Goal: Task Accomplishment & Management: Manage account settings

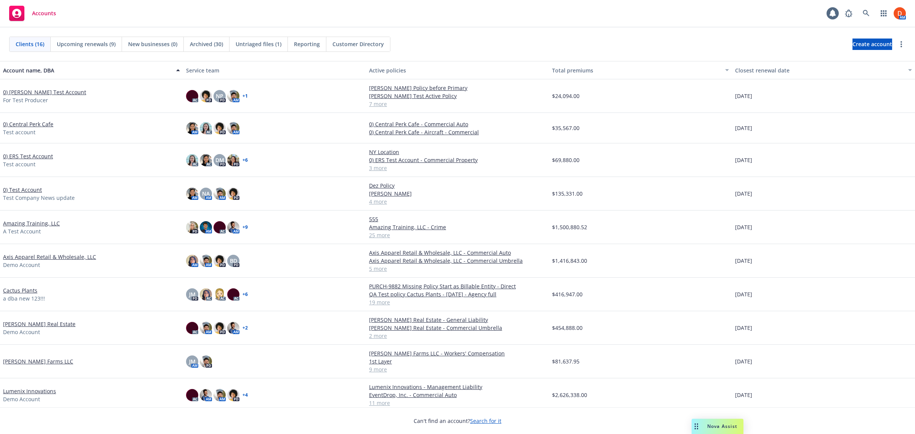
click at [33, 359] on link "[PERSON_NAME] Farms LLC" at bounding box center [38, 361] width 70 height 8
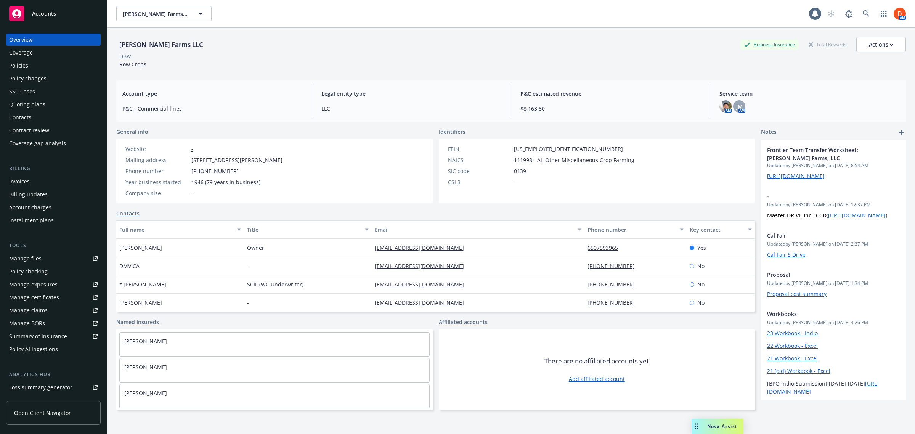
click at [41, 67] on div "Policies" at bounding box center [53, 65] width 88 height 12
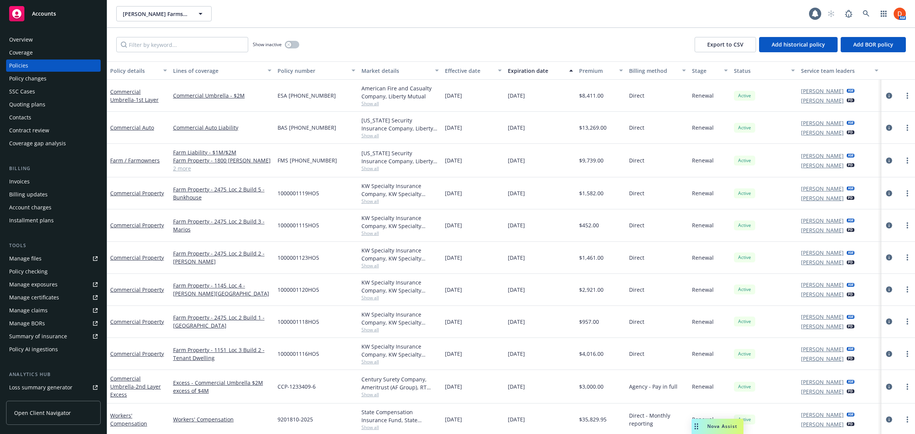
scroll to position [1, 0]
click at [185, 39] on input "Filter by keyword..." at bounding box center [182, 44] width 132 height 15
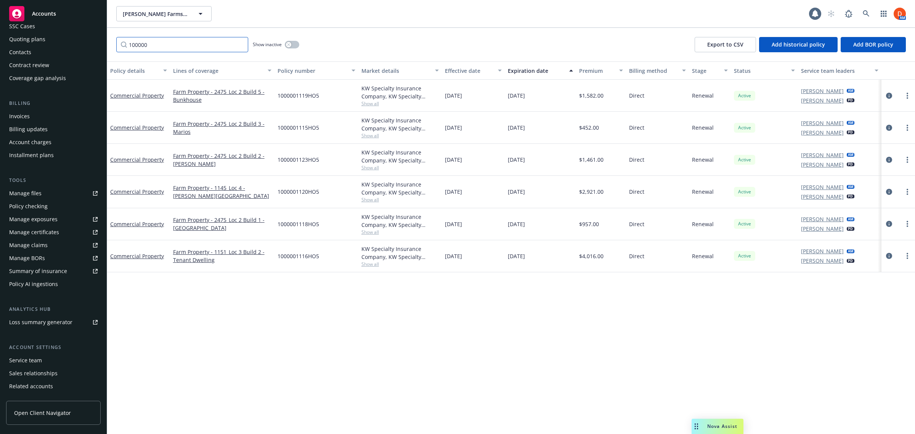
scroll to position [88, 0]
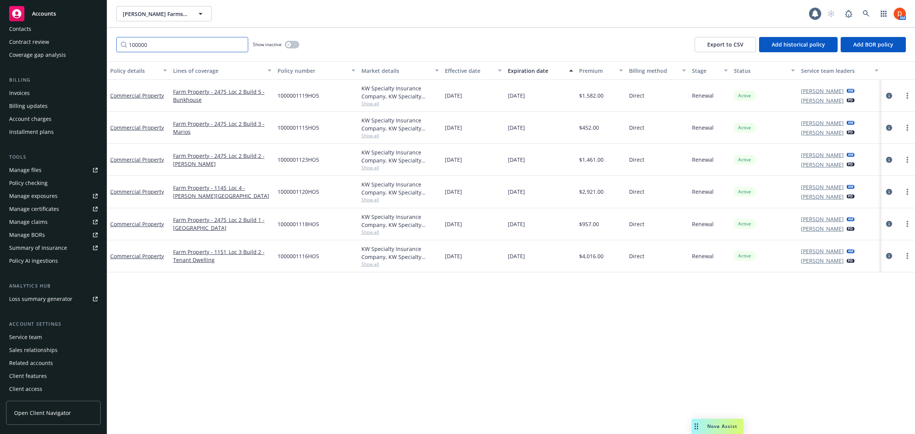
type input "100000"
click at [51, 339] on div "Service team" at bounding box center [53, 337] width 88 height 12
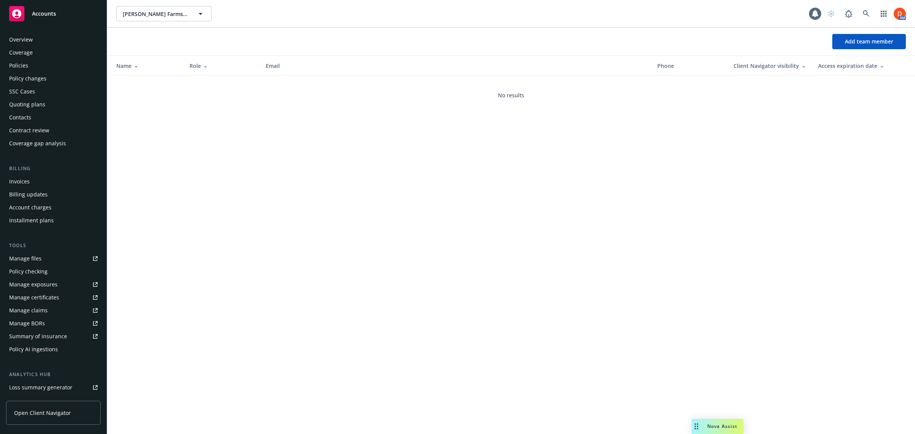
scroll to position [88, 0]
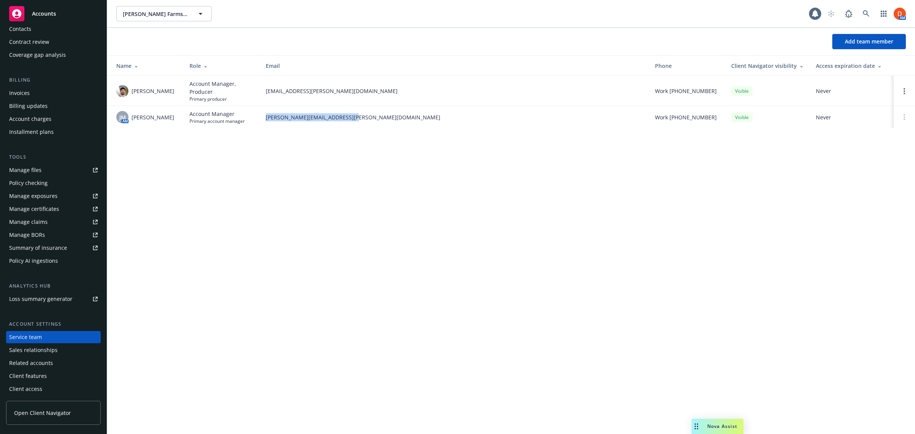
drag, startPoint x: 265, startPoint y: 117, endPoint x: 366, endPoint y: 113, distance: 101.5
click at [366, 113] on td "jennifer.martinez@newfront.com" at bounding box center [454, 117] width 389 height 22
click at [231, 87] on span "Account Manager, Producer" at bounding box center [221, 88] width 64 height 16
click at [904, 90] on icon "Open options" at bounding box center [904, 91] width 2 height 6
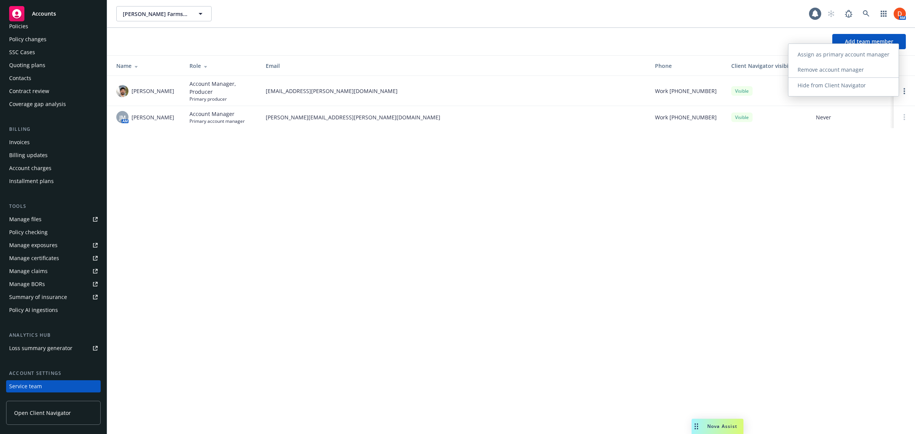
scroll to position [0, 0]
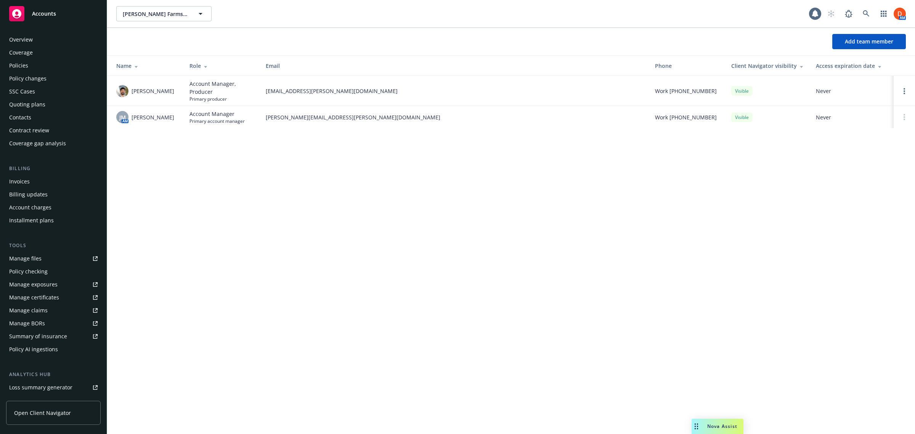
click at [61, 64] on div "Policies" at bounding box center [53, 65] width 88 height 12
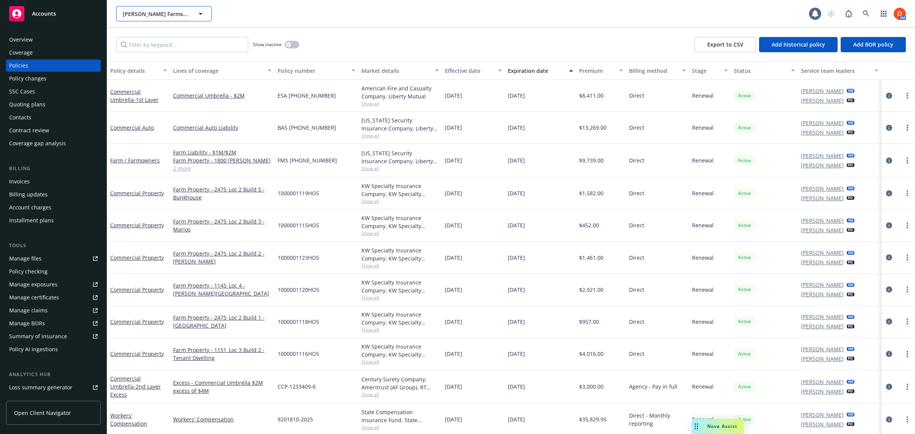
click at [205, 14] on icon "button" at bounding box center [200, 13] width 9 height 9
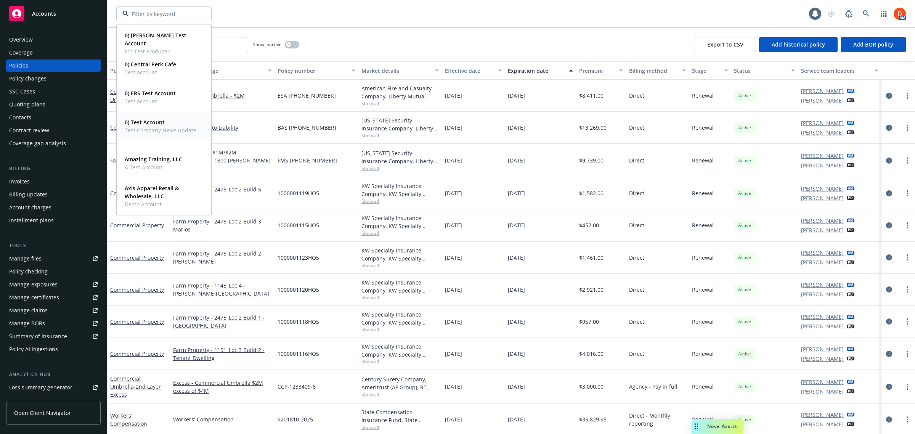
scroll to position [289, 0]
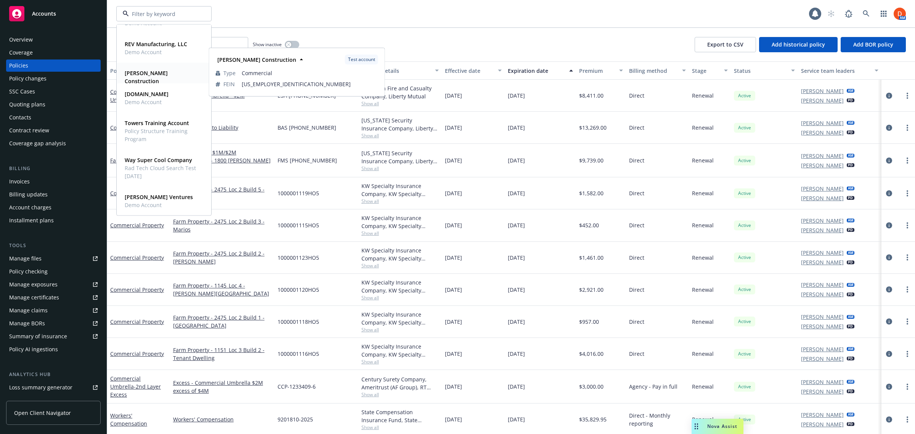
click at [168, 73] on strong "[PERSON_NAME] Construction" at bounding box center [146, 76] width 43 height 15
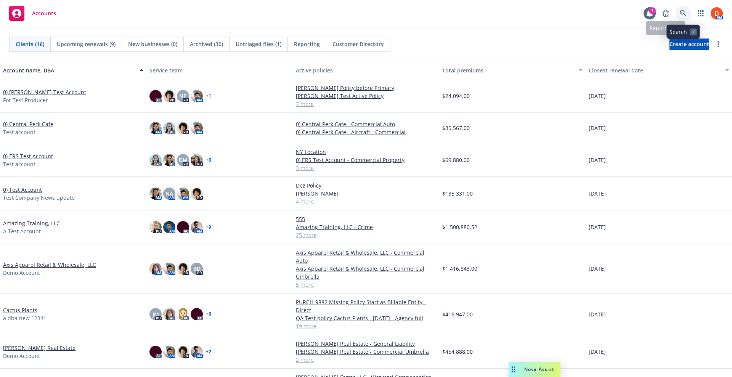
click at [679, 12] on link at bounding box center [682, 13] width 15 height 15
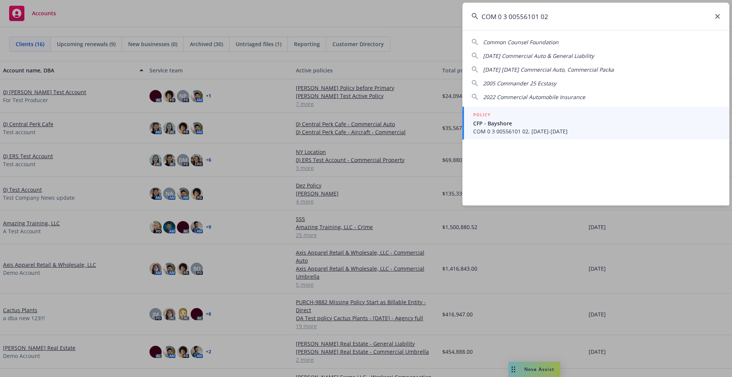
type input "COM 0 3 00556101 02"
click at [510, 133] on span "COM 0 3 00556101 02, [DATE]-[DATE]" at bounding box center [596, 131] width 247 height 8
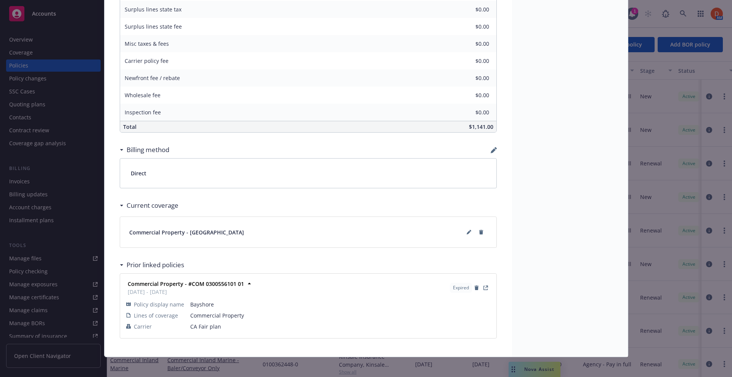
scroll to position [444, 0]
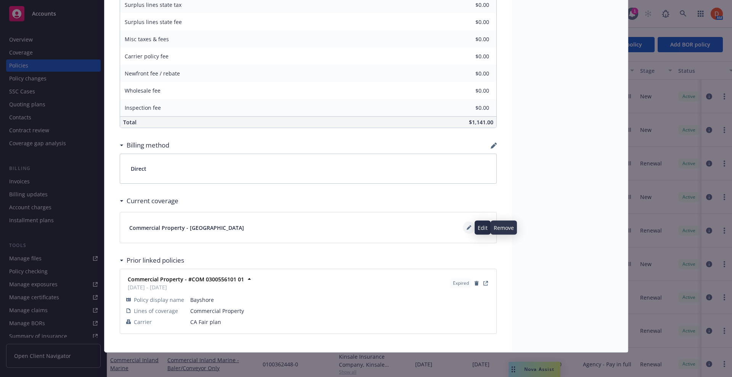
click at [465, 231] on button at bounding box center [469, 227] width 12 height 12
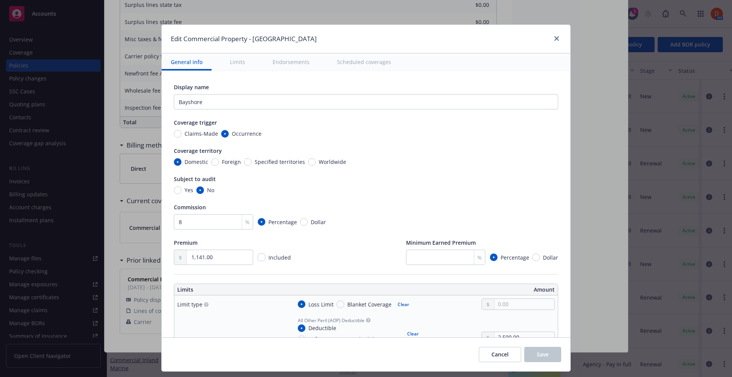
click at [285, 61] on button "Endorsements" at bounding box center [290, 61] width 55 height 17
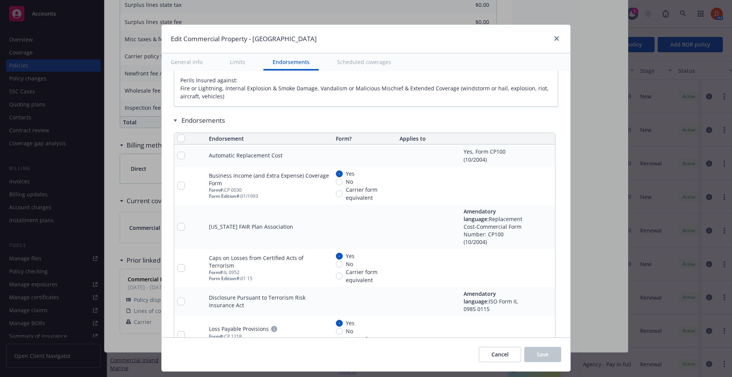
scroll to position [2672, 0]
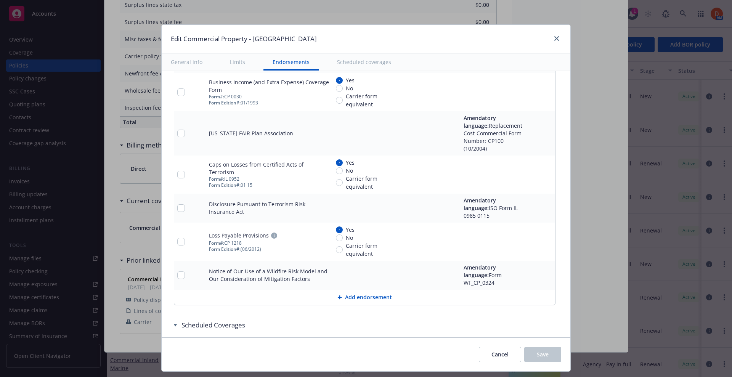
type textarea "x"
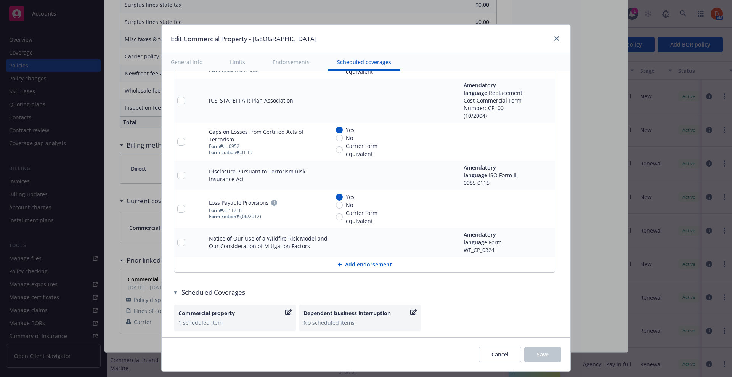
scroll to position [2772, 0]
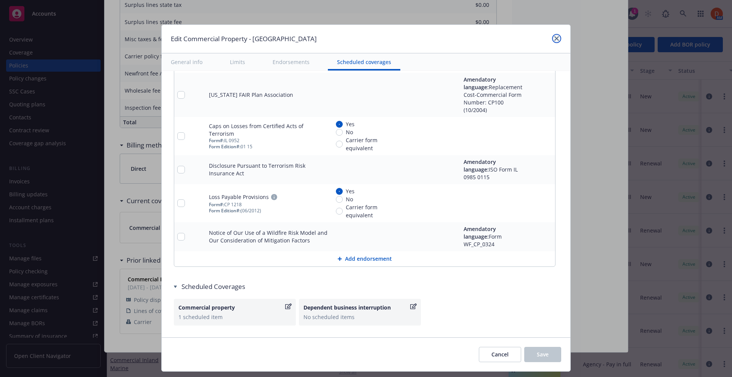
click at [554, 37] on icon "close" at bounding box center [556, 38] width 5 height 5
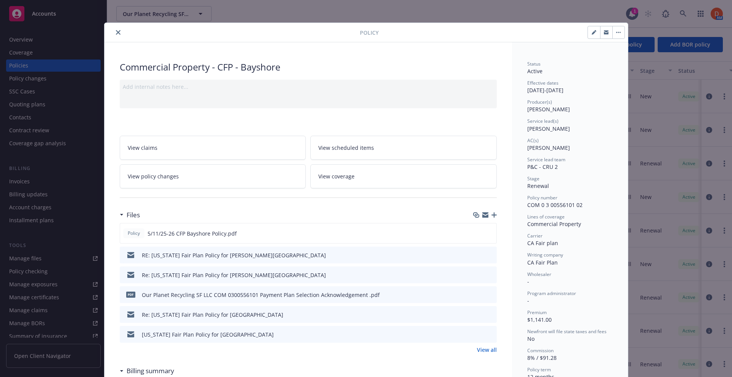
scroll to position [0, 0]
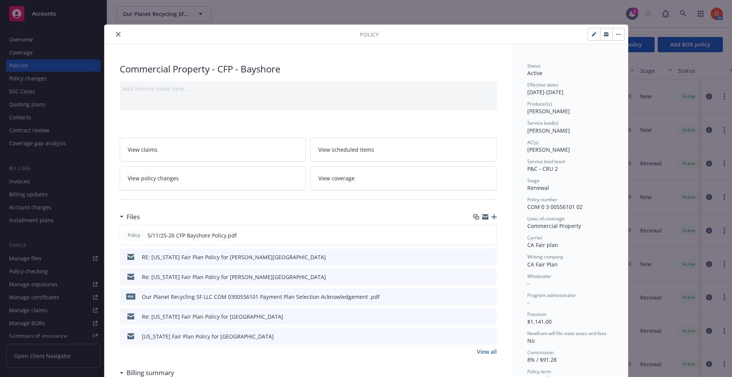
click at [116, 33] on icon "close" at bounding box center [118, 34] width 5 height 5
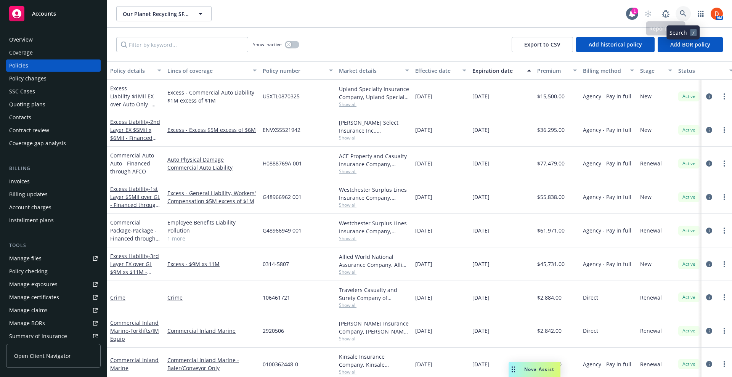
click at [680, 19] on link at bounding box center [682, 13] width 15 height 15
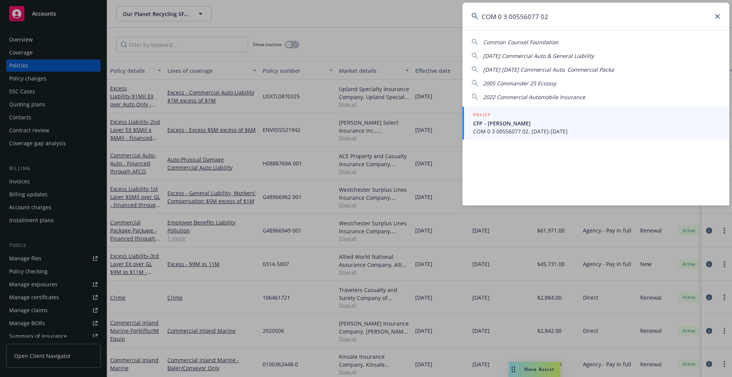
type input "COM 0 3 00556077 02"
click at [542, 123] on span "CFP - [PERSON_NAME]" at bounding box center [596, 123] width 247 height 8
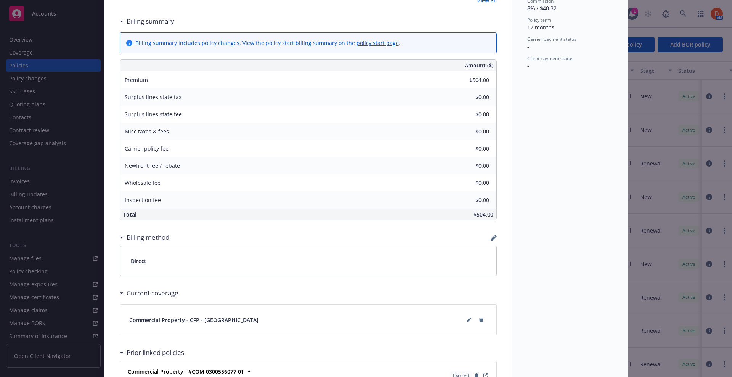
scroll to position [444, 0]
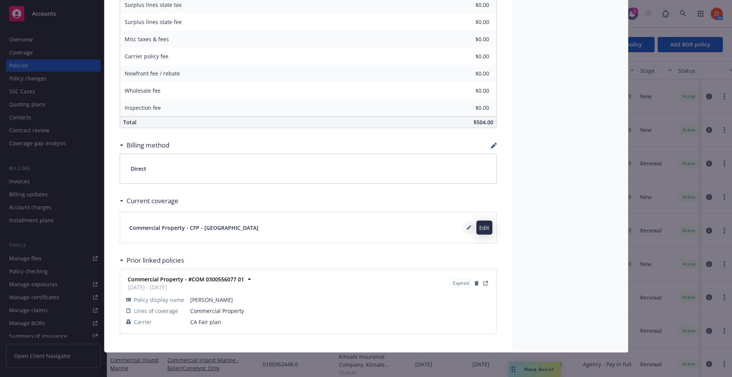
click at [465, 230] on button at bounding box center [469, 227] width 12 height 12
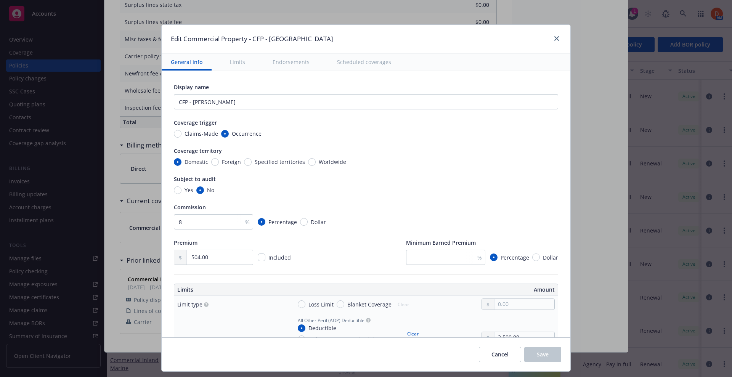
click at [271, 68] on button "Endorsements" at bounding box center [290, 61] width 55 height 17
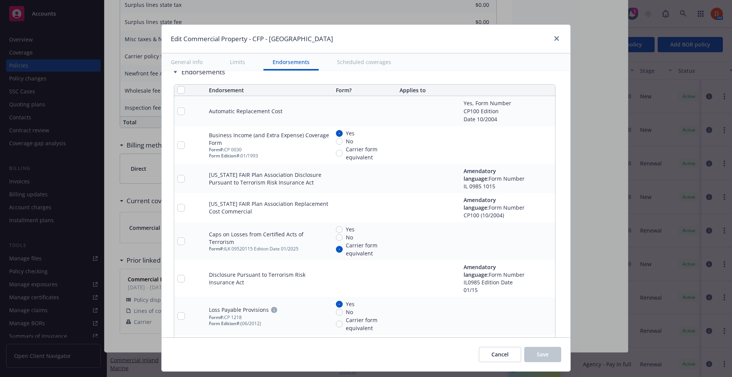
scroll to position [2617, 0]
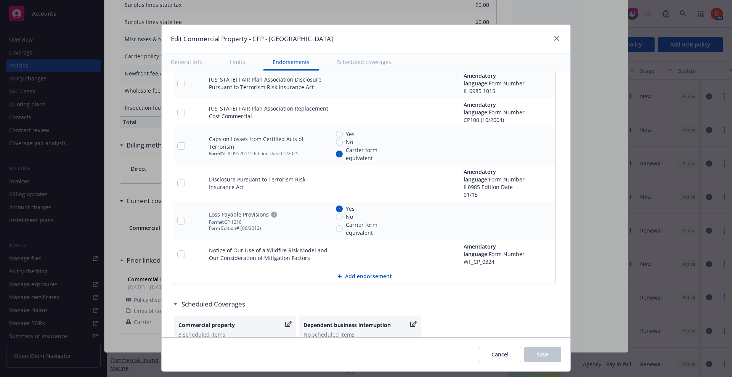
type textarea "x"
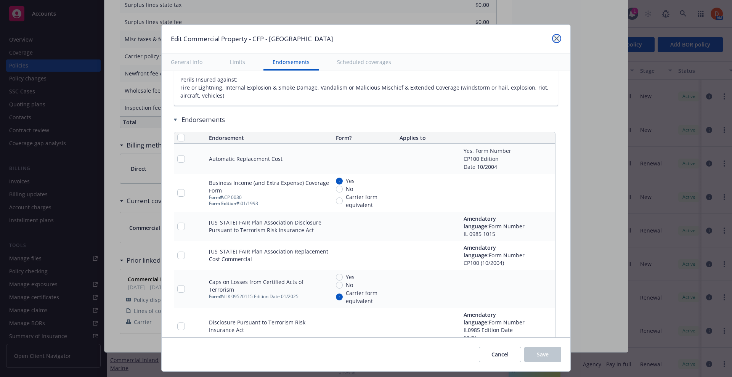
click at [553, 35] on link "close" at bounding box center [556, 38] width 9 height 9
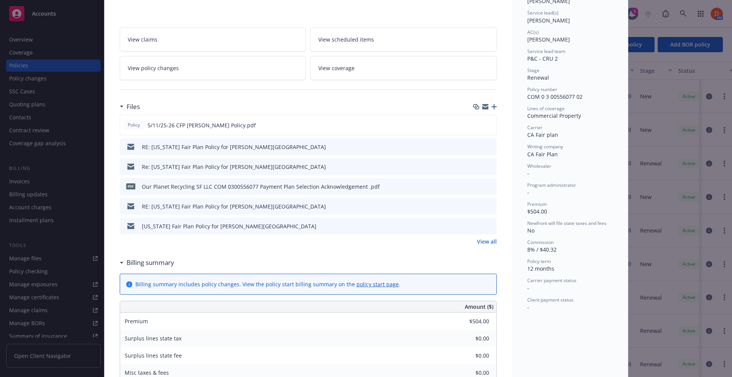
scroll to position [0, 0]
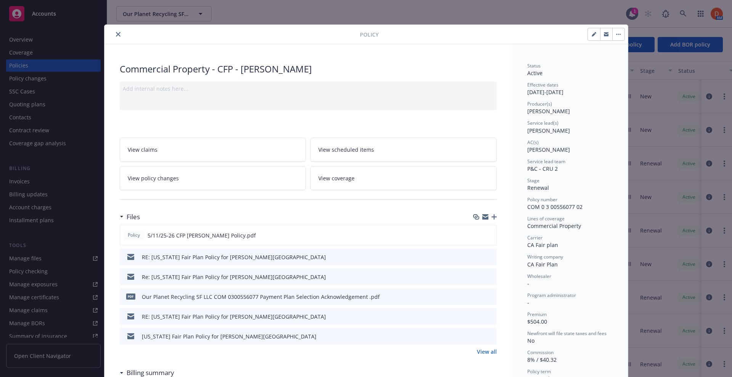
click at [114, 30] on button "close" at bounding box center [118, 34] width 9 height 9
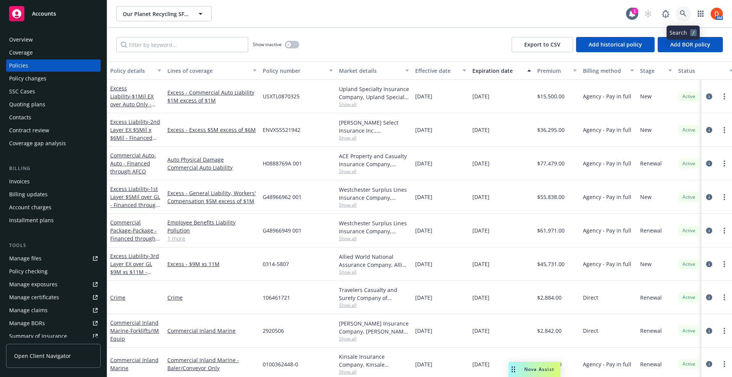
click at [684, 17] on link at bounding box center [682, 13] width 15 height 15
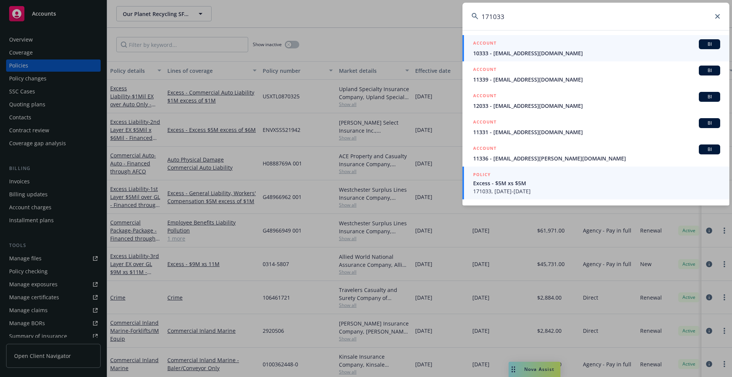
type input "171033"
click at [613, 184] on span "Excess - $5M xs $5M" at bounding box center [596, 183] width 247 height 8
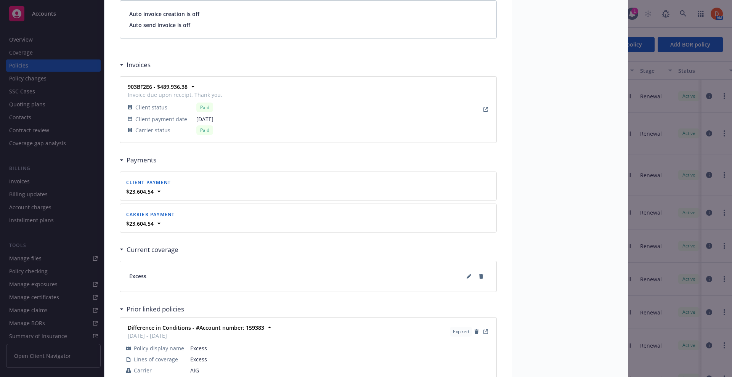
scroll to position [710, 0]
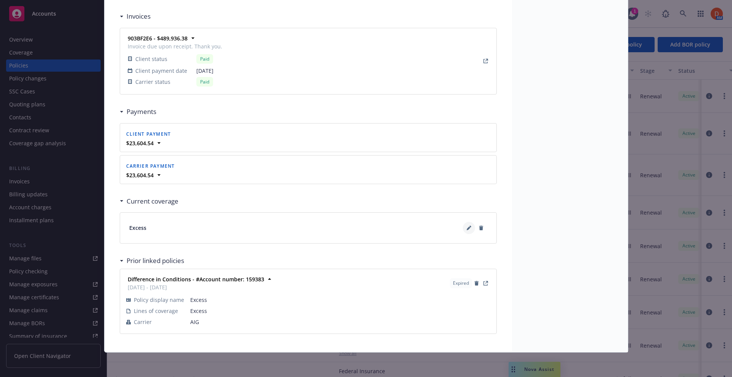
click at [463, 228] on button at bounding box center [469, 228] width 12 height 12
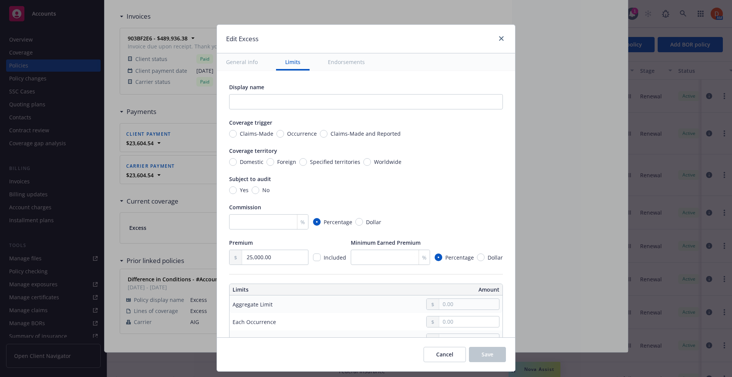
click at [343, 64] on button "Endorsements" at bounding box center [346, 61] width 55 height 17
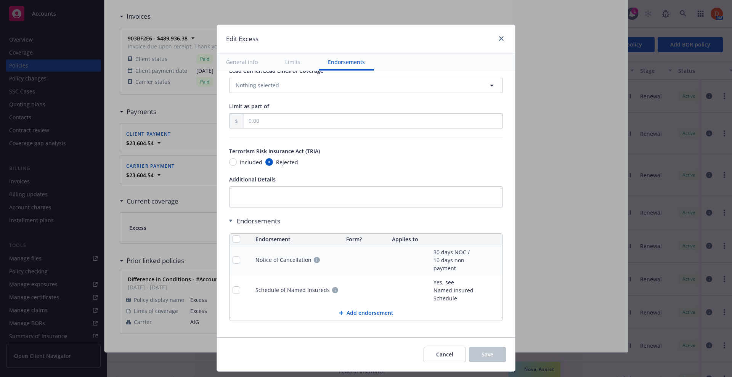
scroll to position [395, 0]
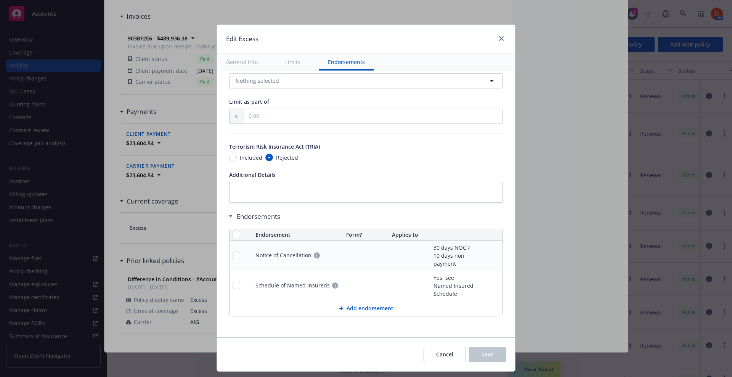
click at [360, 311] on button "Add endorsement" at bounding box center [365, 308] width 273 height 15
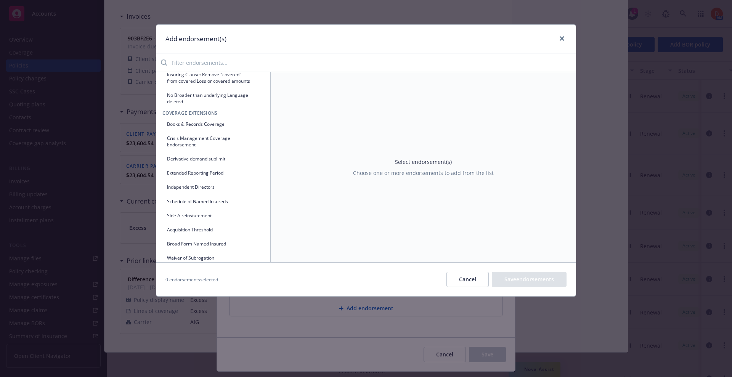
scroll to position [666, 0]
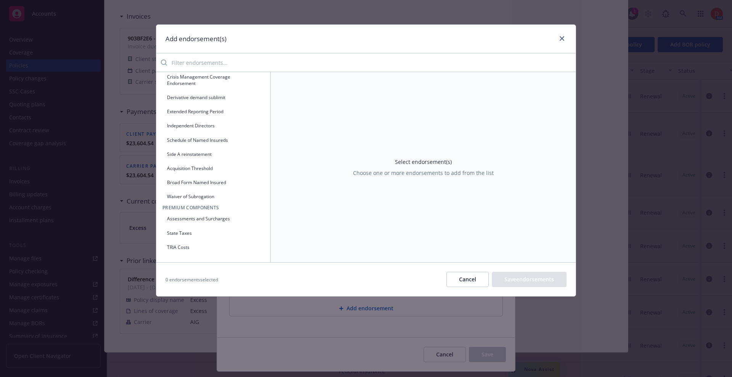
click at [468, 277] on button "Cancel" at bounding box center [467, 279] width 42 height 15
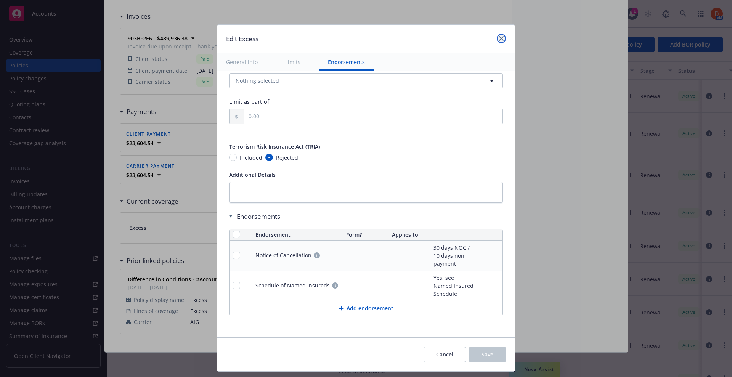
click at [503, 38] on icon "close" at bounding box center [501, 38] width 5 height 5
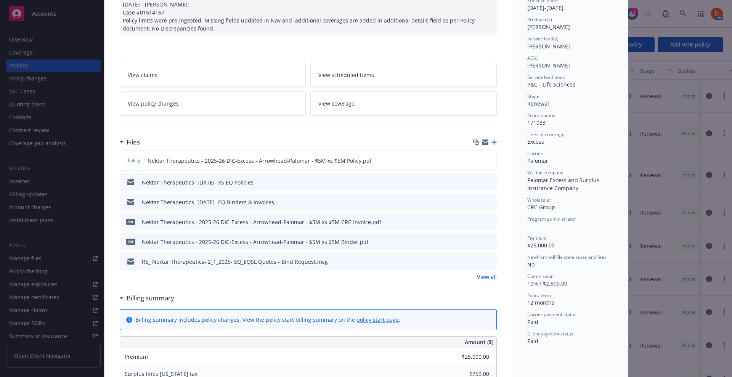
scroll to position [0, 0]
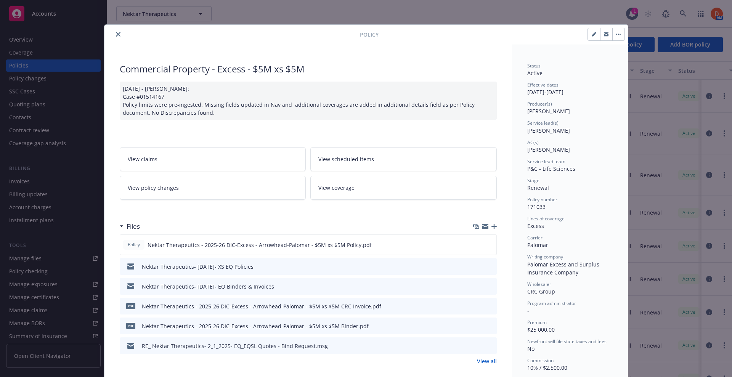
click at [114, 32] on button "close" at bounding box center [118, 34] width 9 height 9
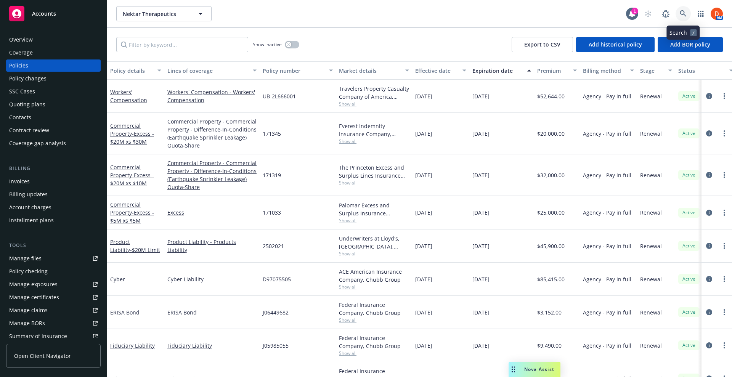
click at [682, 16] on icon at bounding box center [683, 13] width 7 height 7
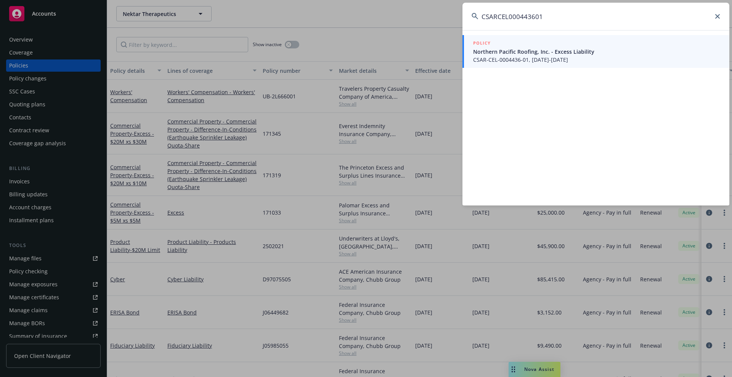
type input "CSARCEL000443601"
click at [547, 62] on span "CSAR-CEL-0004436-01, [DATE]-[DATE]" at bounding box center [596, 60] width 247 height 8
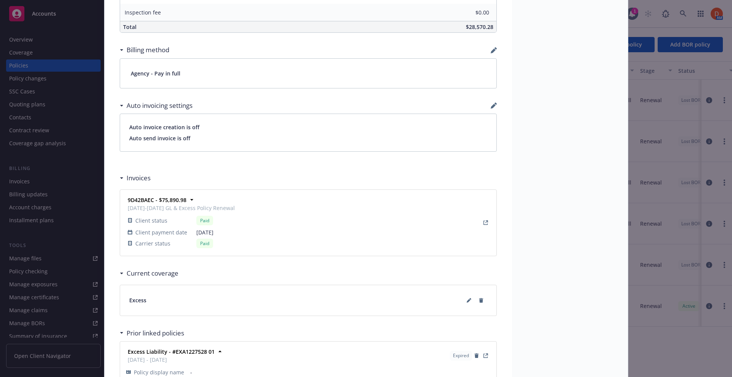
scroll to position [611, 0]
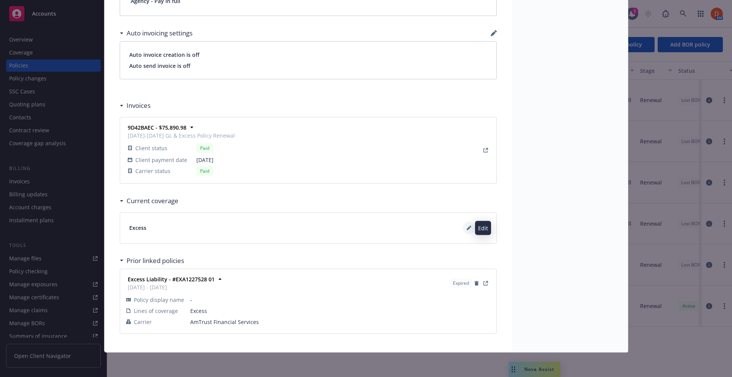
click at [468, 228] on button at bounding box center [469, 228] width 12 height 12
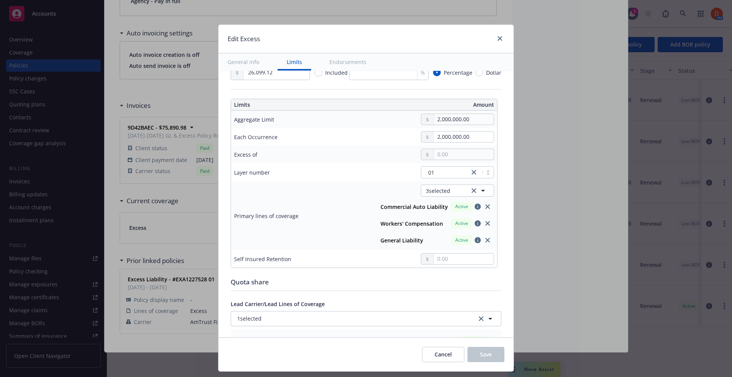
scroll to position [524, 0]
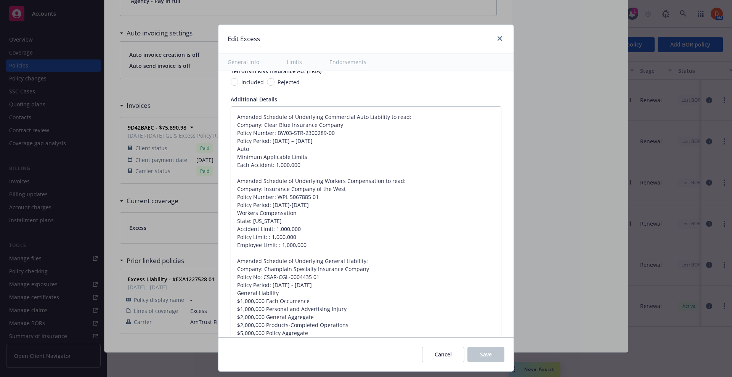
click at [352, 65] on button "Endorsements" at bounding box center [347, 61] width 55 height 17
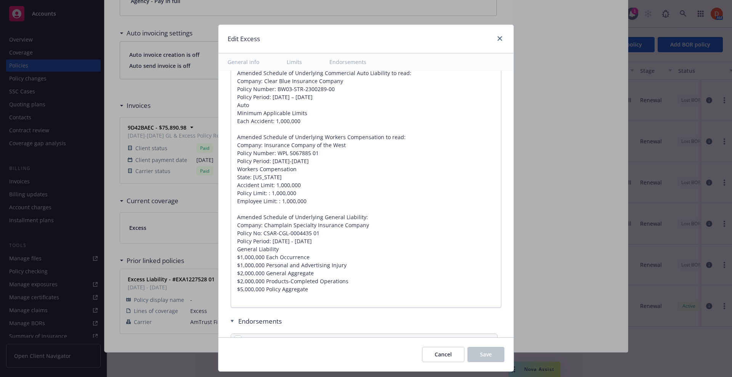
type textarea "x"
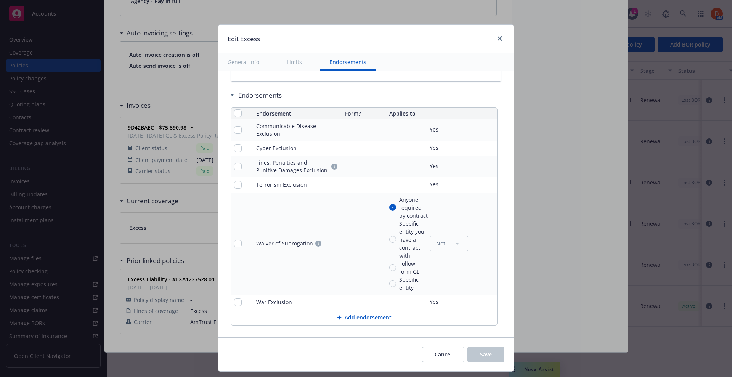
scroll to position [803, 0]
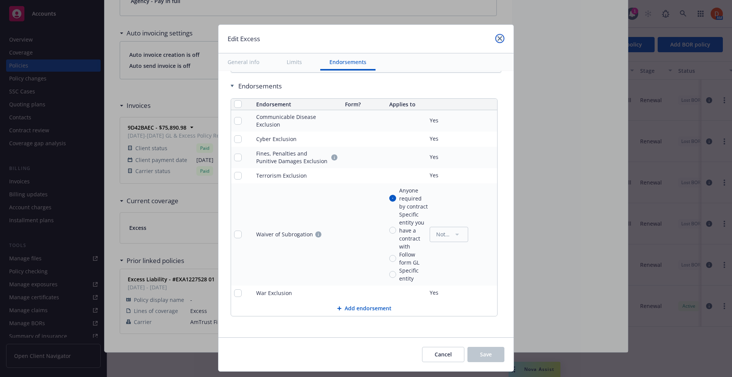
click at [501, 42] on link "close" at bounding box center [499, 38] width 9 height 9
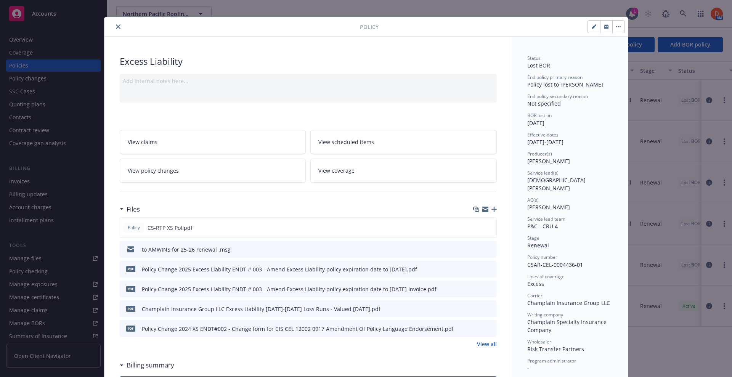
scroll to position [0, 0]
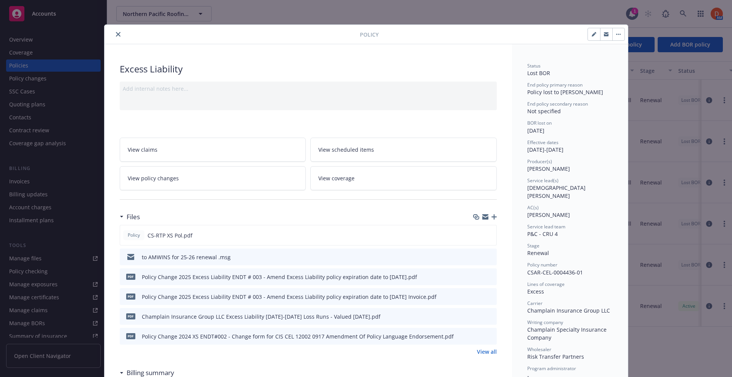
click at [117, 35] on button "close" at bounding box center [118, 34] width 9 height 9
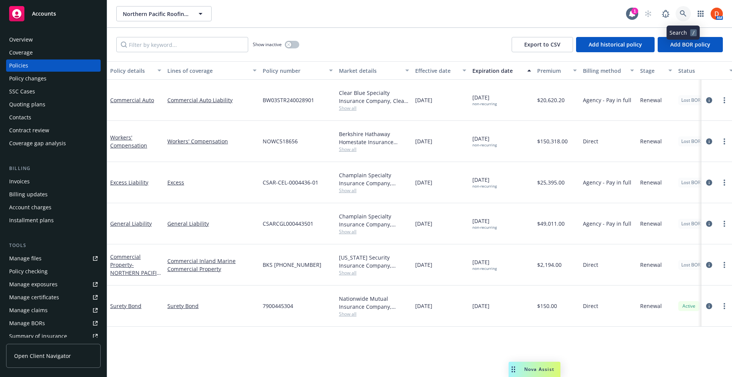
click at [685, 11] on icon at bounding box center [683, 13] width 7 height 7
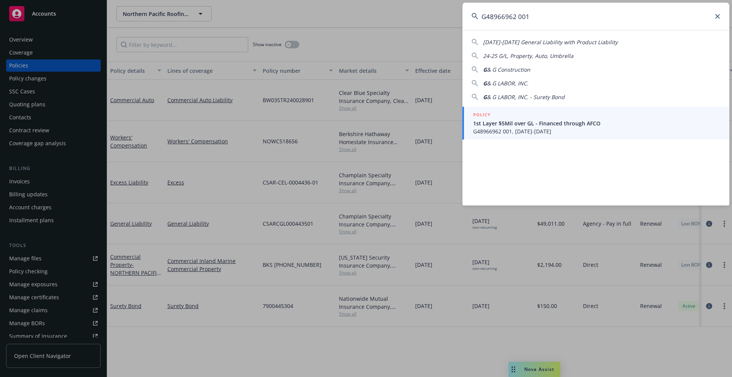
type input "G48966962 001"
click at [511, 125] on span "1st Layer $5Mil over GL - Financed through AFCO" at bounding box center [596, 123] width 247 height 8
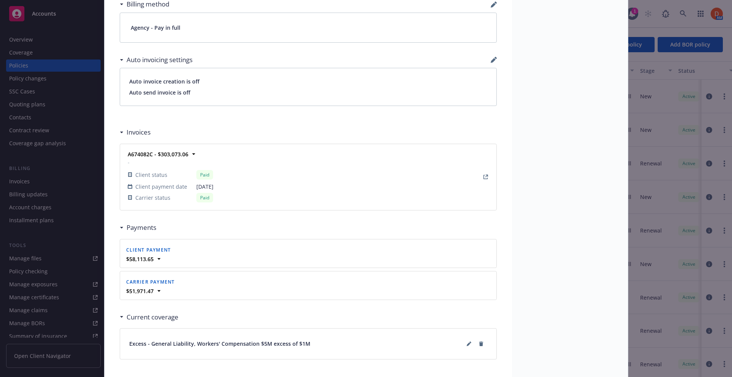
scroll to position [621, 0]
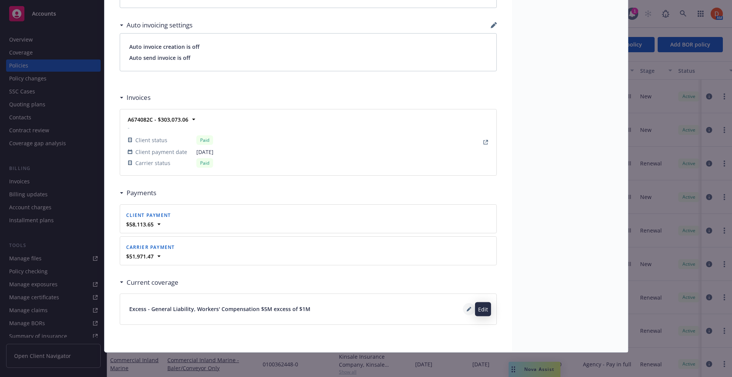
click at [463, 310] on button at bounding box center [469, 309] width 12 height 12
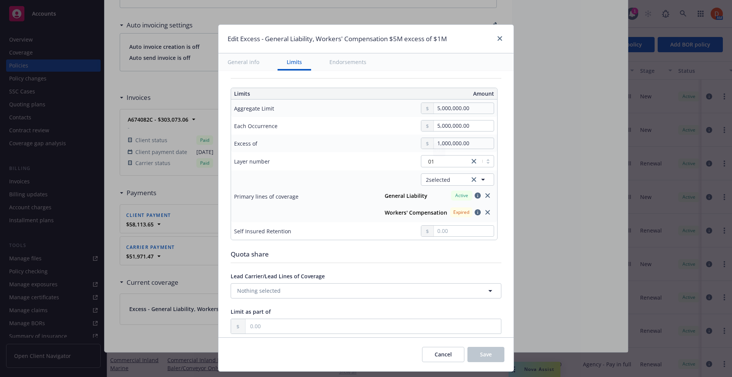
scroll to position [0, 0]
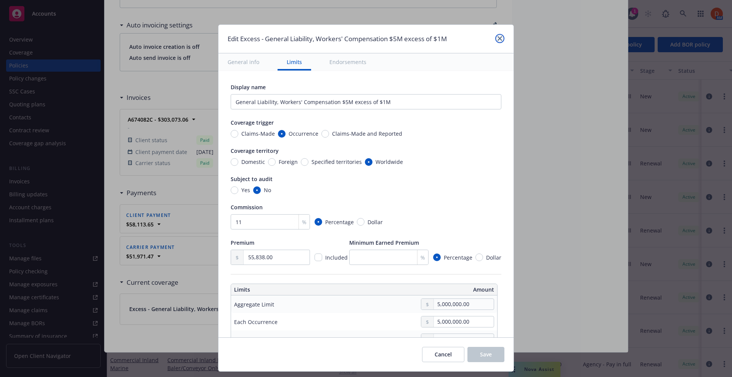
click at [498, 35] on link "close" at bounding box center [499, 38] width 9 height 9
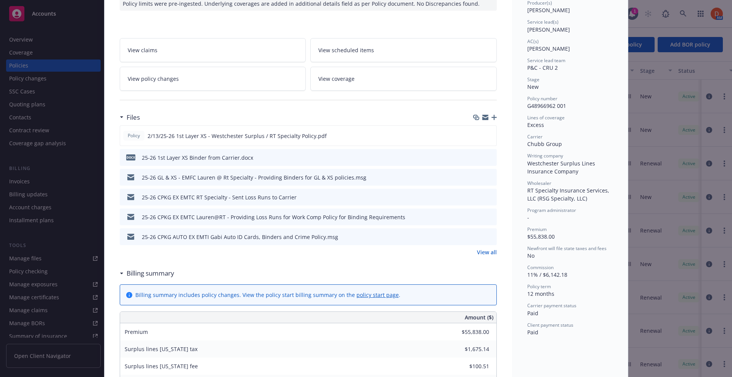
scroll to position [97, 0]
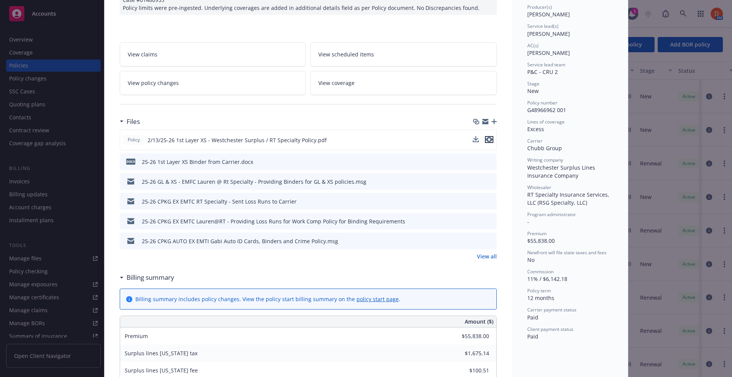
click at [486, 141] on icon "preview file" at bounding box center [489, 139] width 7 height 5
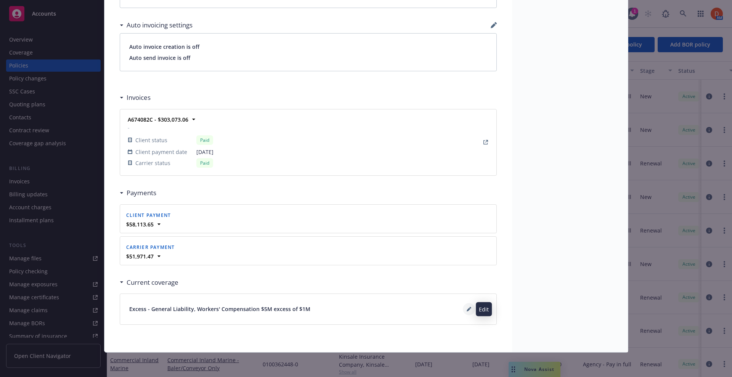
click at [465, 306] on button at bounding box center [469, 309] width 12 height 12
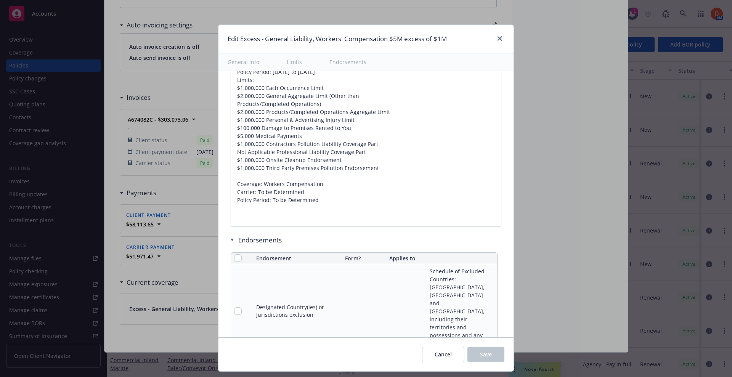
type textarea "x"
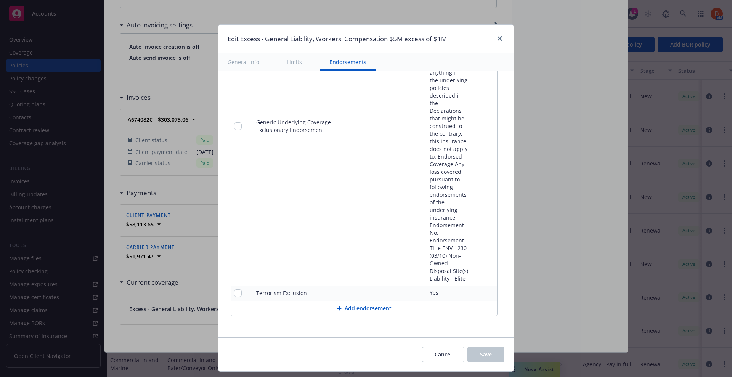
scroll to position [1006, 0]
click at [363, 312] on button "Add endorsement" at bounding box center [364, 308] width 266 height 15
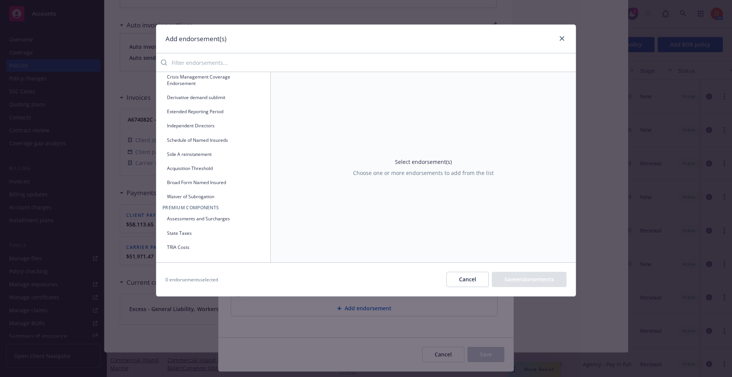
scroll to position [618, 0]
click at [563, 40] on icon "close" at bounding box center [562, 38] width 5 height 5
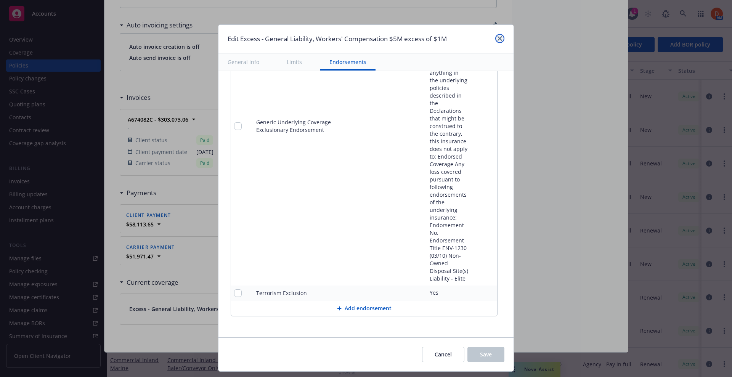
click at [497, 35] on link "close" at bounding box center [499, 38] width 9 height 9
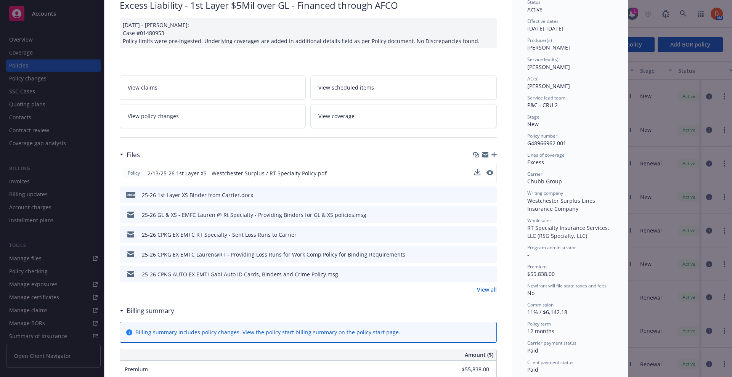
scroll to position [0, 0]
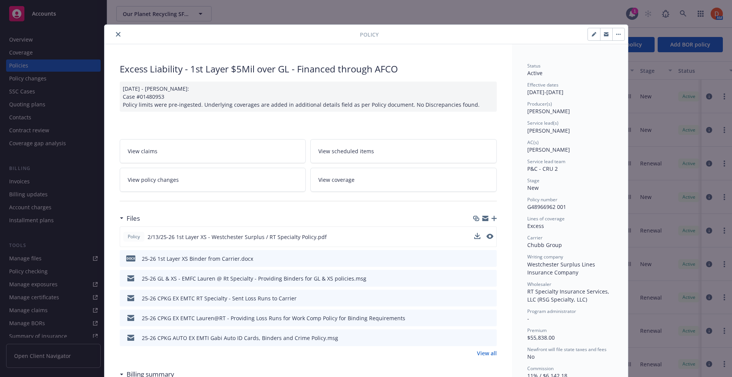
click at [114, 38] on button "close" at bounding box center [118, 34] width 9 height 9
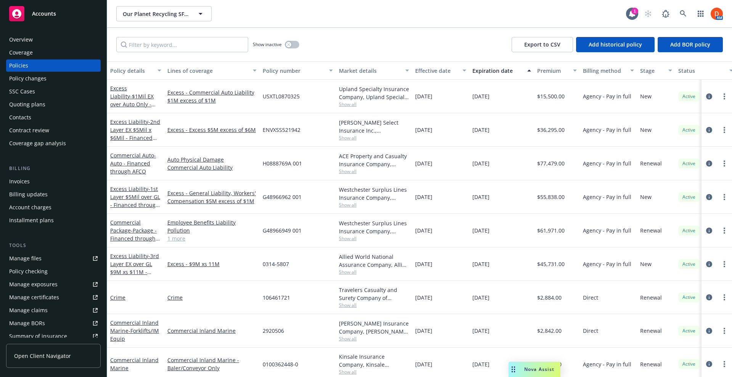
click at [671, 22] on div "Search /" at bounding box center [682, 29] width 33 height 14
click at [678, 18] on link at bounding box center [682, 13] width 15 height 15
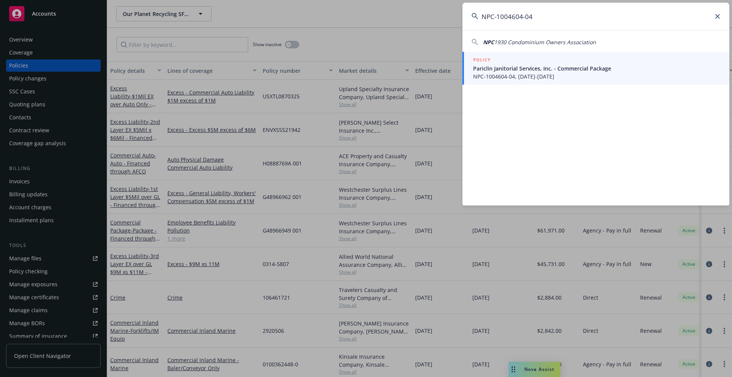
type input "NPC-1004604-04"
click at [555, 67] on span "Pariclin Janitorial Services, Inc. - Commercial Package" at bounding box center [596, 68] width 247 height 8
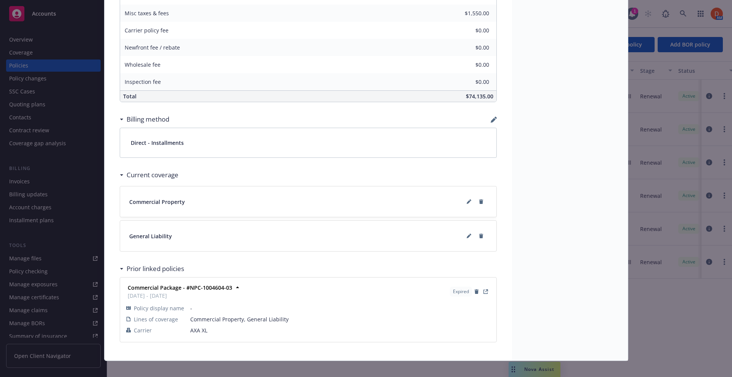
scroll to position [478, 0]
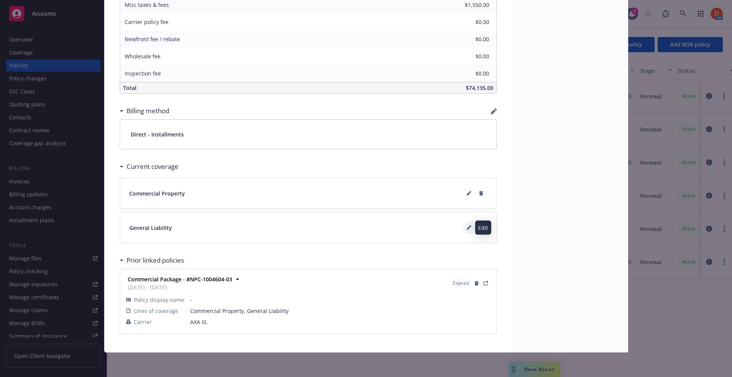
click at [463, 230] on button at bounding box center [469, 227] width 12 height 12
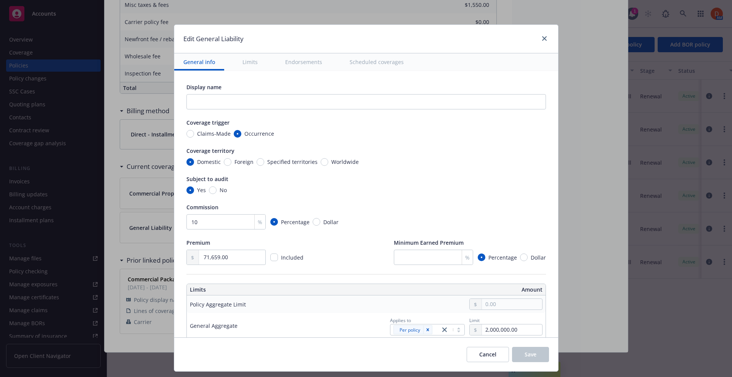
click at [304, 61] on button "Endorsements" at bounding box center [303, 61] width 55 height 17
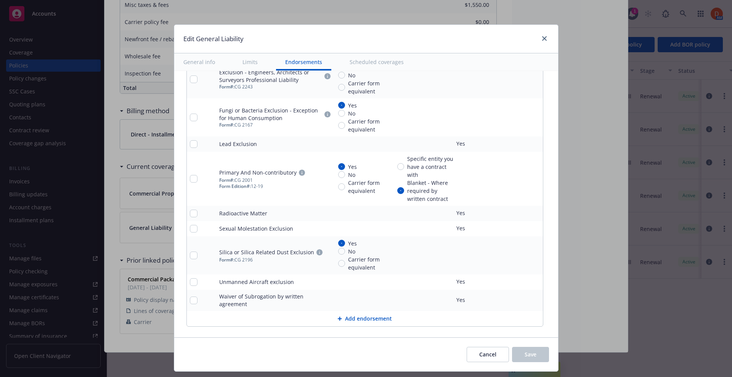
scroll to position [1421, 0]
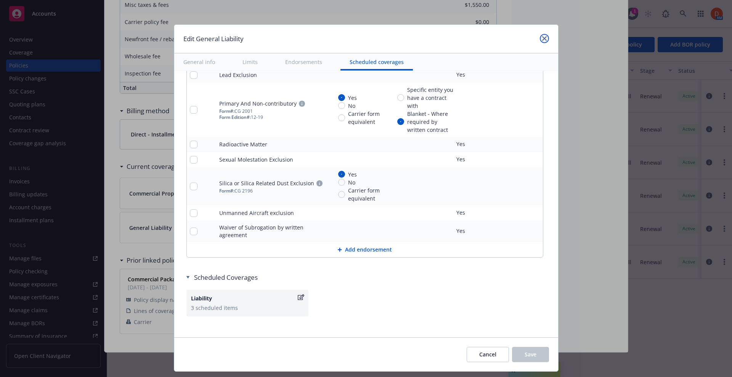
click at [542, 41] on link "close" at bounding box center [544, 38] width 9 height 9
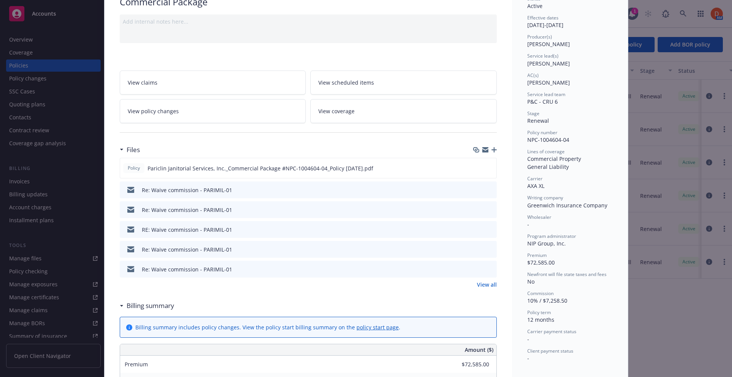
scroll to position [0, 0]
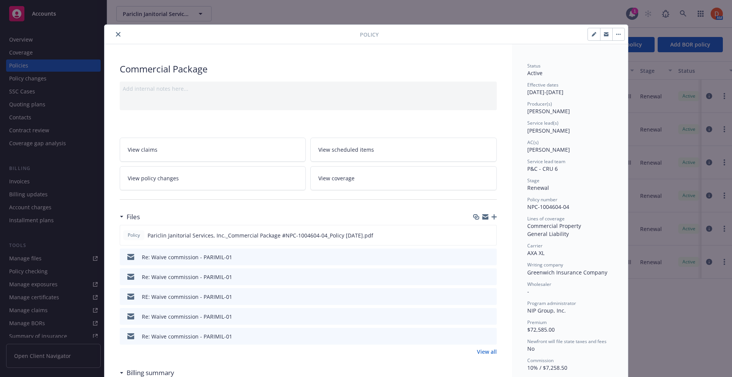
click at [116, 34] on icon "close" at bounding box center [118, 34] width 5 height 5
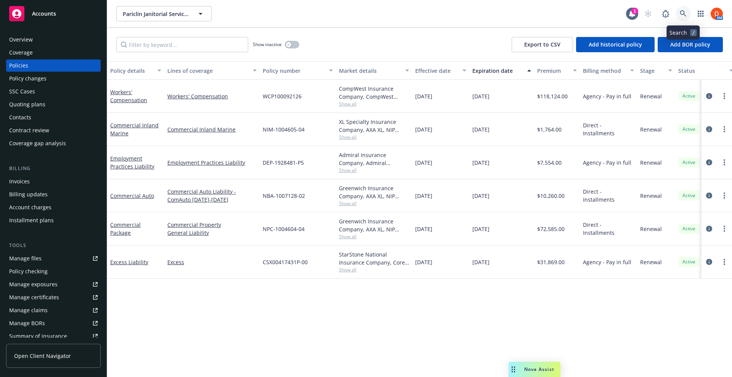
click at [681, 17] on link at bounding box center [682, 13] width 15 height 15
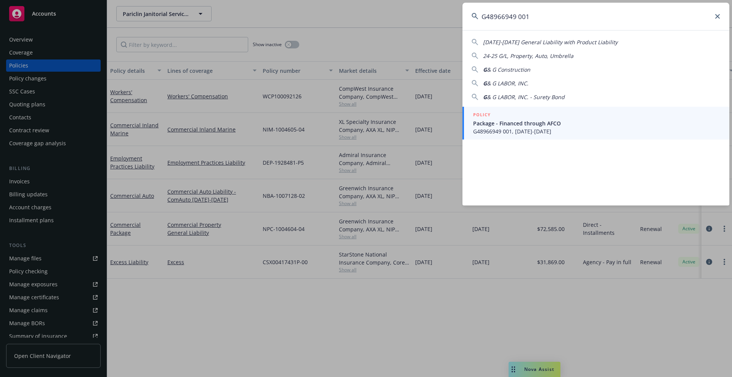
type input "G48966949 001"
click at [509, 119] on span "Package - Financed through AFCO" at bounding box center [596, 123] width 247 height 8
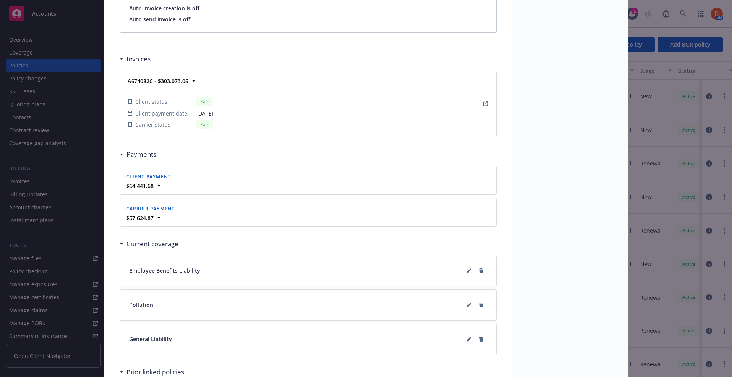
scroll to position [779, 0]
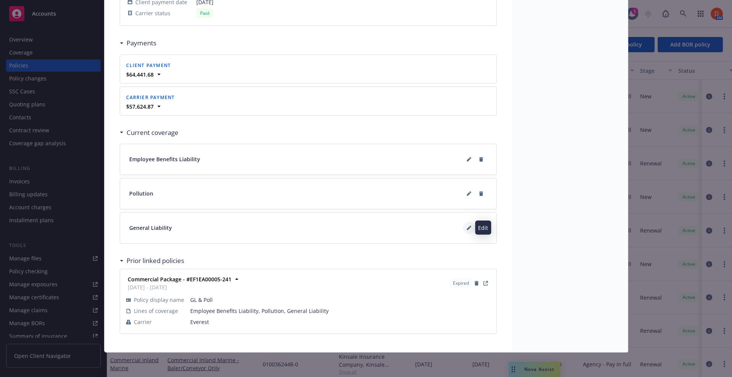
click at [467, 227] on icon at bounding box center [469, 228] width 4 height 4
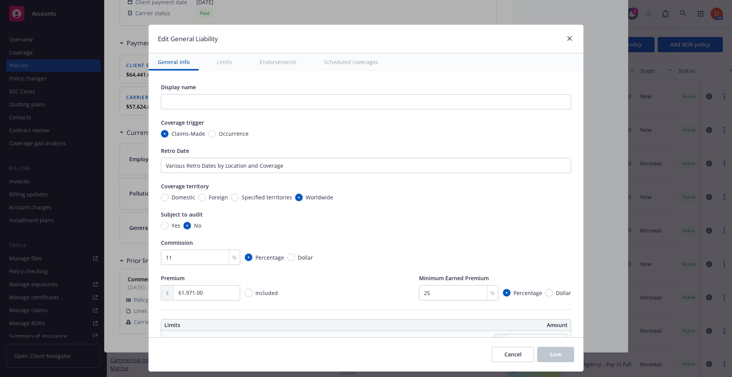
click at [277, 58] on button "Endorsements" at bounding box center [277, 61] width 55 height 17
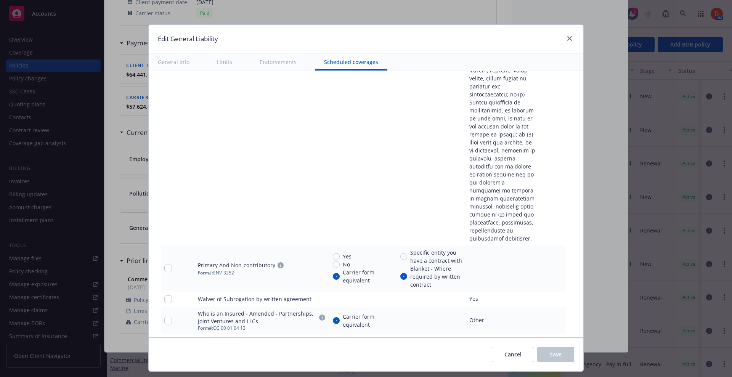
scroll to position [2039, 0]
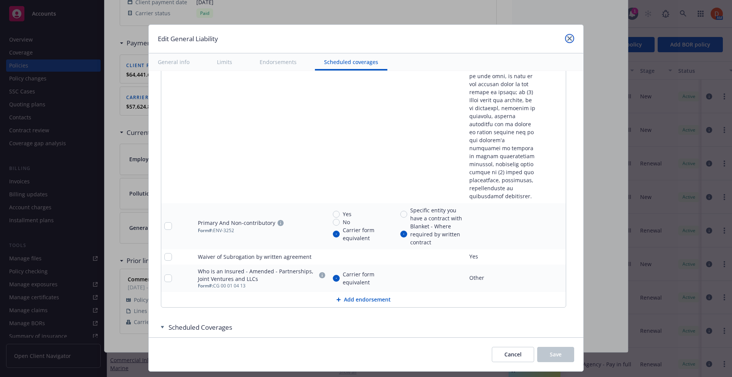
click at [565, 38] on link "close" at bounding box center [569, 38] width 9 height 9
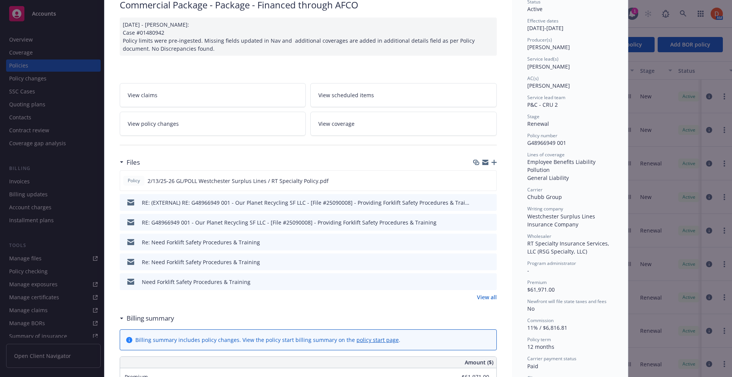
scroll to position [0, 0]
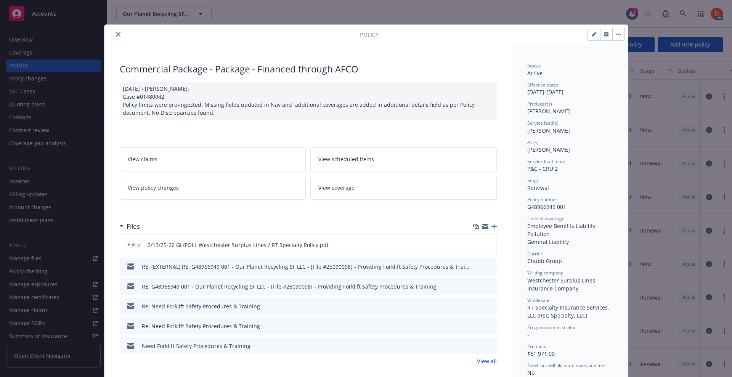
click at [117, 37] on button "close" at bounding box center [118, 34] width 9 height 9
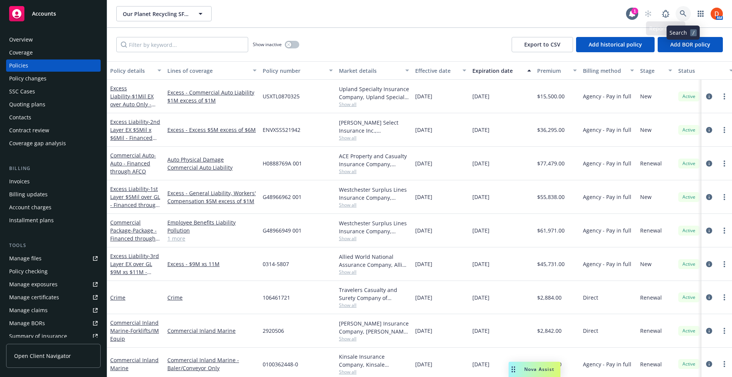
click at [680, 13] on icon at bounding box center [683, 13] width 7 height 7
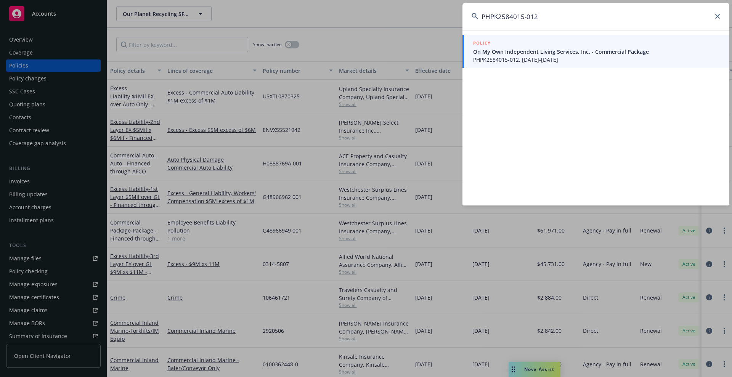
type input "PHPK2584015-012"
click at [542, 54] on span "On My Own Independent Living Services, Inc. - Commercial Package" at bounding box center [596, 52] width 247 height 8
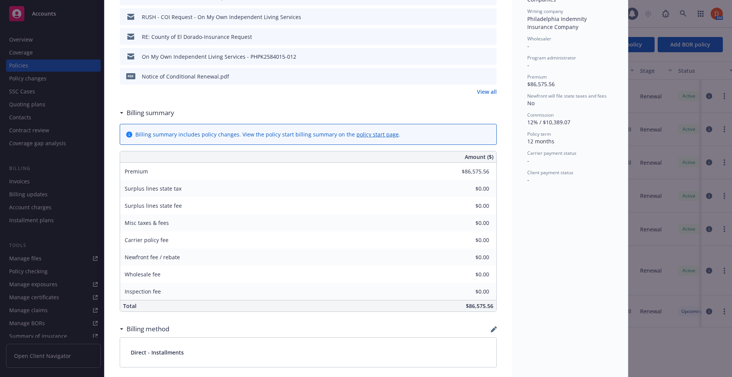
scroll to position [729, 0]
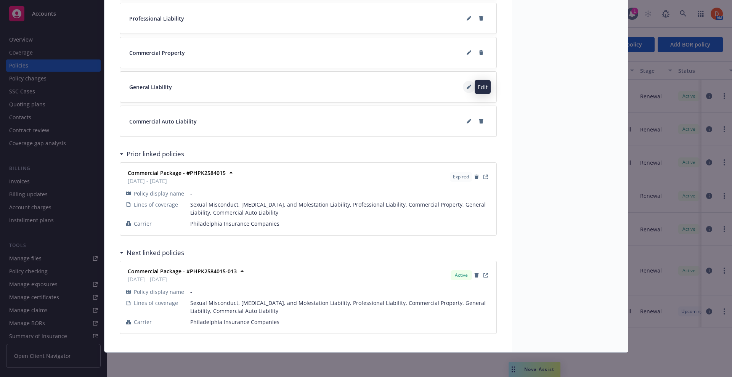
click at [467, 86] on icon at bounding box center [469, 87] width 5 height 5
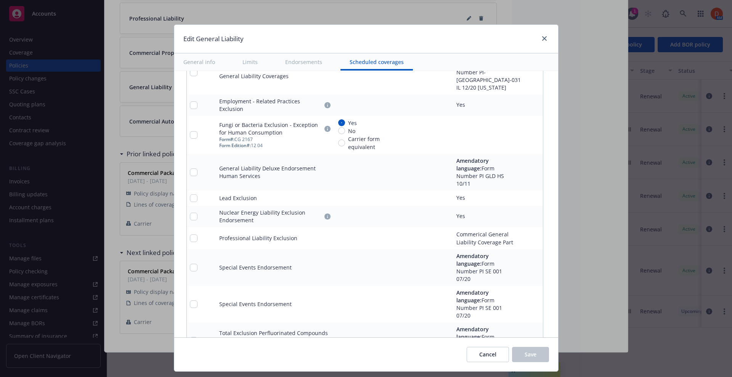
scroll to position [1382, 0]
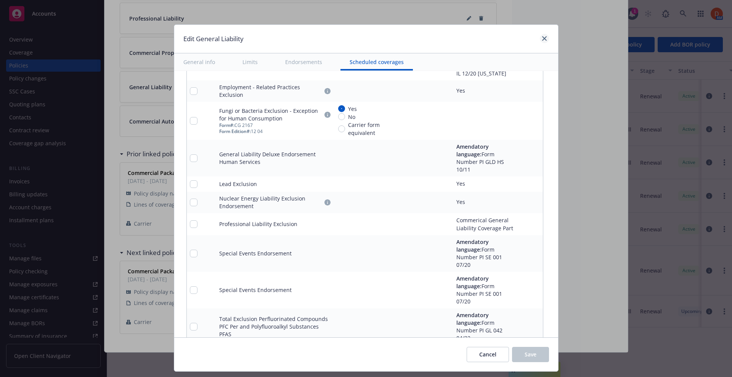
click at [538, 38] on div at bounding box center [543, 39] width 12 height 10
click at [542, 38] on icon "close" at bounding box center [544, 38] width 5 height 5
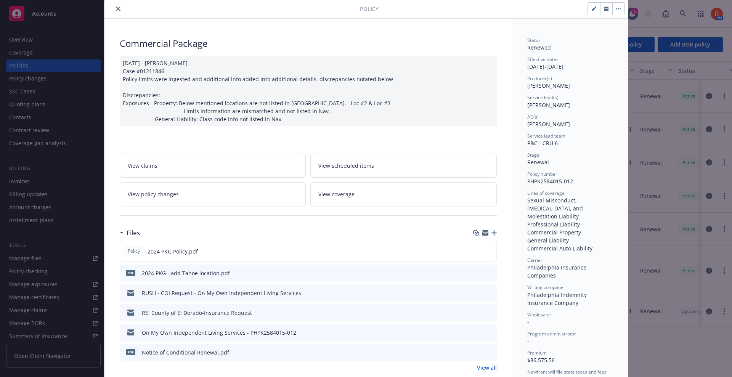
scroll to position [0, 0]
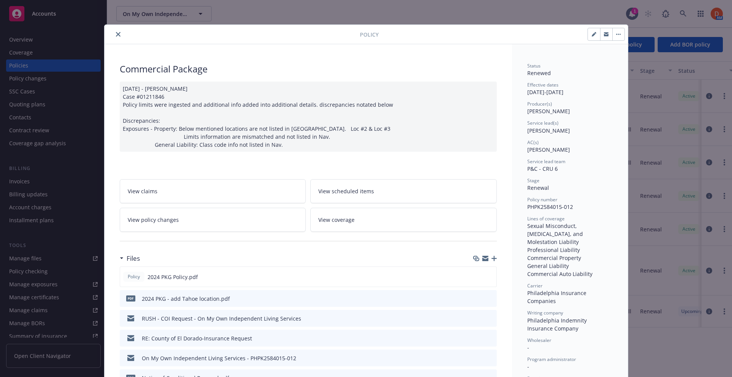
click at [110, 37] on div at bounding box center [233, 34] width 252 height 9
click at [116, 32] on icon "close" at bounding box center [118, 34] width 5 height 5
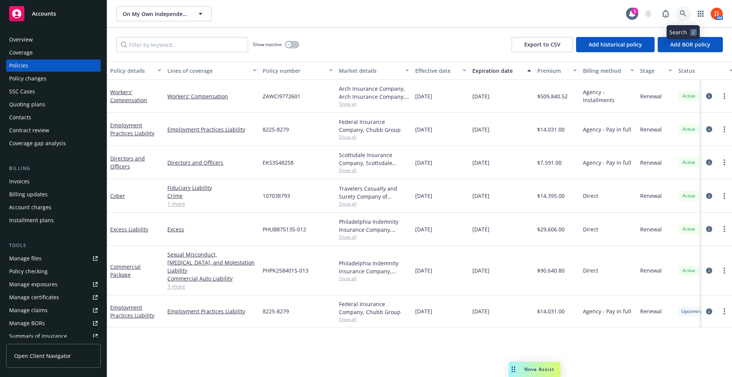
click at [687, 13] on link at bounding box center [682, 13] width 15 height 15
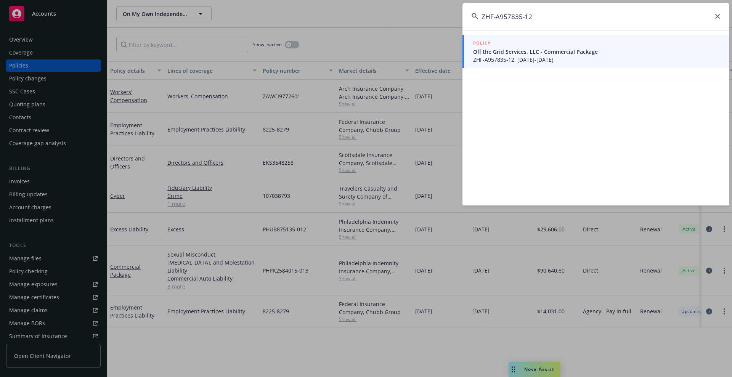
type input "ZHF-A957835-12"
click at [519, 58] on span "ZHF-A957835-12, [DATE]-[DATE]" at bounding box center [596, 60] width 247 height 8
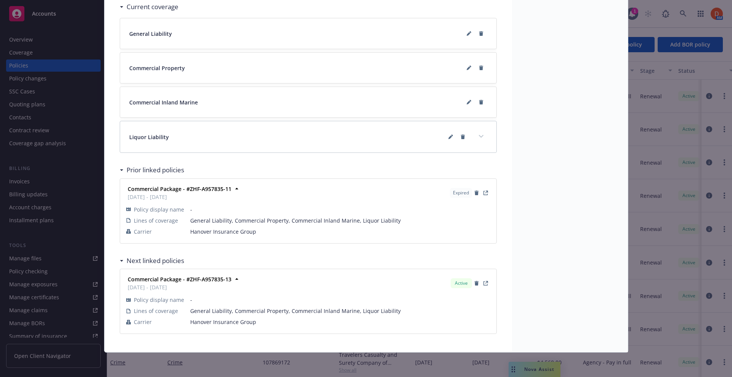
scroll to position [542, 0]
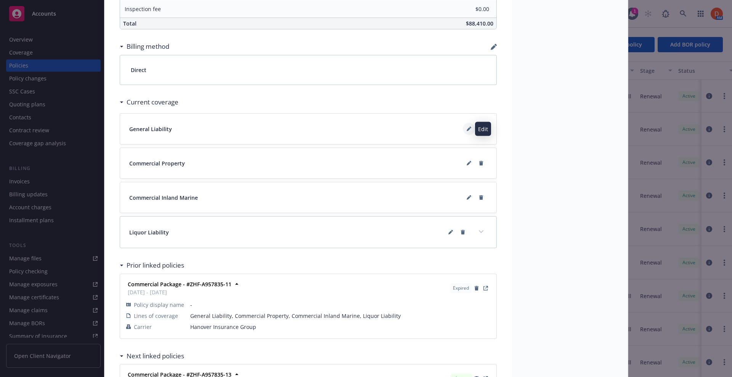
click at [467, 130] on icon at bounding box center [469, 129] width 5 height 5
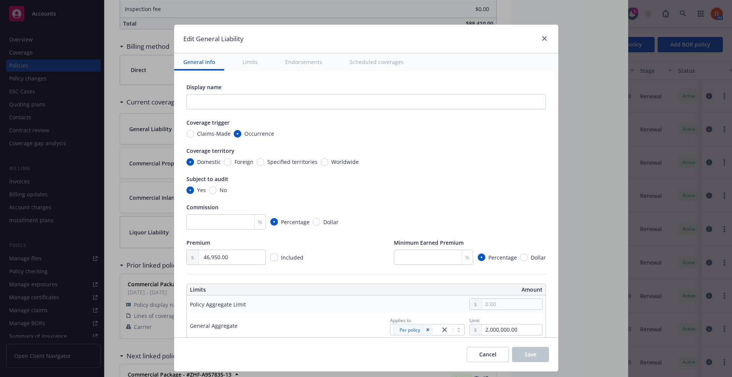
click at [284, 62] on button "Endorsements" at bounding box center [303, 61] width 55 height 17
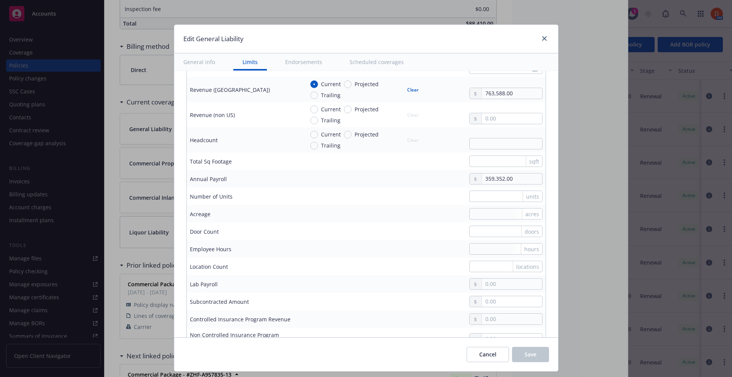
scroll to position [0, 0]
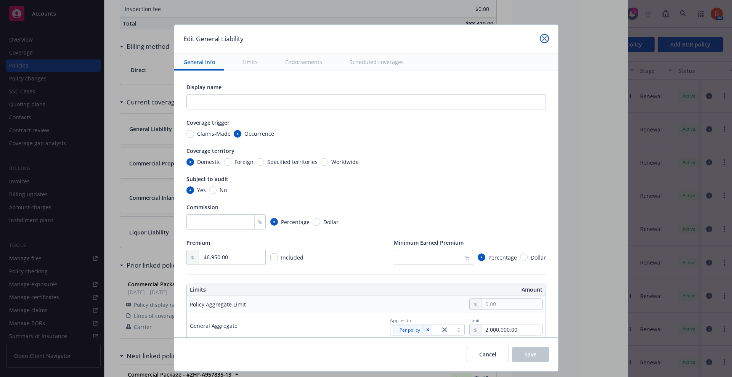
click at [543, 37] on icon "close" at bounding box center [544, 38] width 5 height 5
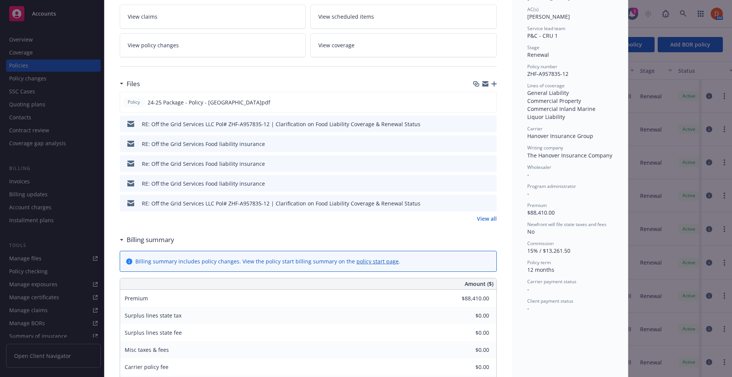
scroll to position [66, 0]
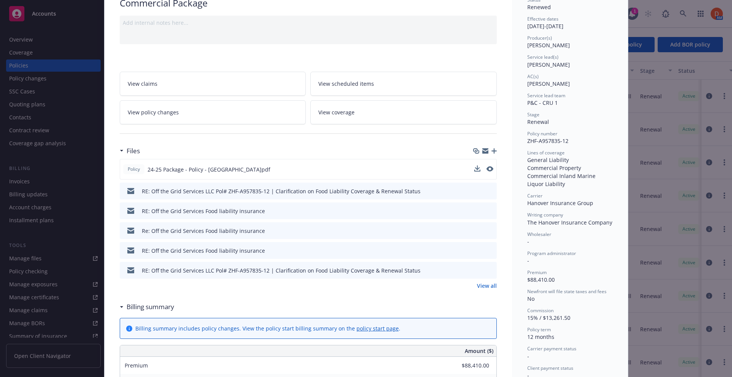
click at [482, 168] on div at bounding box center [483, 169] width 19 height 8
click at [486, 168] on icon "preview file" at bounding box center [489, 168] width 7 height 5
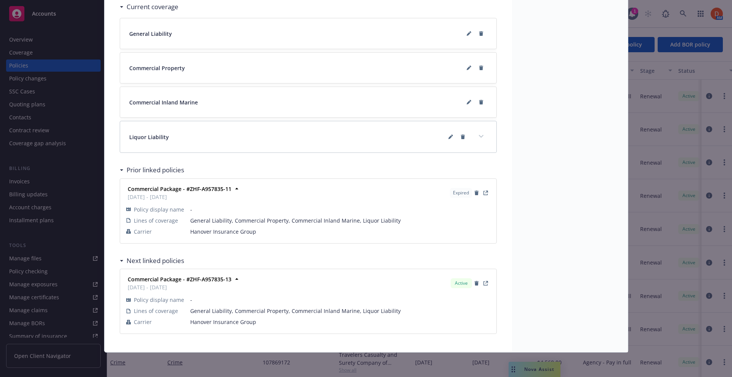
scroll to position [542, 0]
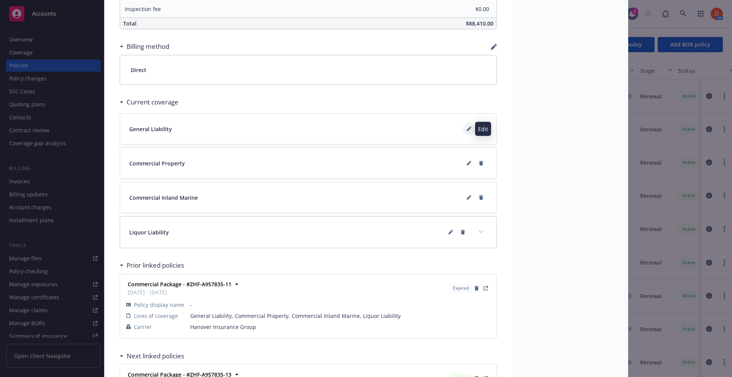
click at [467, 129] on icon at bounding box center [469, 130] width 4 height 4
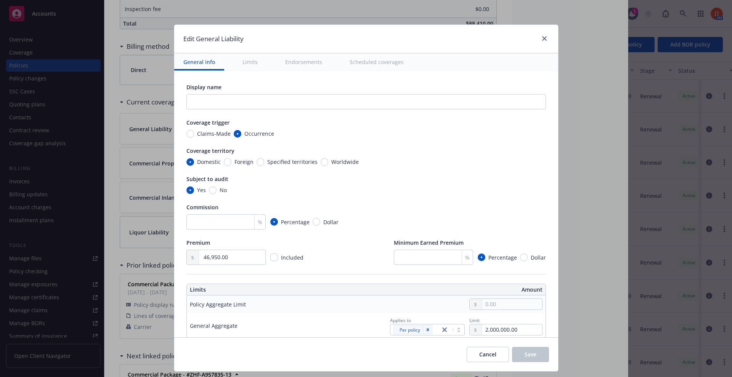
click at [297, 66] on button "Endorsements" at bounding box center [303, 61] width 55 height 17
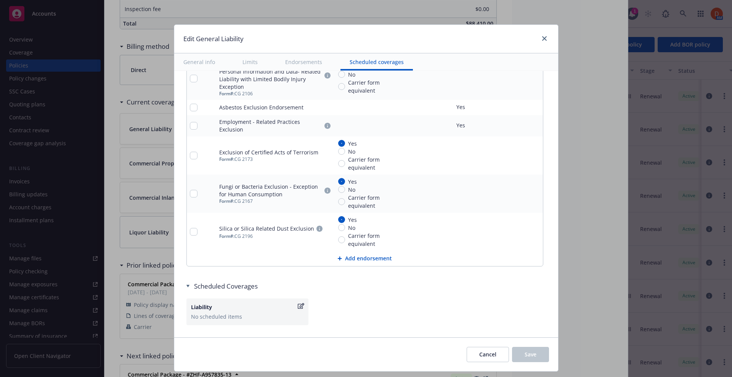
scroll to position [1043, 0]
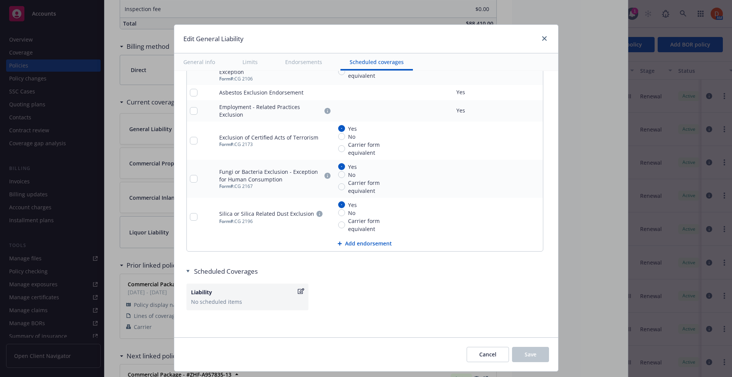
click at [358, 244] on button "Add endorsement" at bounding box center [365, 243] width 356 height 15
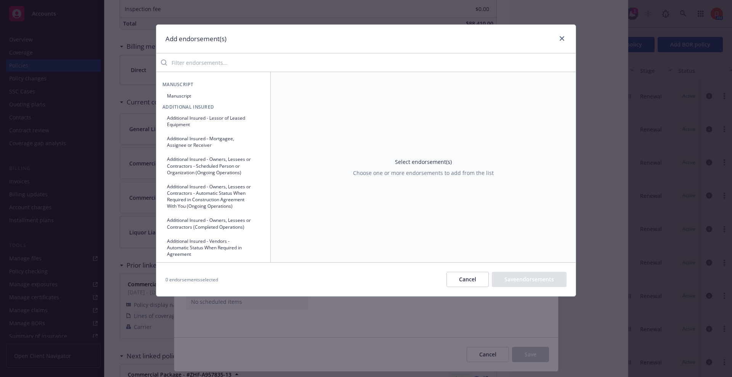
click at [242, 59] on input "search" at bounding box center [371, 62] width 409 height 15
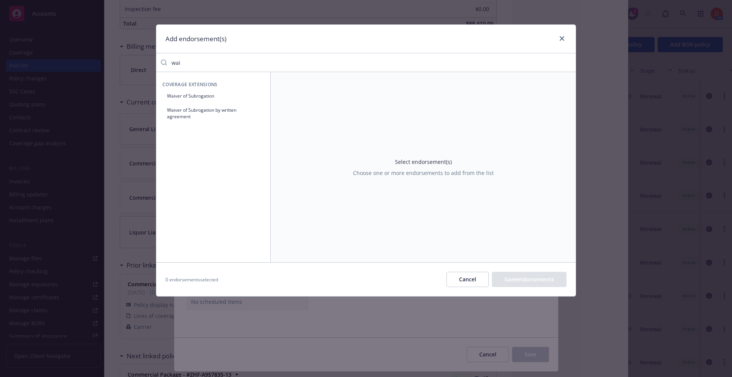
type input "wai"
click at [229, 99] on button "Waiver of Subrogation" at bounding box center [213, 96] width 102 height 13
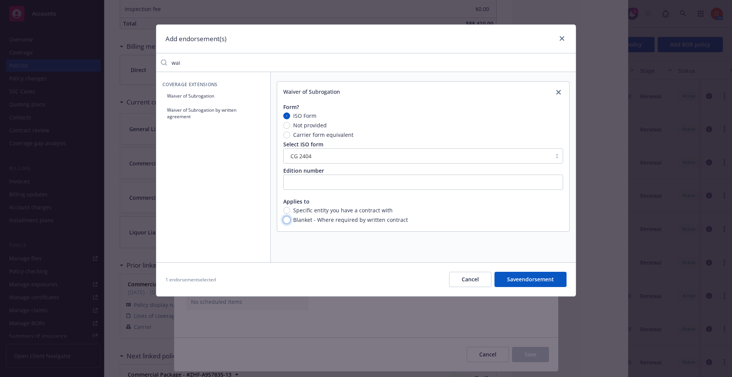
click at [286, 221] on input "Blanket - Where required by written contract" at bounding box center [286, 219] width 7 height 7
radio input "true"
click at [285, 136] on input "Carrier form equivalent" at bounding box center [286, 134] width 7 height 7
radio input "true"
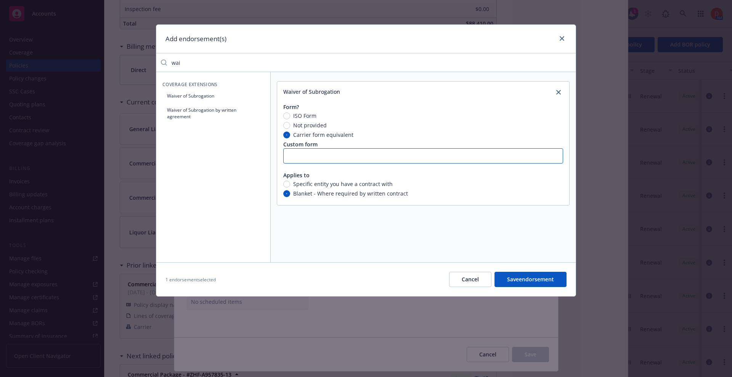
click at [350, 161] on input "text" at bounding box center [423, 155] width 280 height 15
paste input "411-0669 01 15"
type input "411-0669 01 15"
click at [519, 279] on button "Save endorsement" at bounding box center [530, 279] width 72 height 15
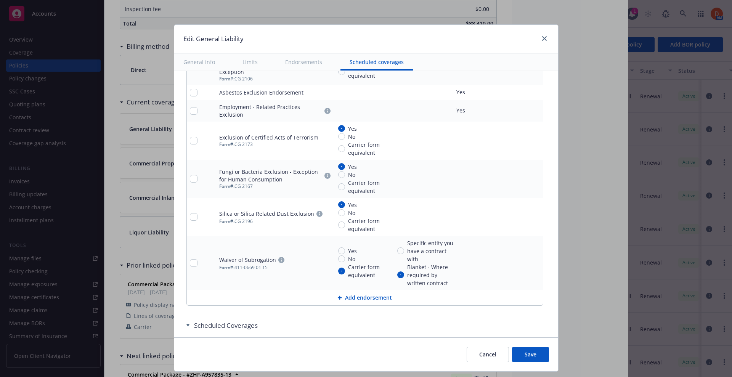
click at [517, 262] on link "pencil" at bounding box center [521, 262] width 9 height 9
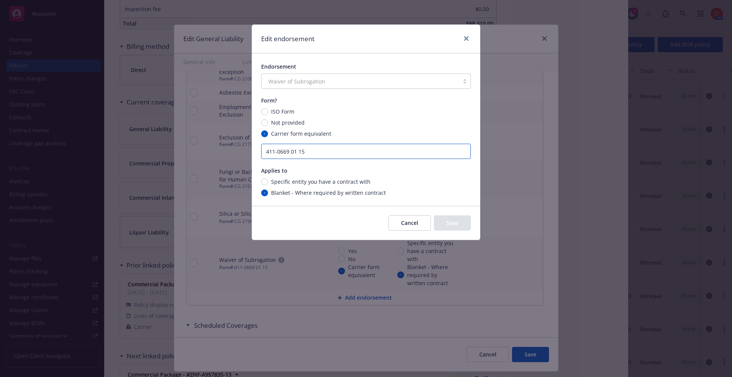
drag, startPoint x: 344, startPoint y: 149, endPoint x: 225, endPoint y: 146, distance: 119.0
click at [225, 146] on div "Edit endorsement Endorsement Waiver of Subrogation Form? ISO Form Not provided …" at bounding box center [366, 188] width 732 height 377
click at [423, 224] on button "Cancel" at bounding box center [409, 222] width 42 height 15
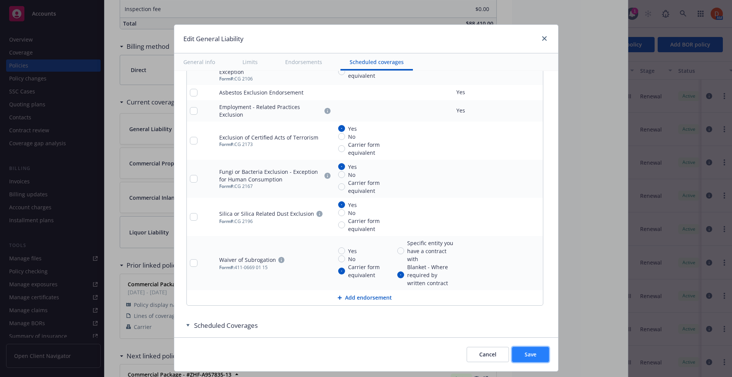
click at [534, 359] on button "Save" at bounding box center [530, 354] width 37 height 15
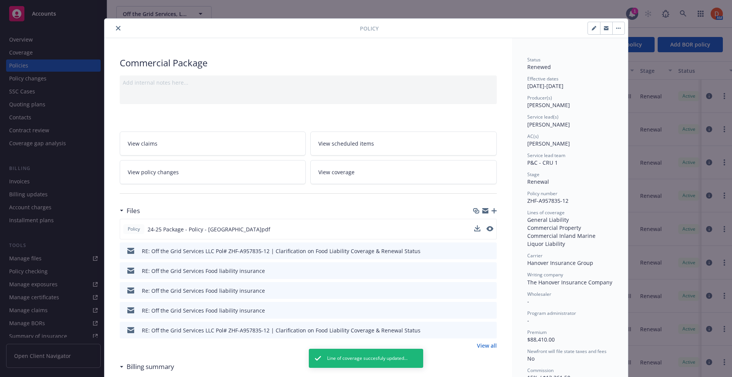
scroll to position [0, 0]
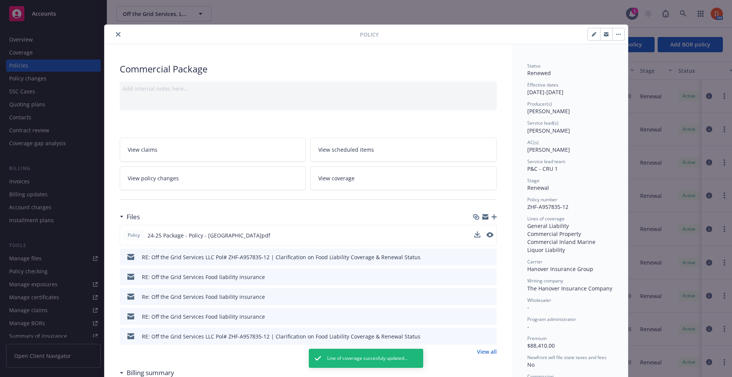
click at [116, 34] on icon "close" at bounding box center [118, 34] width 5 height 5
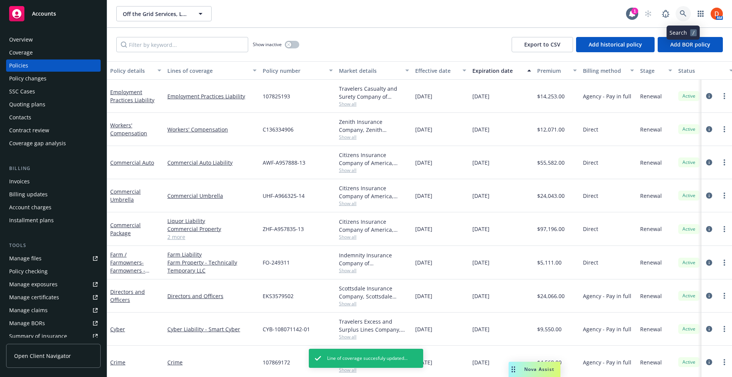
click at [682, 12] on icon at bounding box center [683, 13] width 7 height 7
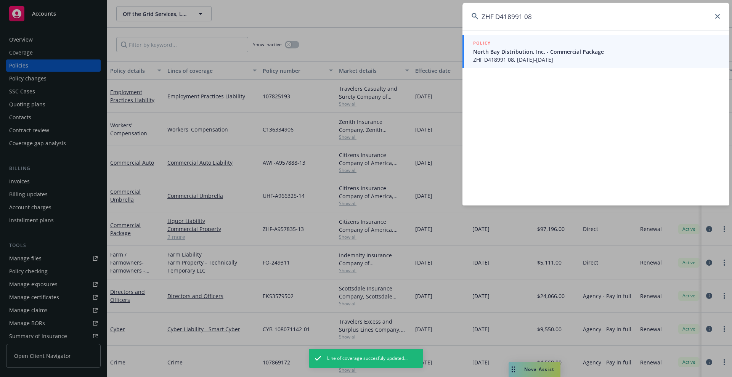
type input "ZHF D418991 08"
click at [540, 56] on span "ZHF D418991 08, [DATE]-[DATE]" at bounding box center [596, 60] width 247 height 8
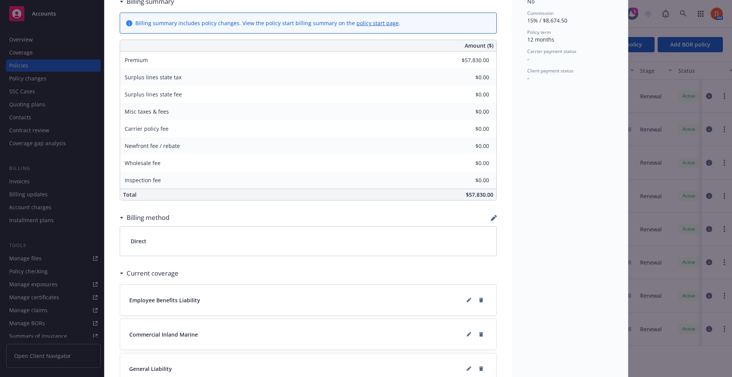
scroll to position [582, 0]
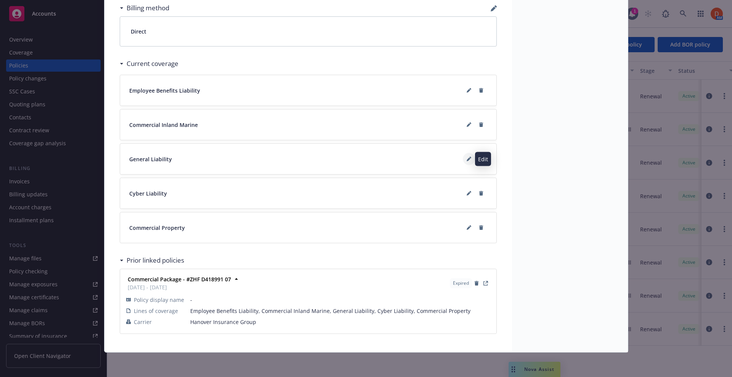
click at [467, 157] on icon at bounding box center [469, 159] width 5 height 5
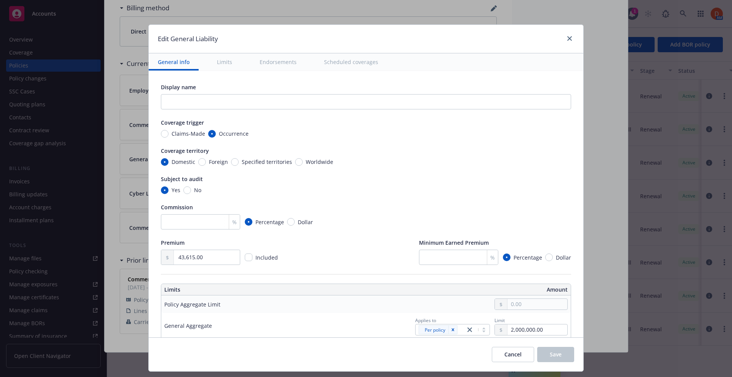
click at [280, 64] on button "Endorsements" at bounding box center [277, 61] width 55 height 17
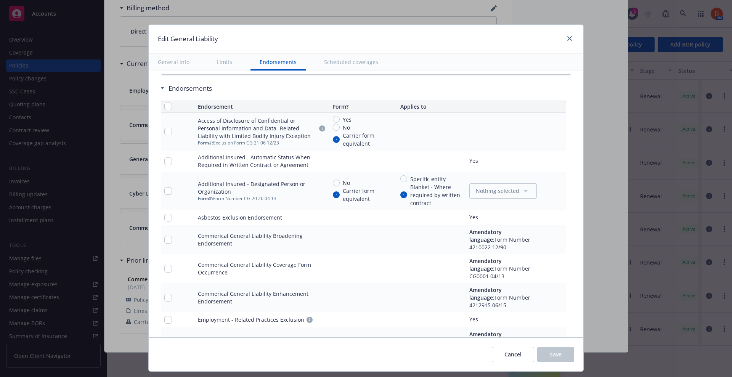
scroll to position [1106, 0]
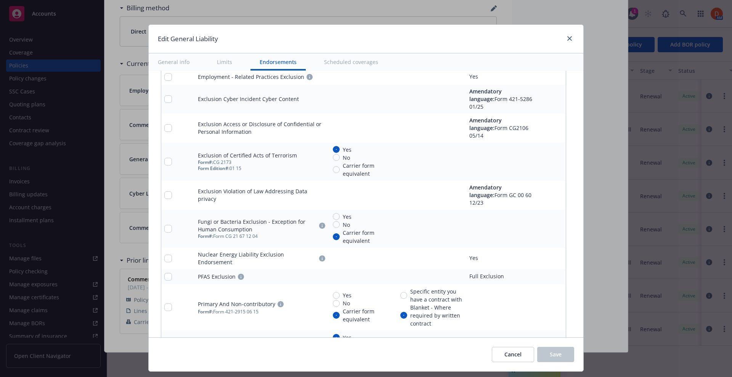
type textarea "x"
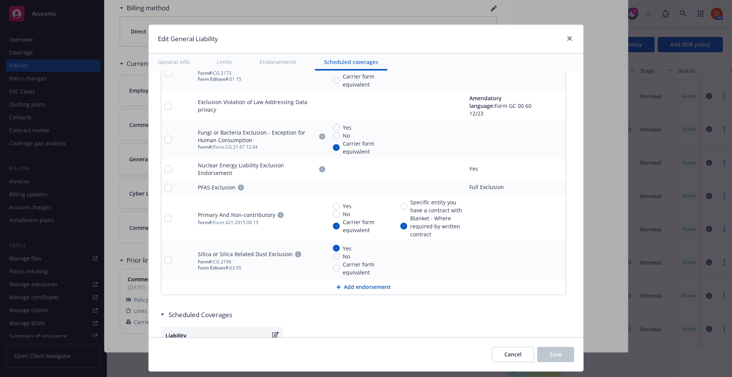
scroll to position [1453, 0]
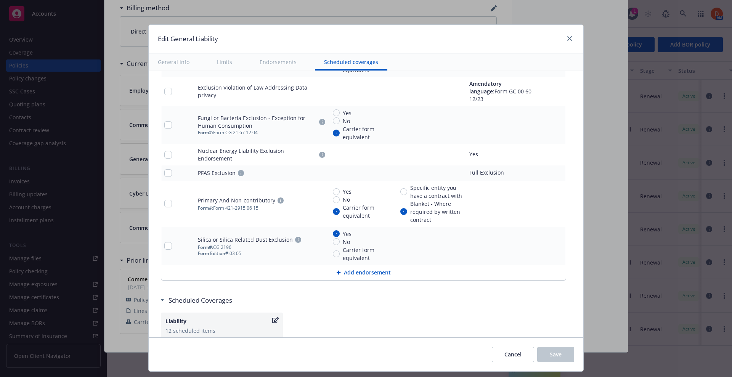
click at [563, 43] on div at bounding box center [568, 39] width 12 height 10
click at [563, 42] on div at bounding box center [568, 39] width 12 height 10
click at [567, 38] on icon "close" at bounding box center [569, 38] width 5 height 5
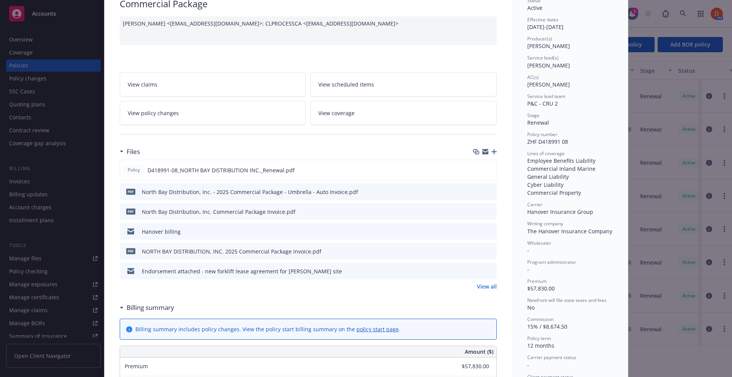
scroll to position [0, 0]
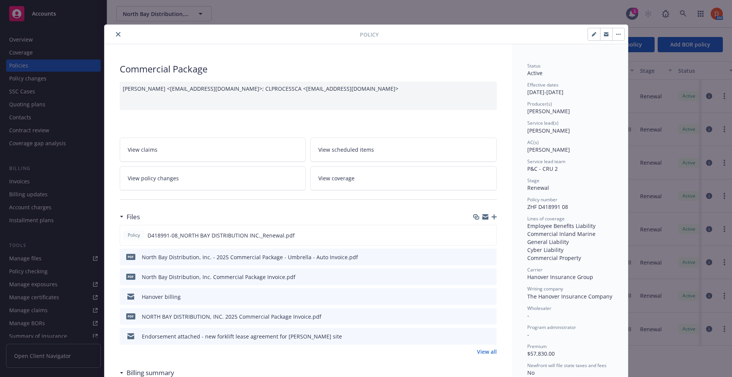
click at [116, 35] on icon "close" at bounding box center [118, 34] width 5 height 5
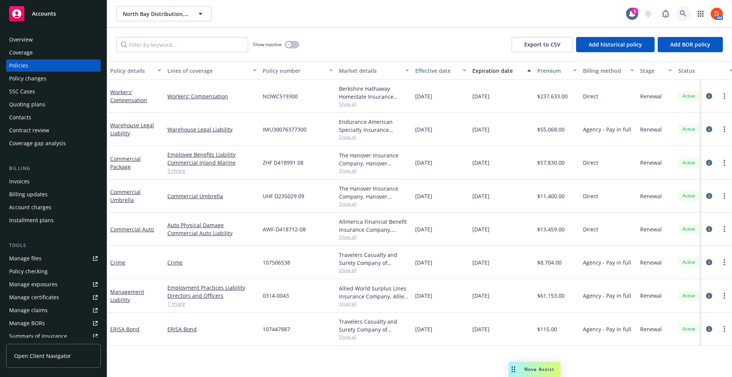
click at [683, 10] on link at bounding box center [682, 13] width 15 height 15
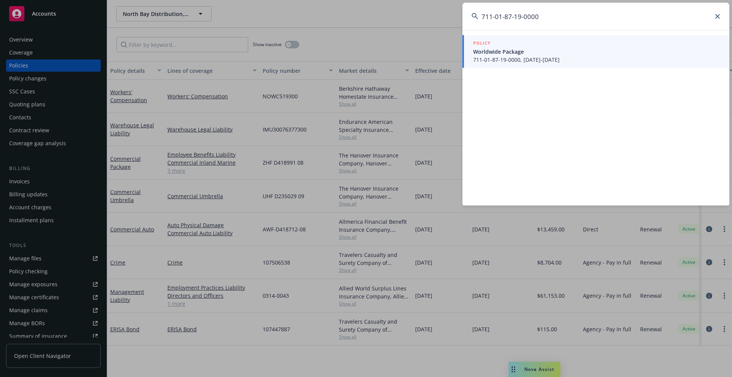
type input "711-01-87-19-0000"
click at [542, 59] on span "711-01-87-19-0000, [DATE]-[DATE]" at bounding box center [596, 60] width 247 height 8
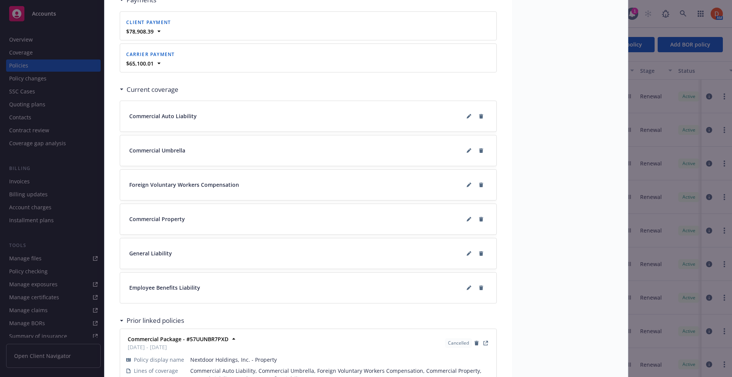
scroll to position [966, 0]
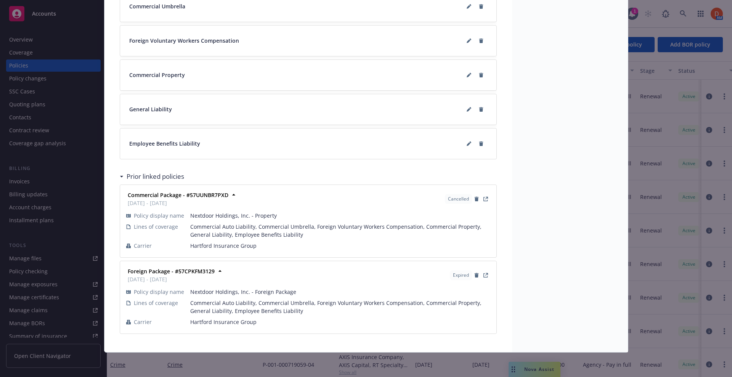
click at [459, 107] on div "General Liability" at bounding box center [308, 109] width 358 height 12
click at [467, 109] on icon at bounding box center [469, 110] width 4 height 4
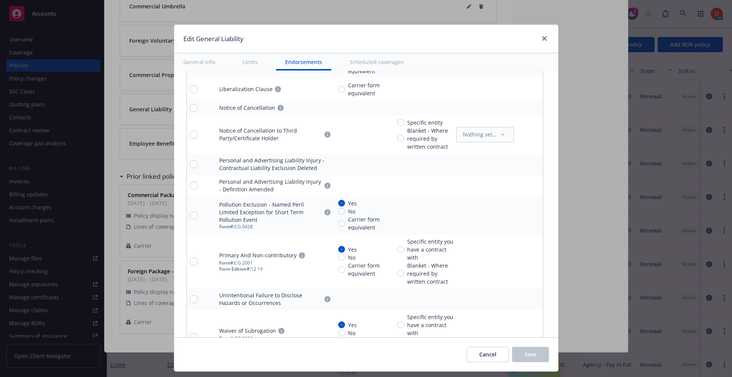
scroll to position [1429, 0]
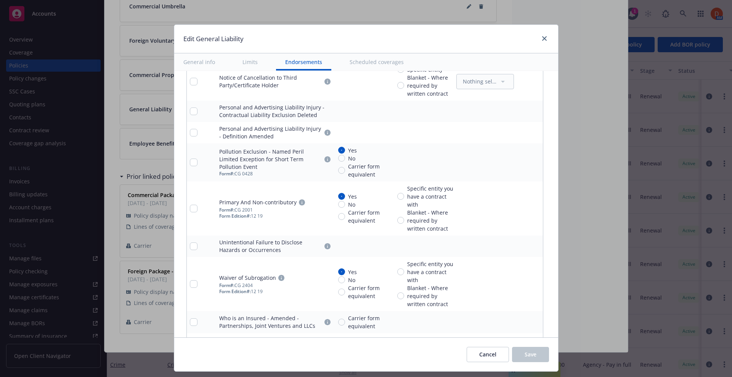
type textarea "x"
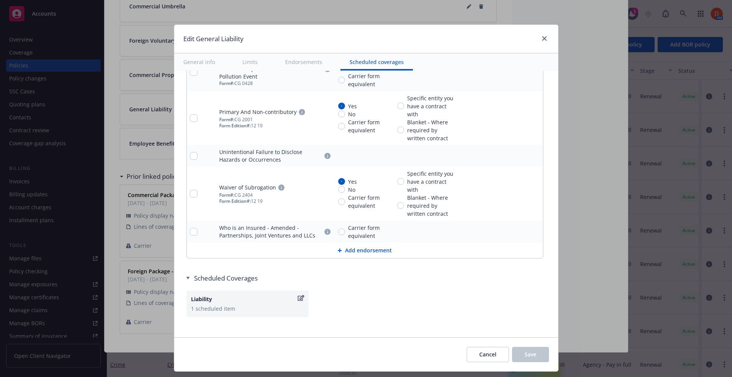
scroll to position [1579, 0]
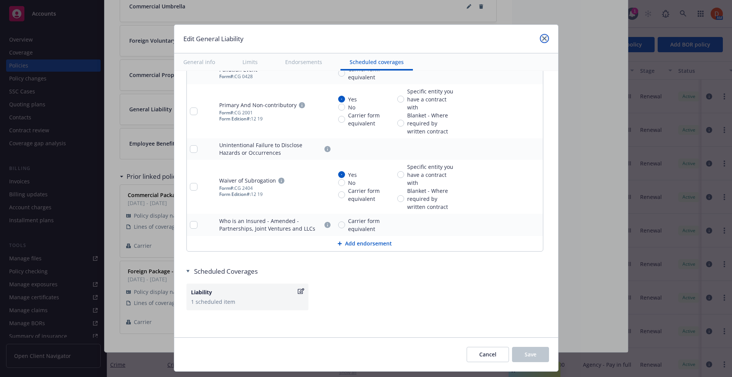
click at [545, 38] on link "close" at bounding box center [544, 38] width 9 height 9
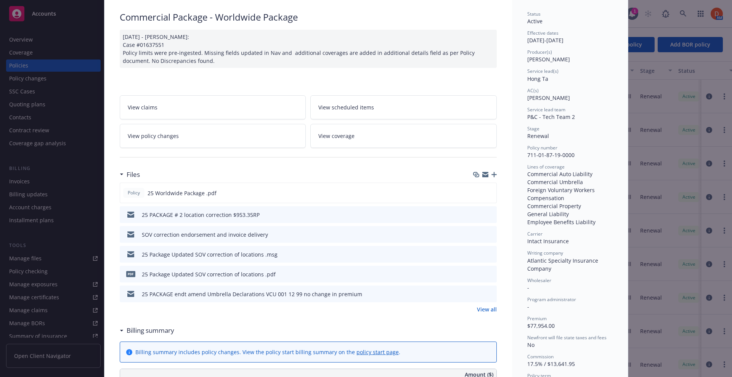
scroll to position [0, 0]
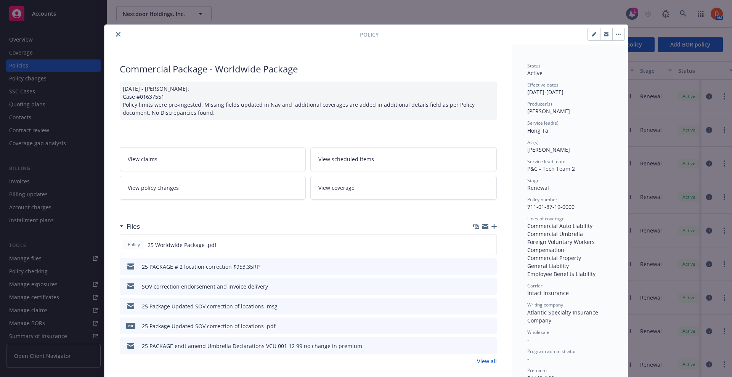
click at [116, 34] on icon "close" at bounding box center [118, 34] width 5 height 5
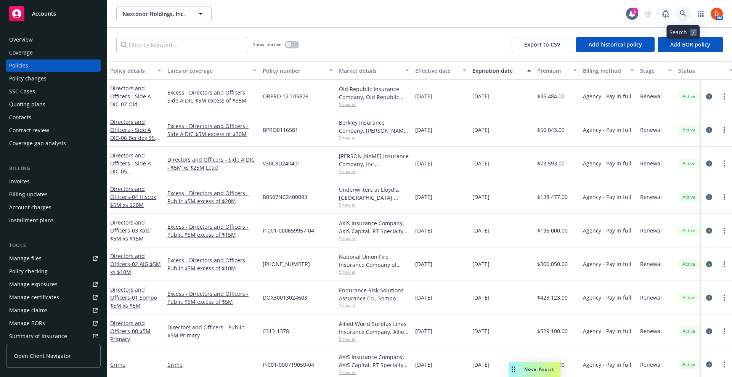
click at [684, 14] on icon at bounding box center [683, 13] width 6 height 6
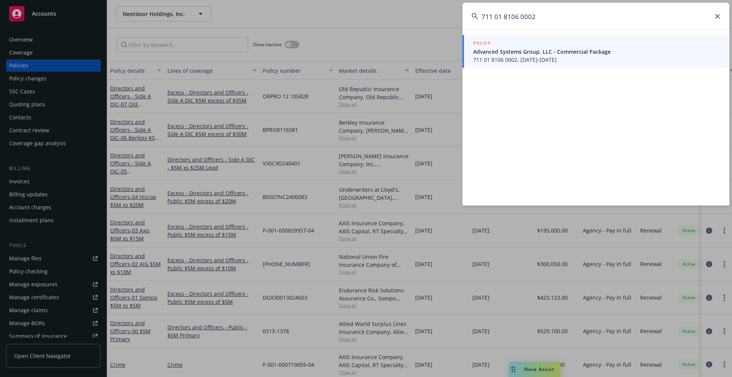
type input "711 01 8106 0002"
click at [508, 62] on span "711 01 8106 0002, [DATE]-[DATE]" at bounding box center [596, 60] width 247 height 8
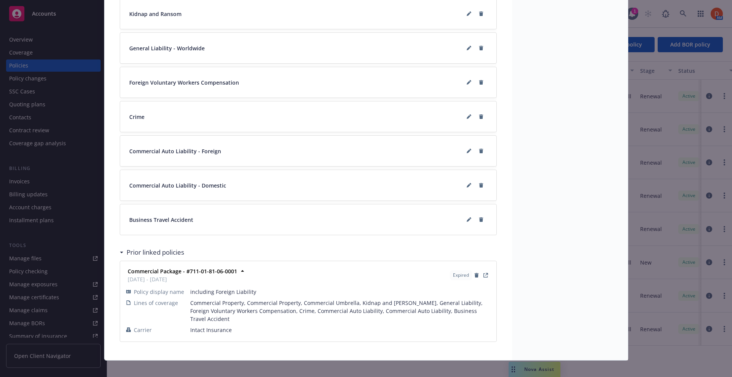
scroll to position [714, 0]
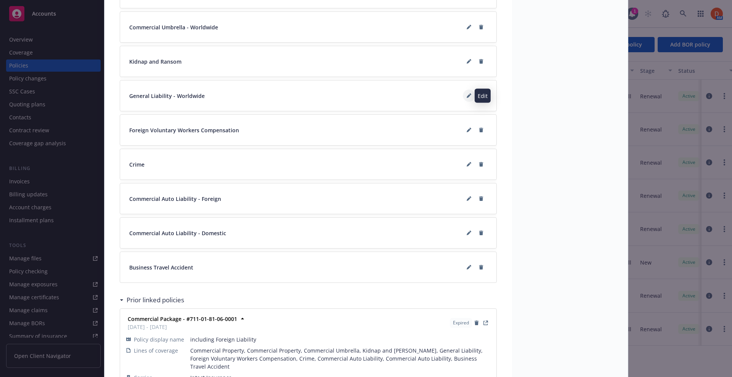
click at [467, 97] on icon at bounding box center [469, 97] width 4 height 4
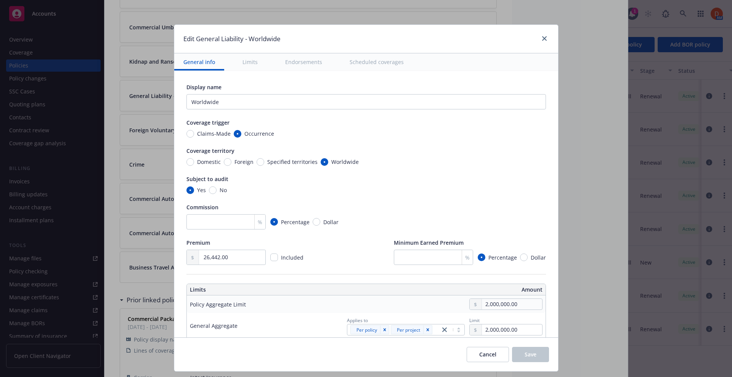
click at [312, 60] on button "Endorsements" at bounding box center [303, 61] width 55 height 17
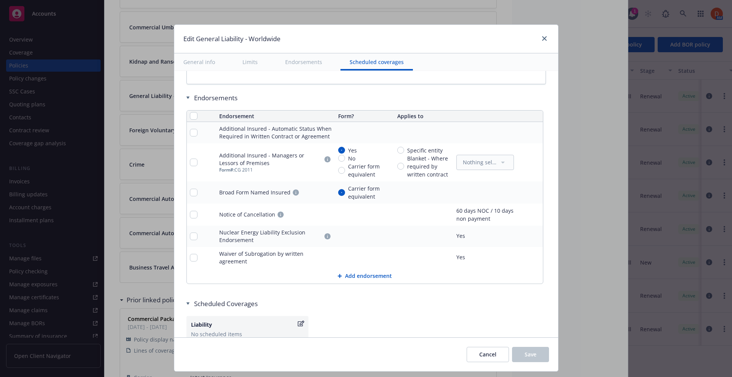
scroll to position [964, 0]
click at [542, 40] on icon "close" at bounding box center [544, 38] width 5 height 5
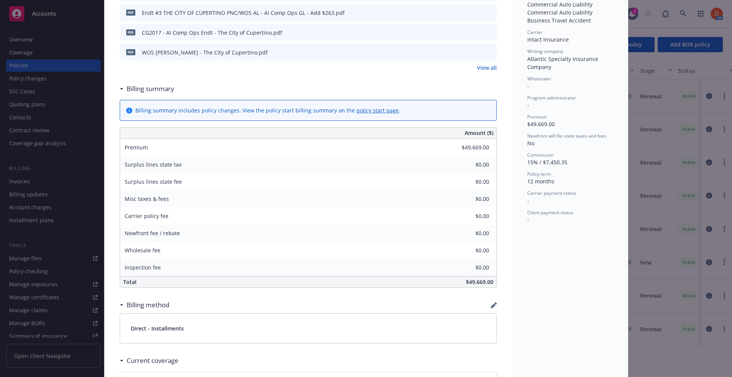
scroll to position [0, 0]
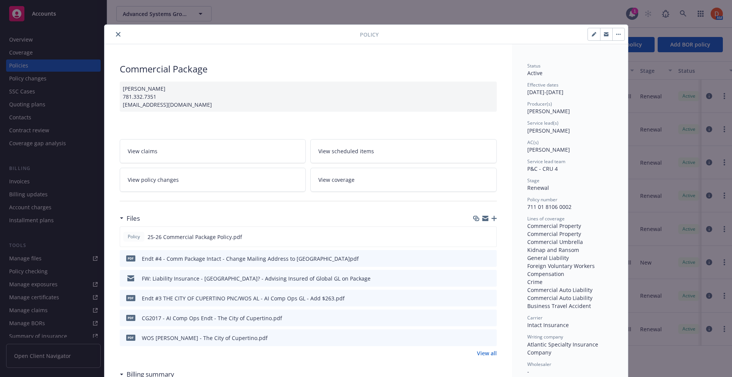
click at [114, 32] on button "close" at bounding box center [118, 34] width 9 height 9
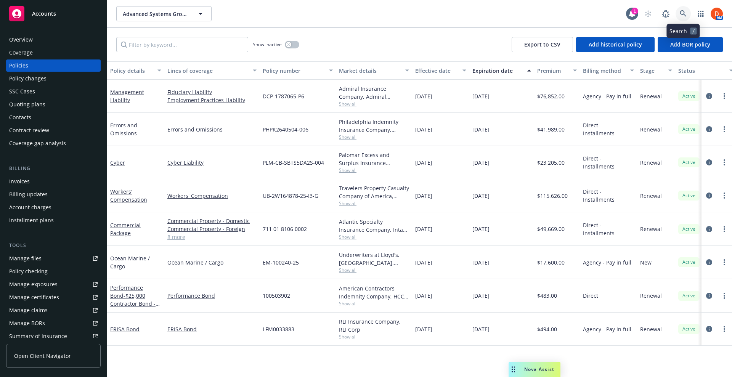
click at [681, 15] on icon at bounding box center [683, 13] width 7 height 7
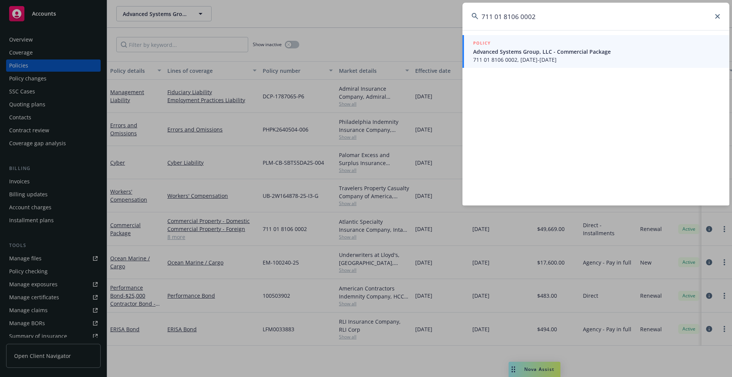
type input "711 01 8106 0002"
click at [581, 53] on span "Advanced Systems Group, LLC - Commercial Package" at bounding box center [596, 52] width 247 height 8
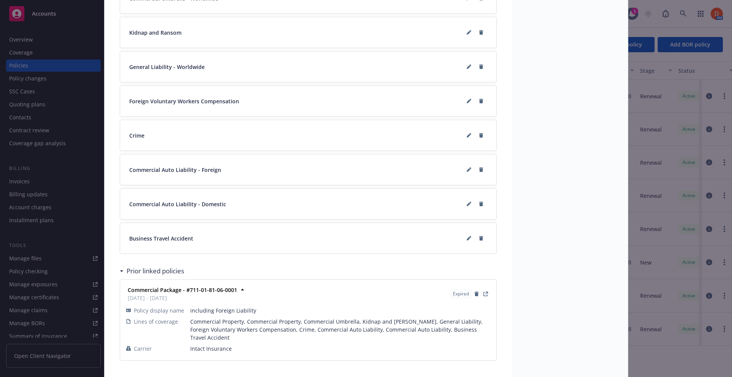
scroll to position [762, 0]
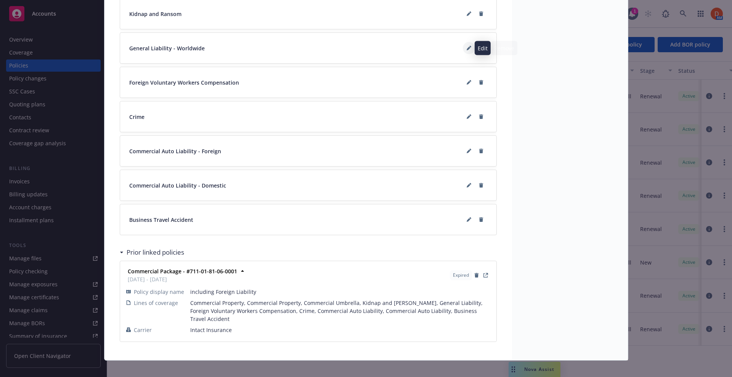
click at [467, 48] on icon at bounding box center [469, 48] width 5 height 5
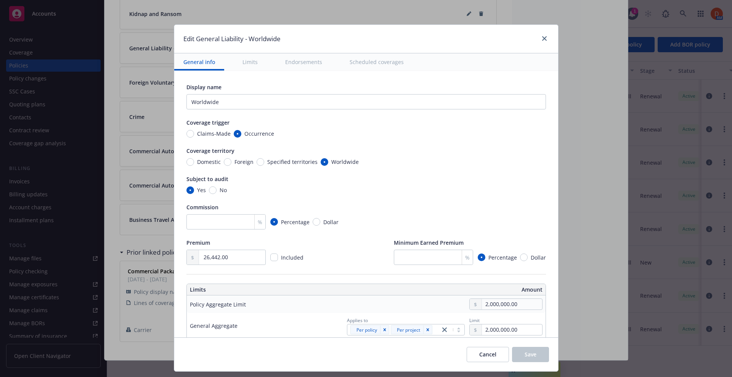
click at [302, 63] on button "Endorsements" at bounding box center [303, 61] width 55 height 17
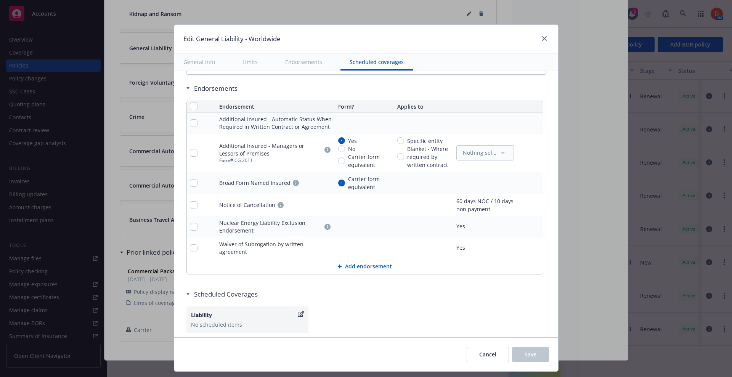
scroll to position [990, 0]
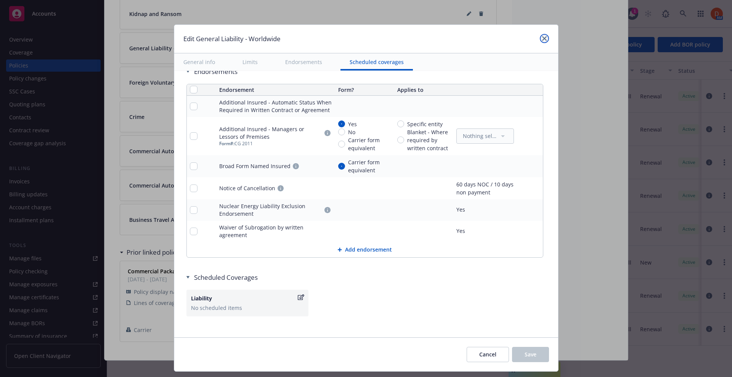
click at [545, 39] on link "close" at bounding box center [544, 38] width 9 height 9
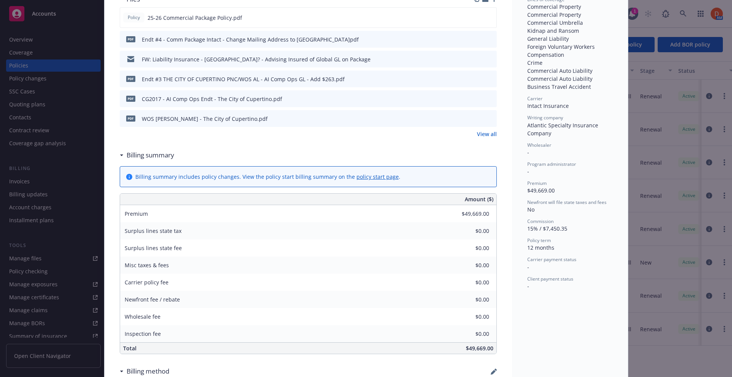
scroll to position [0, 0]
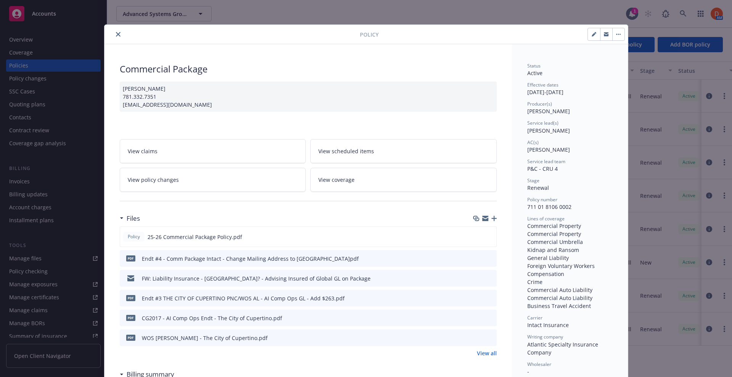
click at [116, 35] on icon "close" at bounding box center [118, 34] width 5 height 5
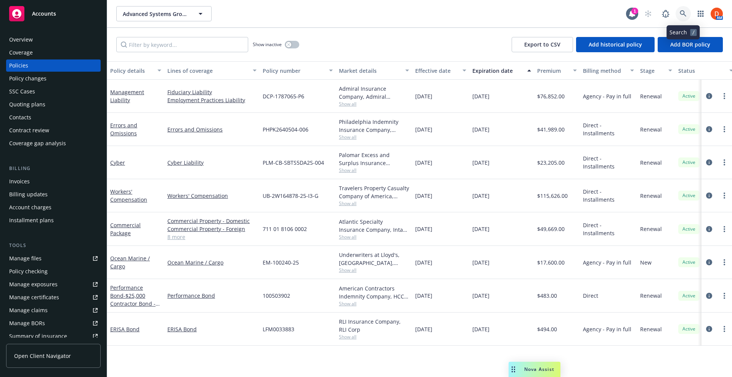
click at [683, 11] on icon at bounding box center [683, 13] width 6 height 6
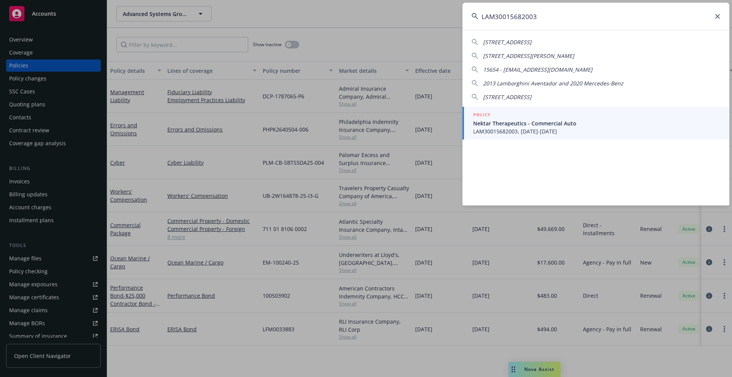
type input "LAM30015682003"
click at [497, 118] on div "POLICY" at bounding box center [596, 115] width 247 height 8
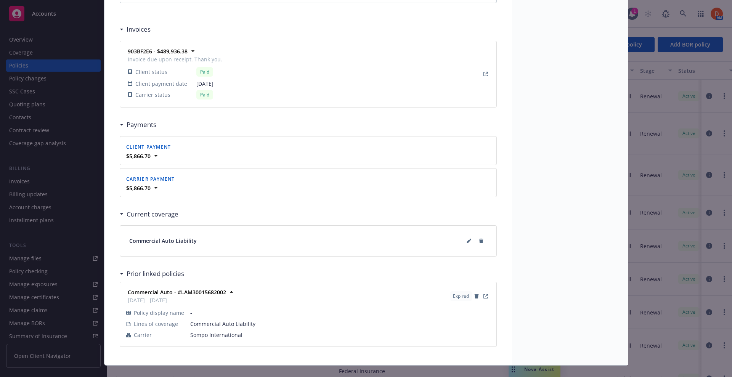
scroll to position [702, 0]
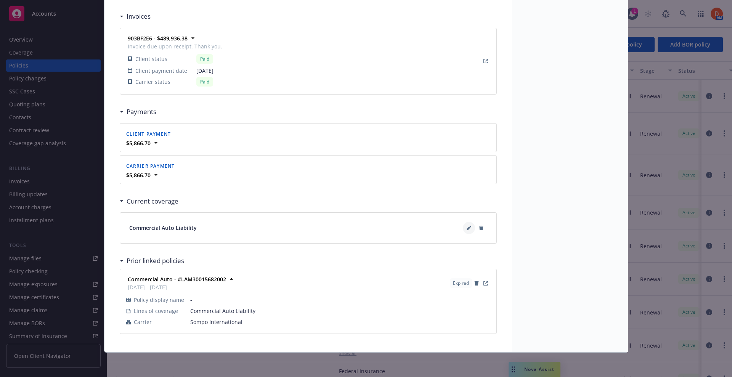
click at [463, 226] on button at bounding box center [469, 228] width 12 height 12
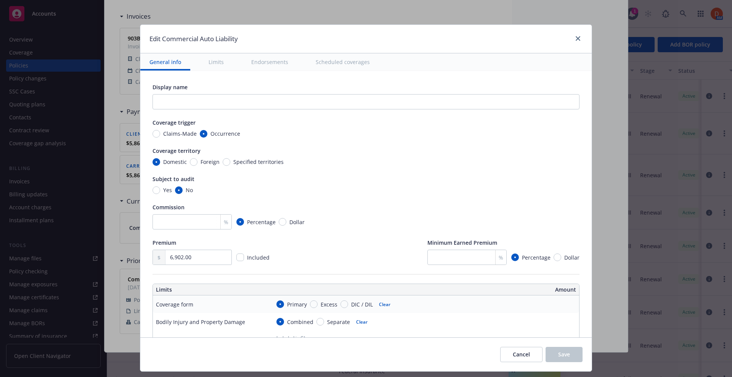
click at [266, 59] on button "Endorsements" at bounding box center [269, 61] width 55 height 17
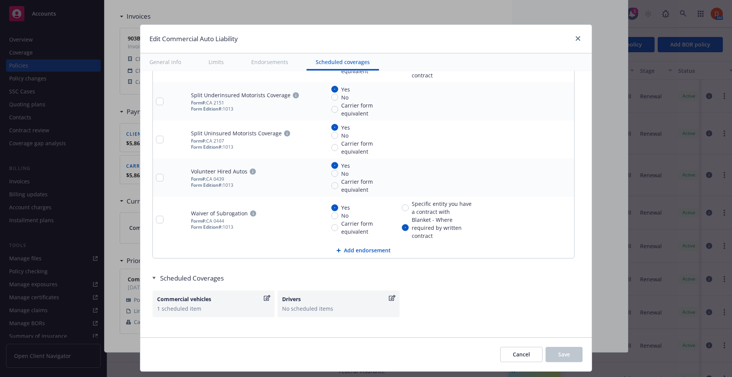
scroll to position [1798, 0]
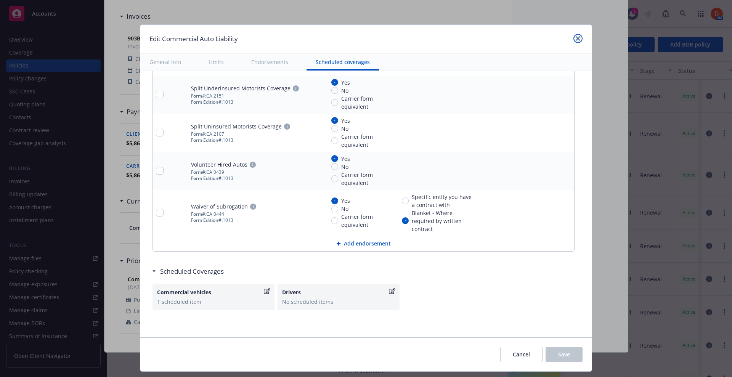
click at [577, 38] on icon "close" at bounding box center [578, 38] width 5 height 5
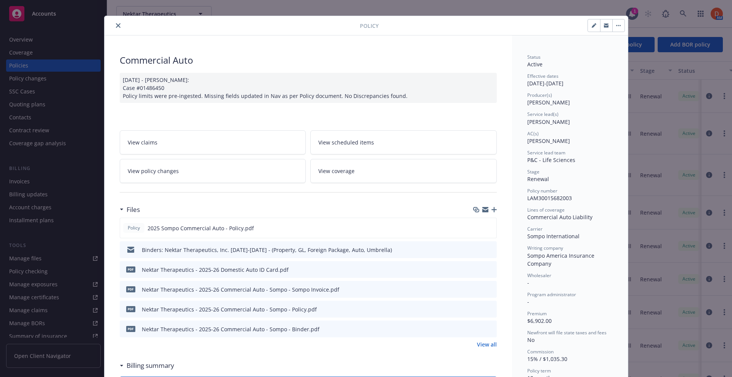
scroll to position [0, 0]
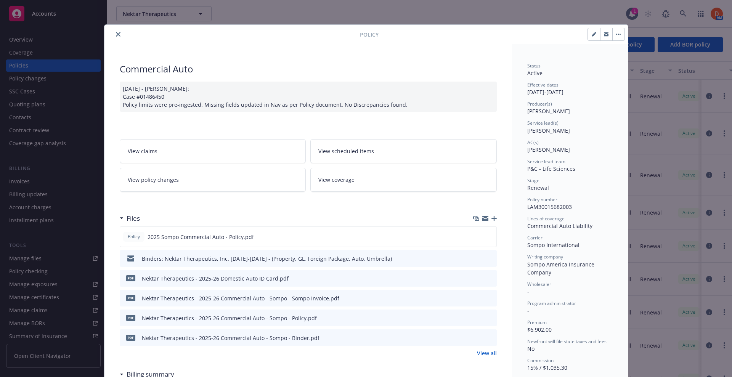
click at [114, 31] on button "close" at bounding box center [118, 34] width 9 height 9
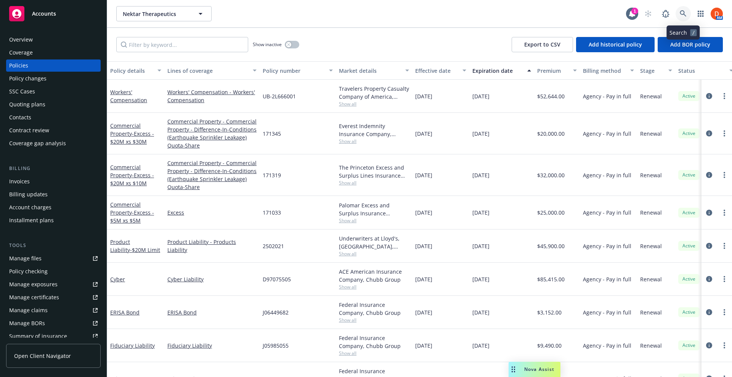
click at [684, 19] on link at bounding box center [682, 13] width 15 height 15
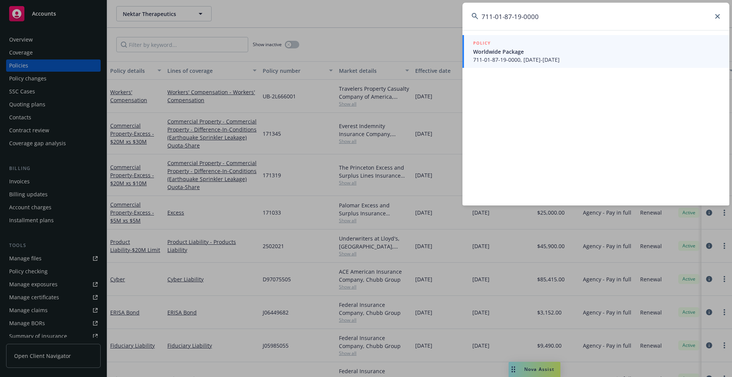
type input "711-01-87-19-0000"
click at [564, 45] on div "POLICY" at bounding box center [596, 43] width 247 height 8
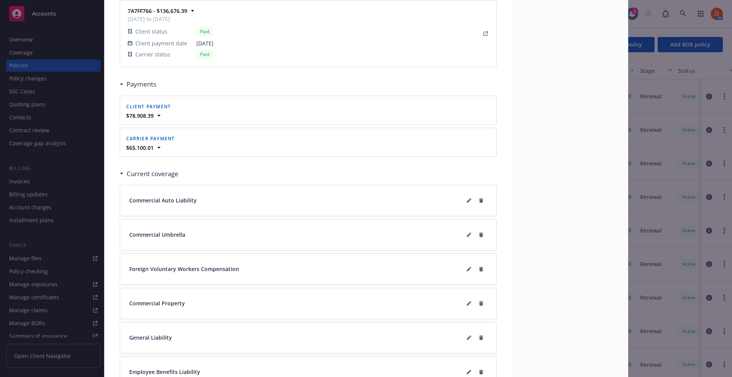
scroll to position [785, 0]
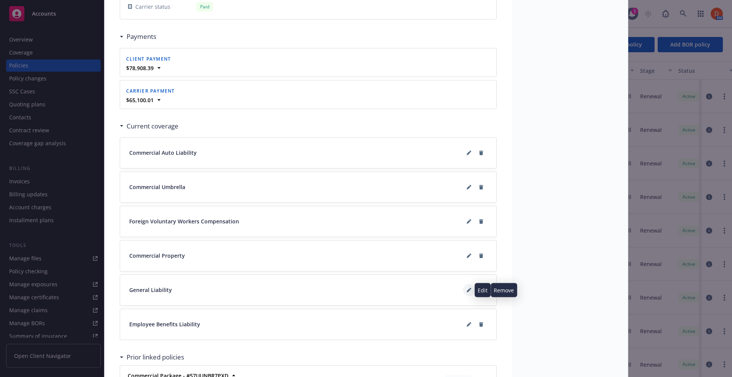
click at [463, 292] on button at bounding box center [469, 290] width 12 height 12
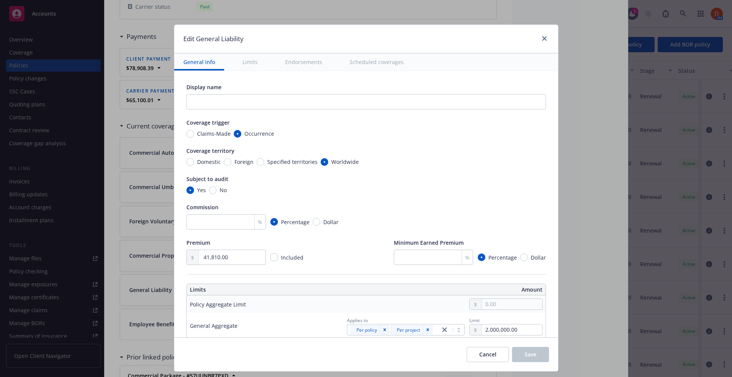
click at [308, 67] on button "Endorsements" at bounding box center [303, 61] width 55 height 17
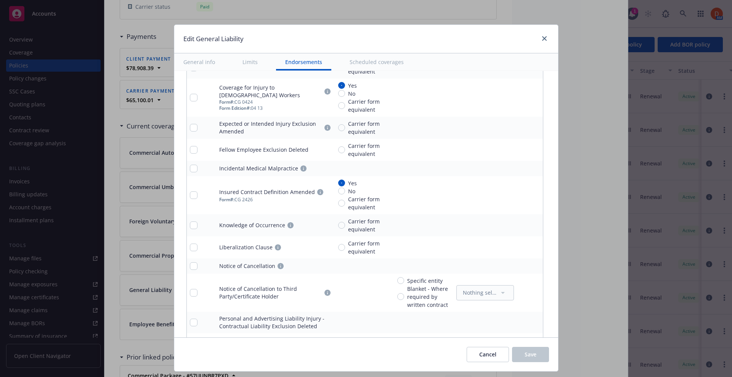
scroll to position [1307, 0]
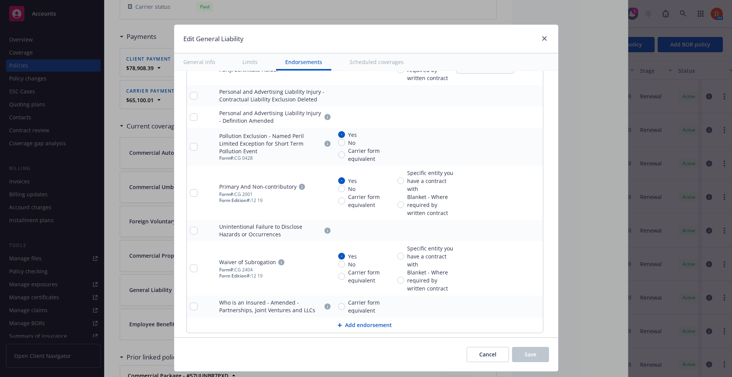
type textarea "x"
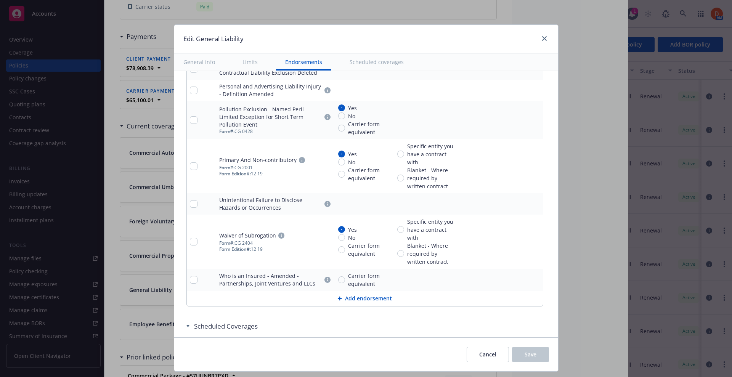
scroll to position [1546, 0]
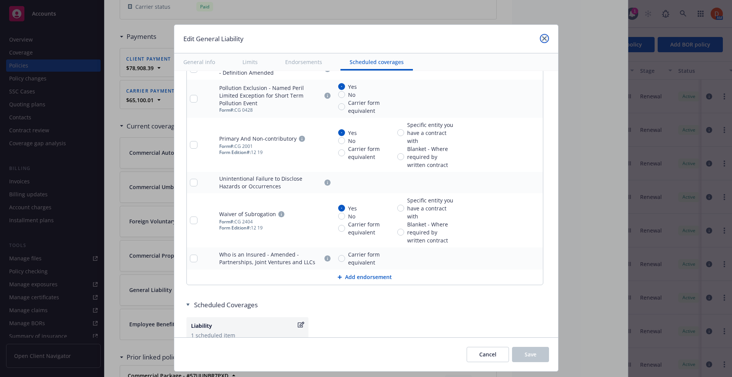
click at [544, 42] on link "close" at bounding box center [544, 38] width 9 height 9
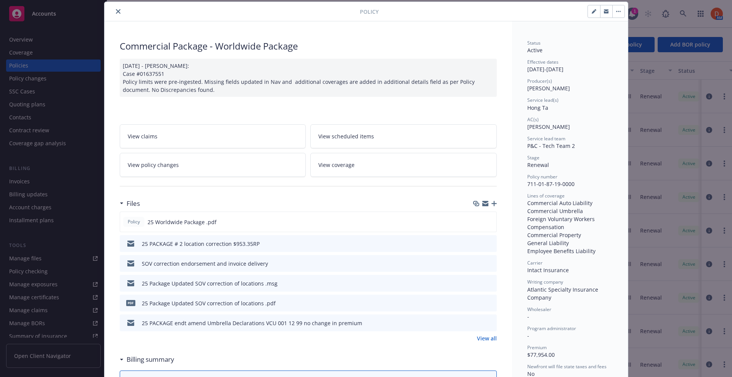
scroll to position [0, 0]
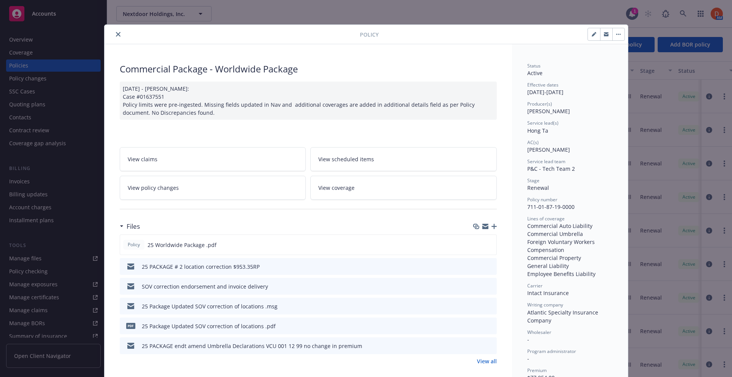
click at [116, 33] on icon "close" at bounding box center [118, 34] width 5 height 5
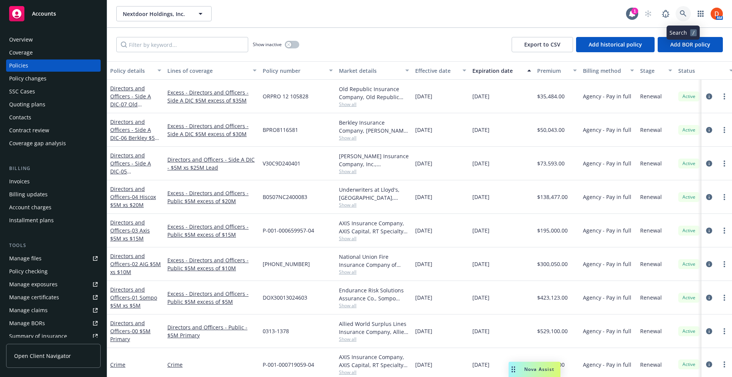
click at [680, 14] on icon at bounding box center [683, 13] width 7 height 7
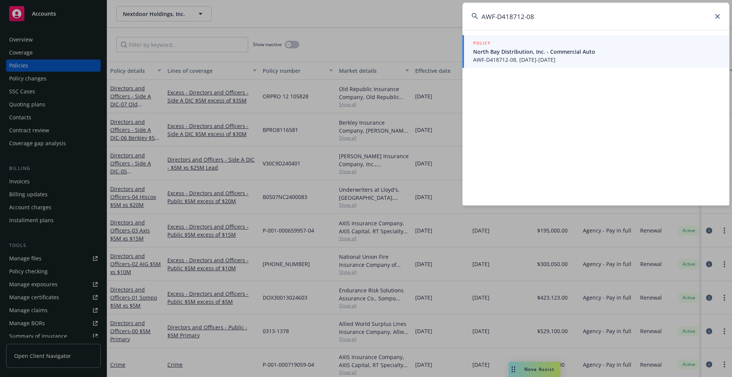
type input "AWF-D418712-08"
click at [511, 56] on span "AWF-D418712-08, [DATE]-[DATE]" at bounding box center [596, 60] width 247 height 8
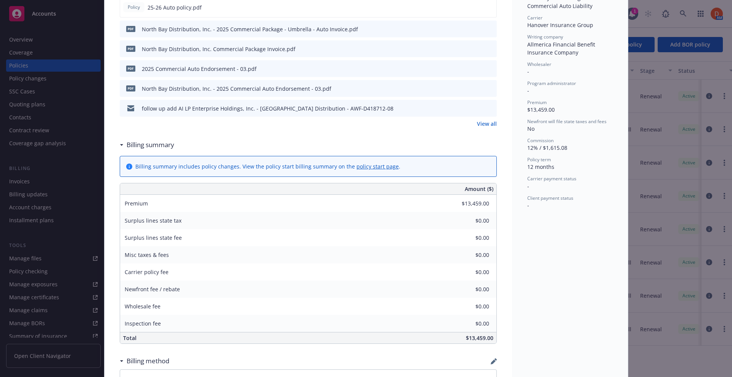
scroll to position [478, 0]
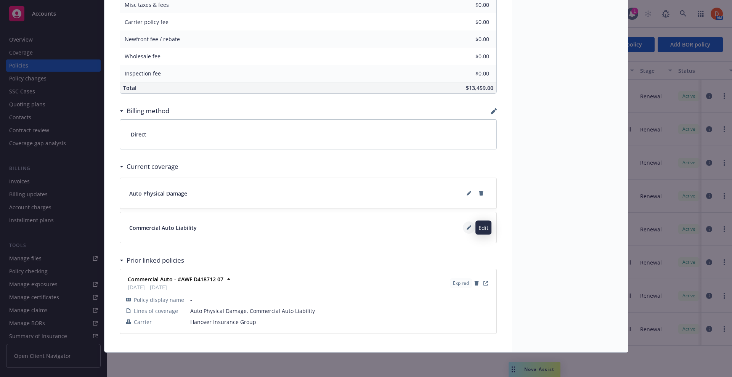
click at [467, 226] on icon at bounding box center [469, 227] width 5 height 5
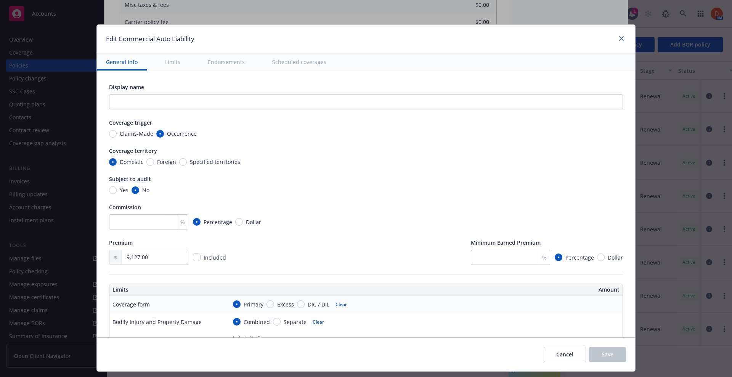
click at [219, 68] on button "Endorsements" at bounding box center [226, 61] width 55 height 17
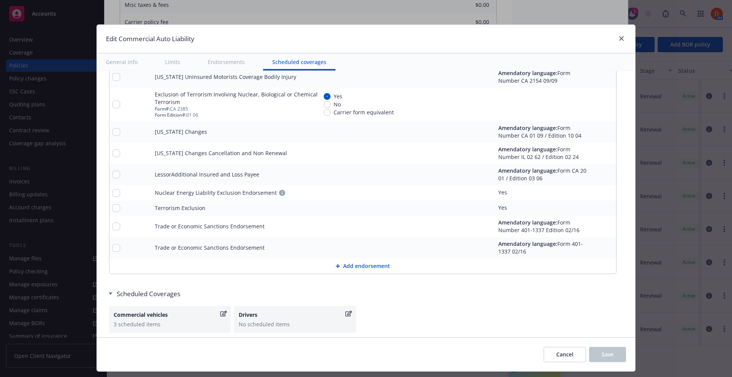
scroll to position [1576, 0]
click at [617, 38] on link "close" at bounding box center [621, 38] width 9 height 9
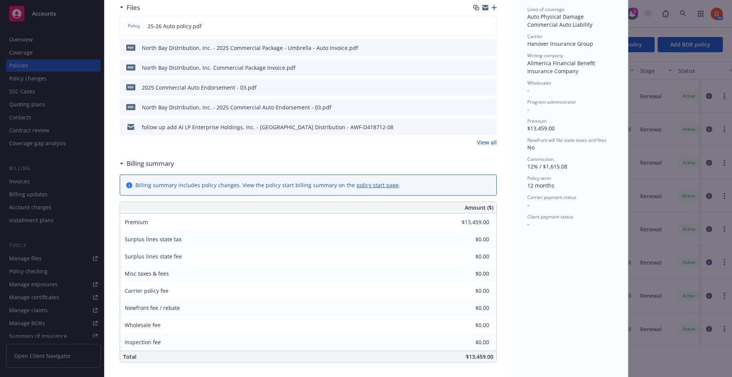
scroll to position [0, 0]
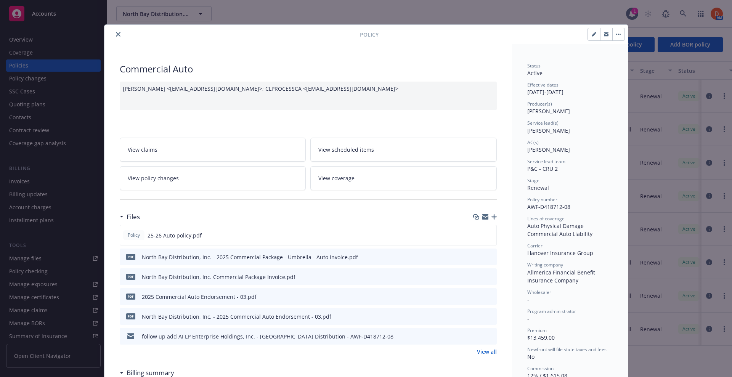
click at [115, 36] on button "close" at bounding box center [118, 34] width 9 height 9
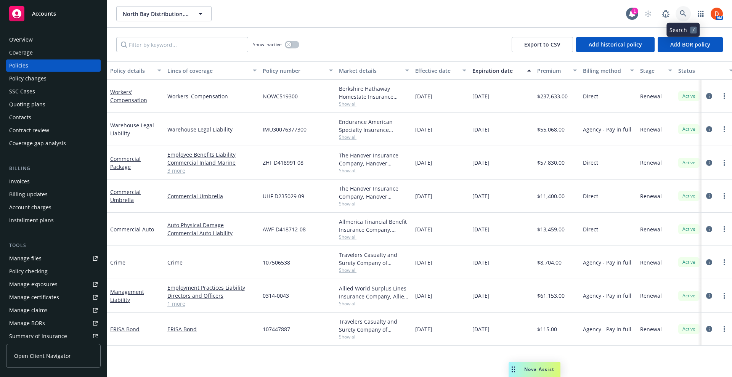
click at [679, 14] on link at bounding box center [682, 13] width 15 height 15
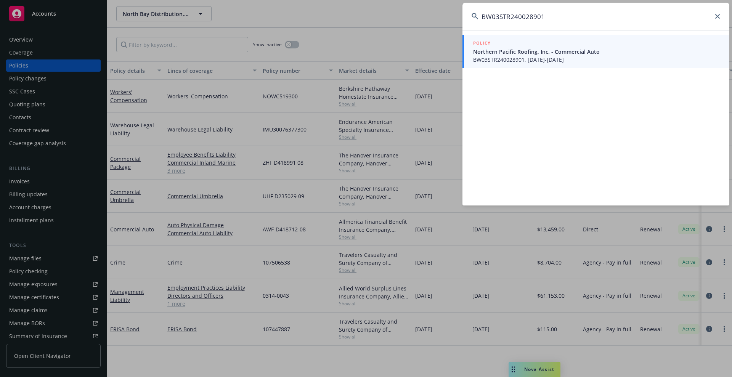
type input "BW03STR240028901"
click at [560, 54] on span "Northern Pacific Roofing, Inc. - Commercial Auto" at bounding box center [596, 52] width 247 height 8
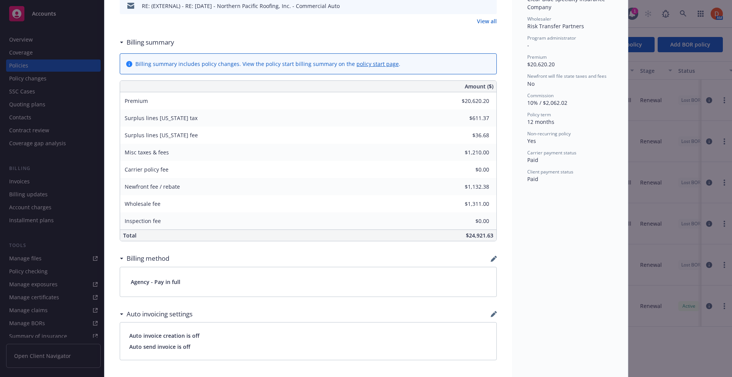
scroll to position [701, 0]
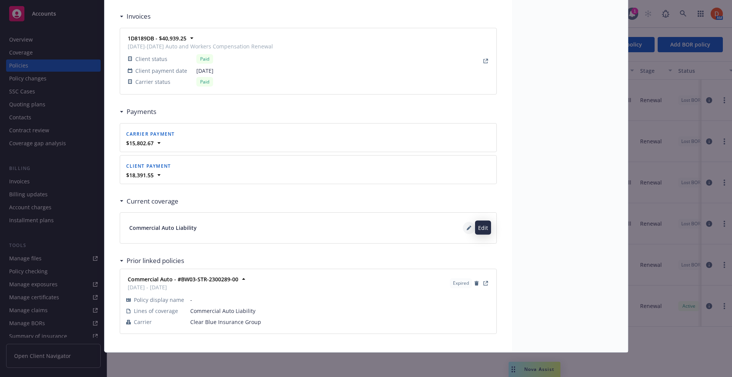
click at [463, 232] on button at bounding box center [469, 228] width 12 height 12
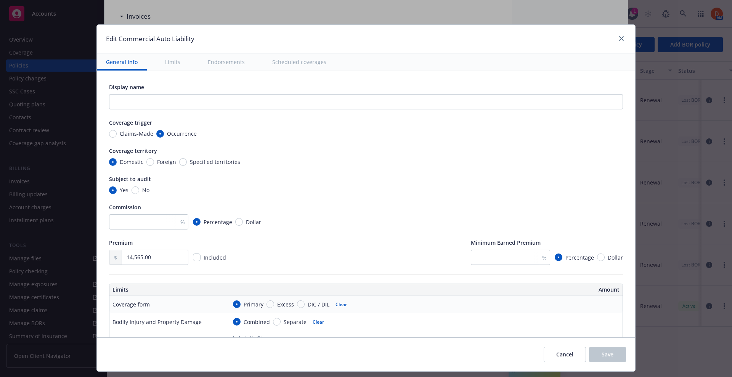
click at [230, 61] on button "Endorsements" at bounding box center [226, 61] width 55 height 17
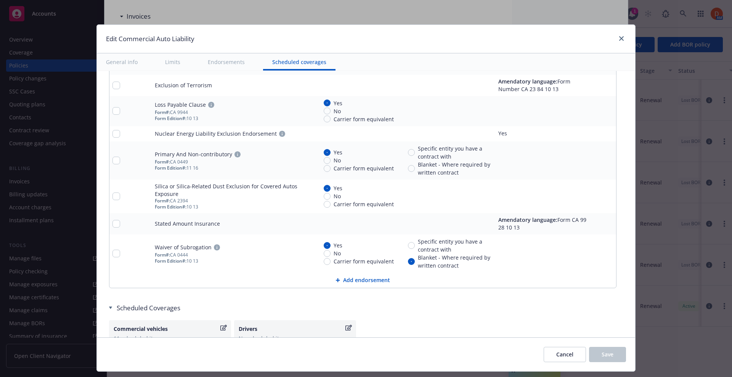
scroll to position [1547, 0]
click at [619, 37] on icon "close" at bounding box center [621, 38] width 5 height 5
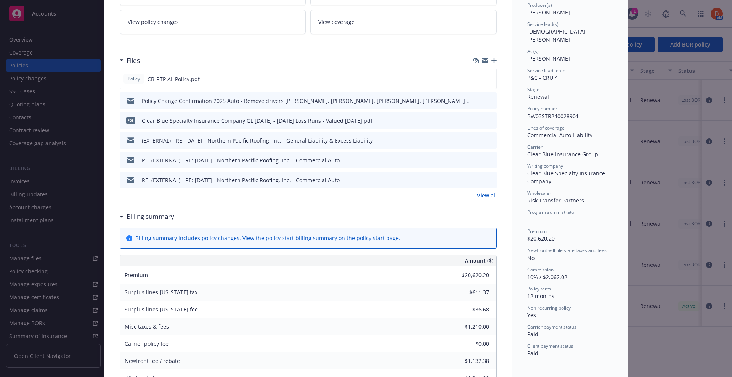
scroll to position [0, 0]
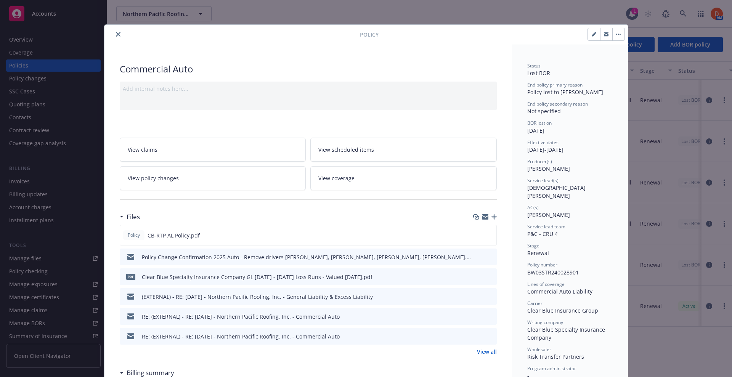
click at [116, 37] on button "close" at bounding box center [118, 34] width 9 height 9
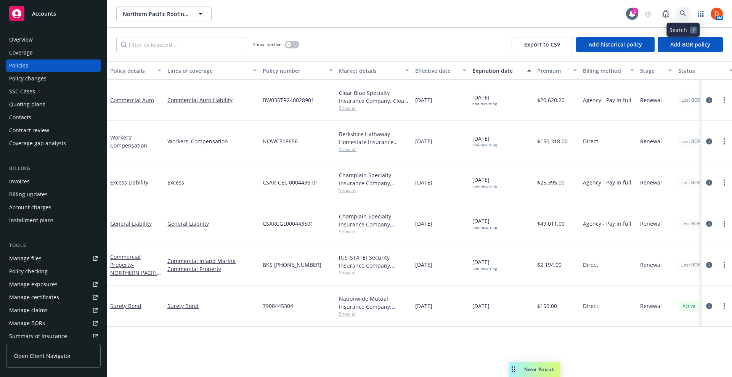
click at [687, 16] on link at bounding box center [682, 13] width 15 height 15
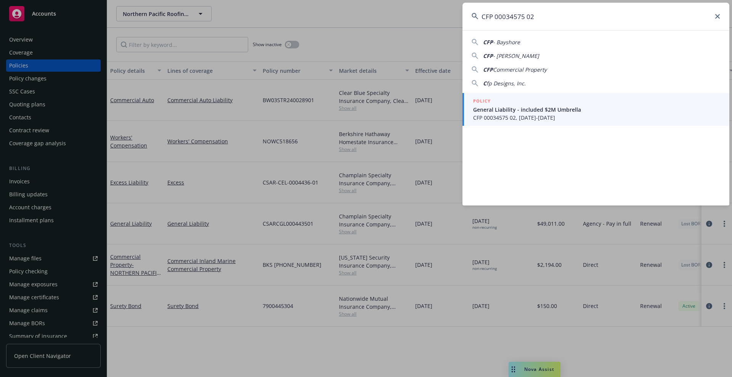
type input "CFP 00034575 02"
click at [530, 100] on div "POLICY" at bounding box center [596, 101] width 247 height 8
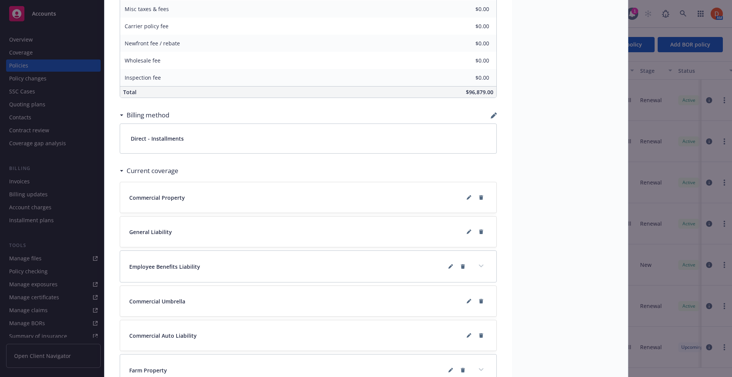
scroll to position [476, 0]
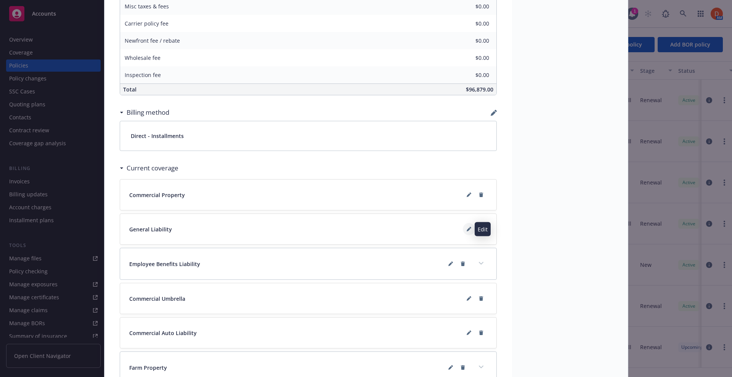
click at [467, 229] on icon at bounding box center [469, 230] width 4 height 4
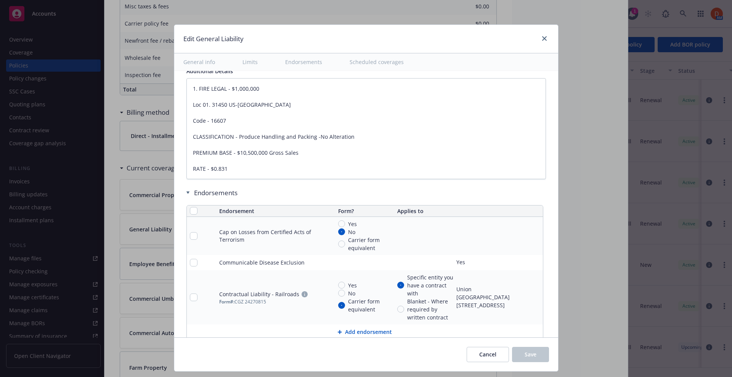
type textarea "x"
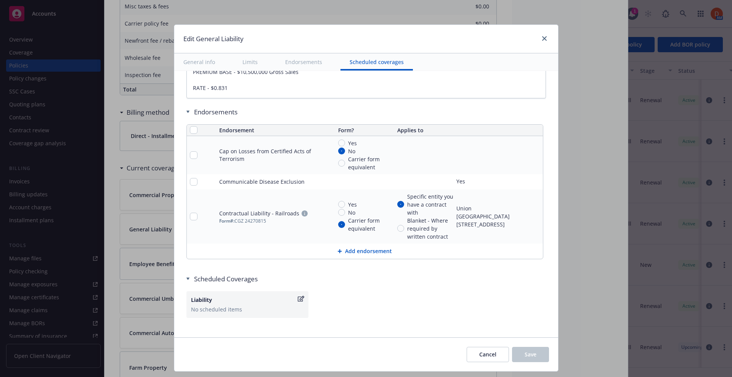
scroll to position [1037, 0]
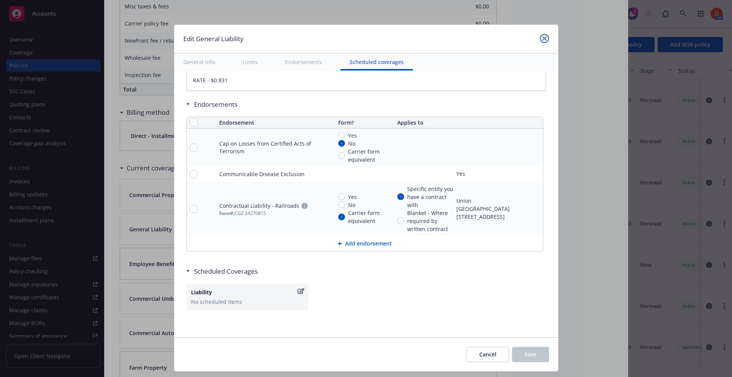
click at [545, 41] on link "close" at bounding box center [544, 38] width 9 height 9
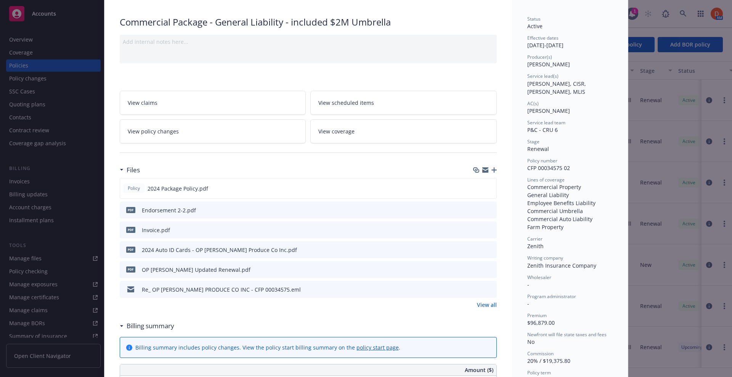
scroll to position [0, 0]
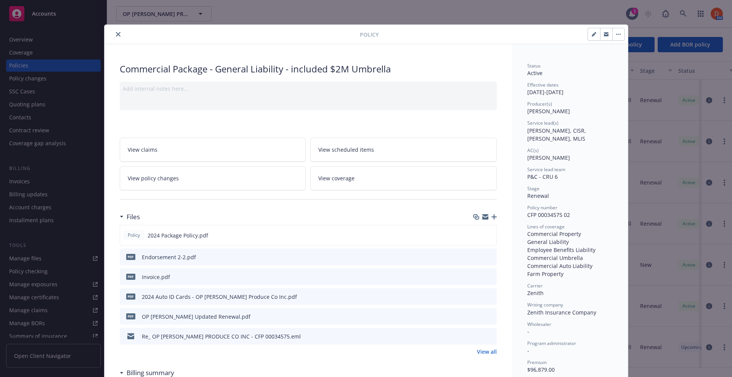
click at [116, 34] on icon "close" at bounding box center [118, 34] width 5 height 5
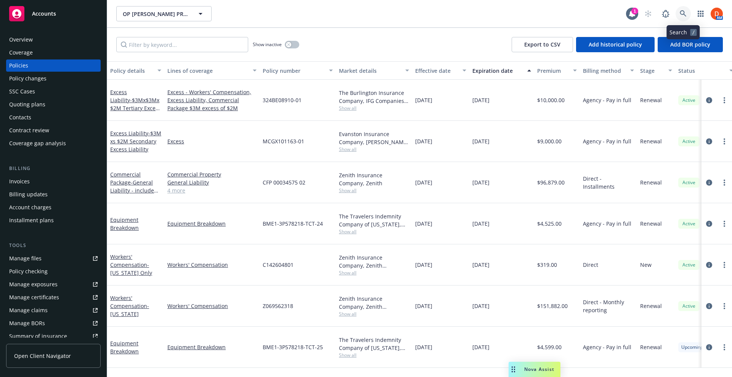
click at [680, 9] on link at bounding box center [682, 13] width 15 height 15
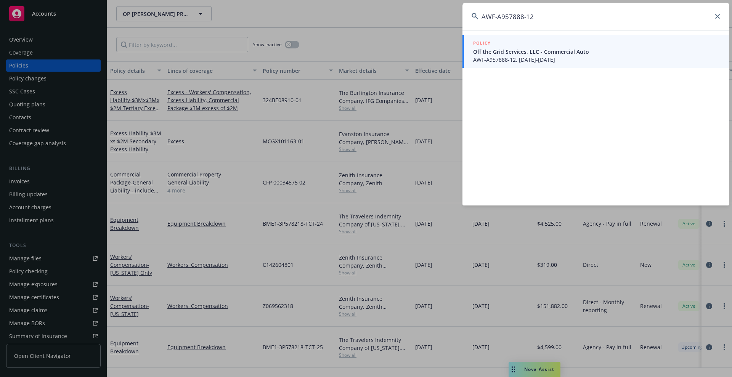
type input "AWF-A957888-12"
click at [522, 55] on span "Off the Grid Services, LLC - Commercial Auto" at bounding box center [596, 52] width 247 height 8
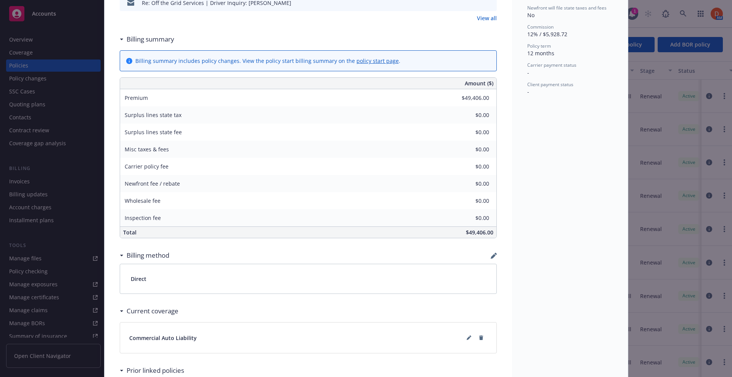
scroll to position [429, 0]
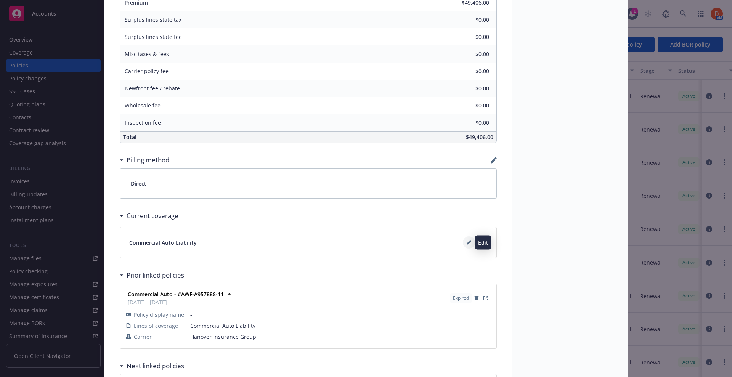
click at [467, 244] on icon at bounding box center [469, 243] width 4 height 4
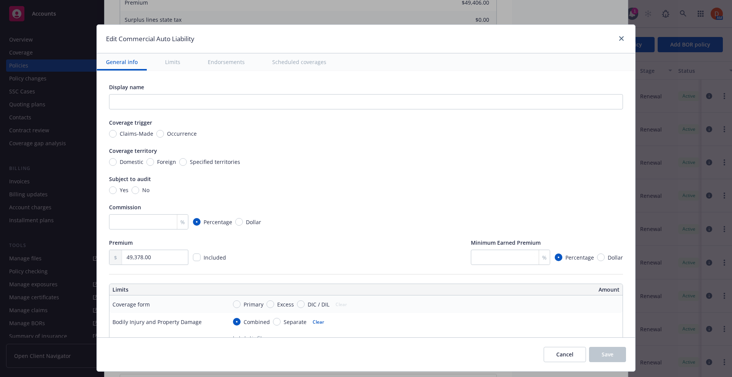
click at [222, 69] on button "Endorsements" at bounding box center [226, 61] width 55 height 17
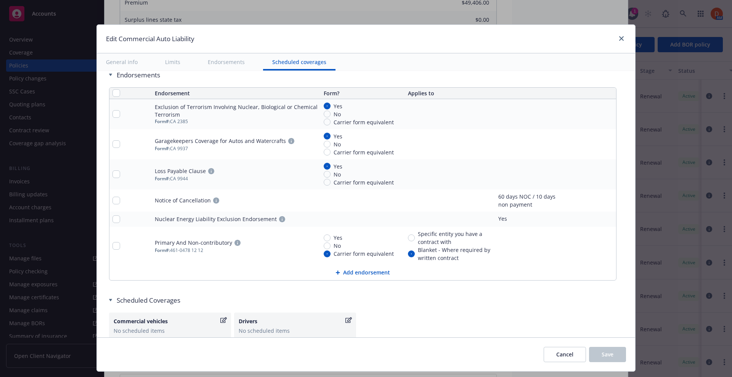
scroll to position [1365, 0]
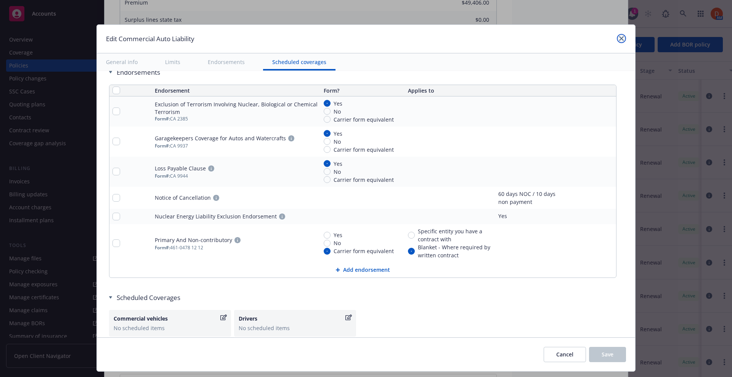
click at [617, 38] on link "close" at bounding box center [621, 38] width 9 height 9
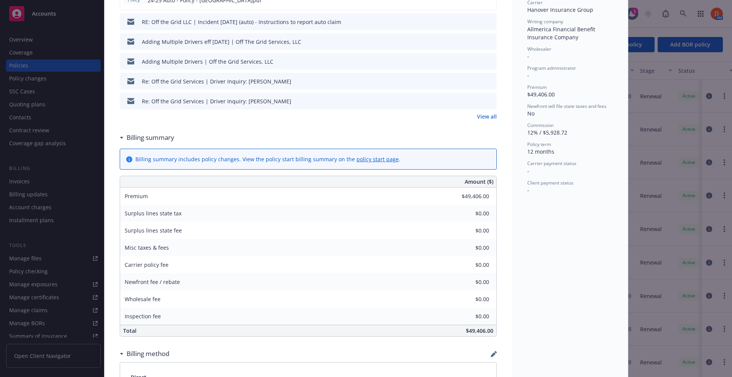
scroll to position [0, 0]
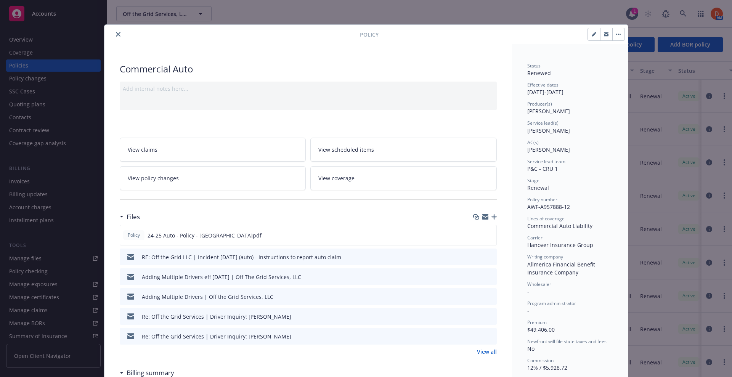
click at [116, 34] on icon "close" at bounding box center [118, 34] width 5 height 5
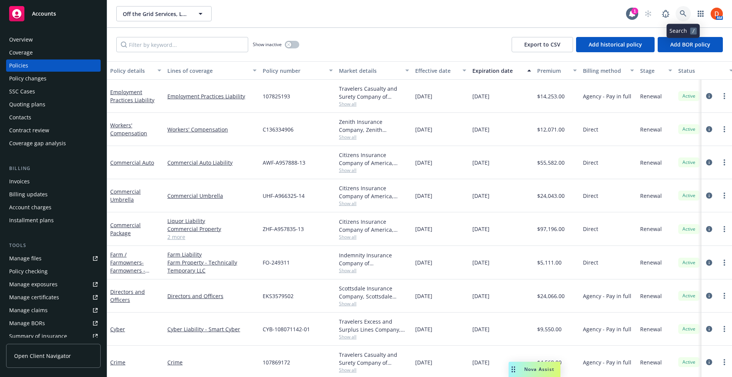
click at [687, 8] on link at bounding box center [682, 13] width 15 height 15
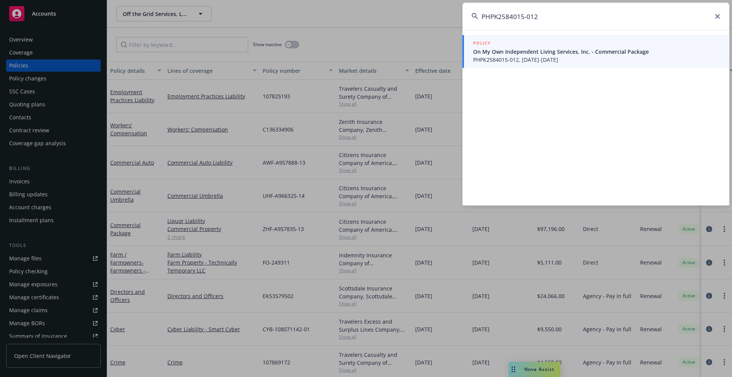
type input "PHPK2584015-012"
click at [542, 56] on span "PHPK2584015-012, [DATE]-[DATE]" at bounding box center [596, 60] width 247 height 8
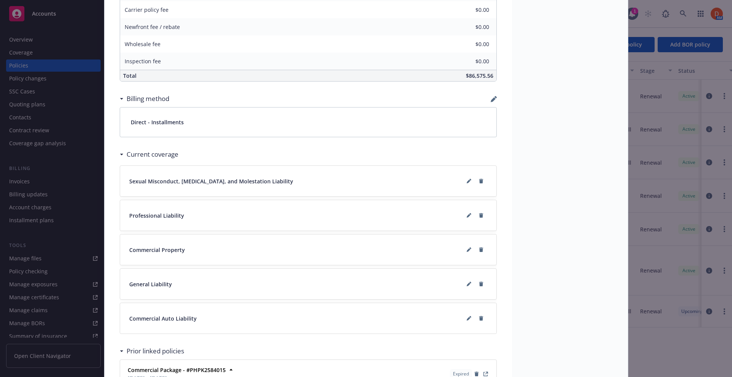
scroll to position [572, 0]
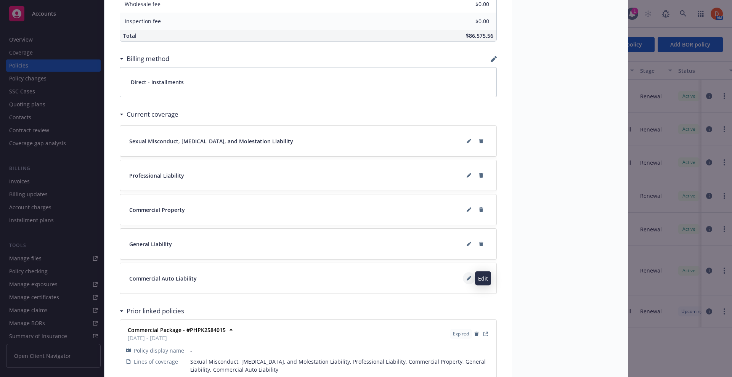
click at [468, 278] on button at bounding box center [469, 278] width 12 height 12
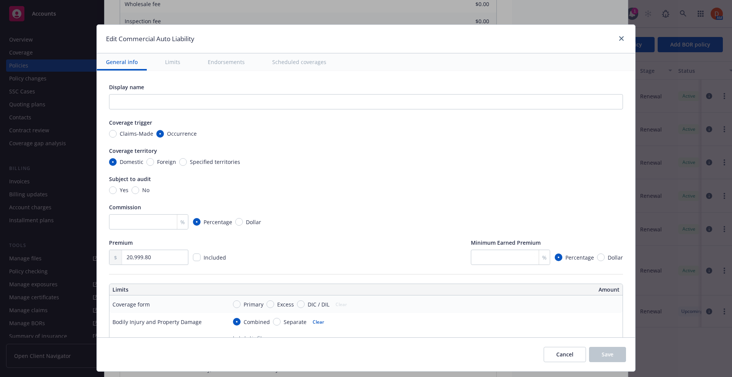
click at [211, 62] on button "Endorsements" at bounding box center [226, 61] width 55 height 17
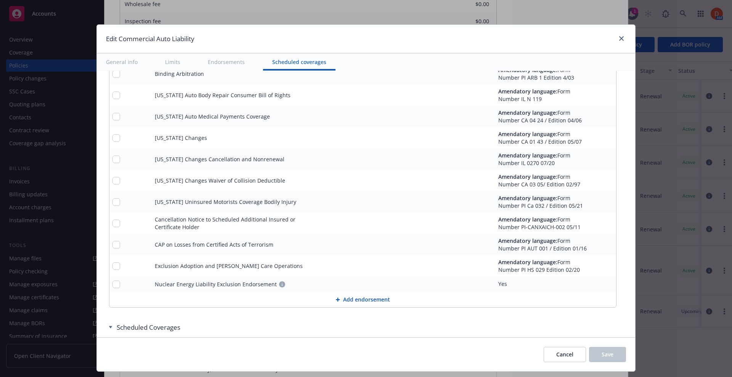
scroll to position [1490, 0]
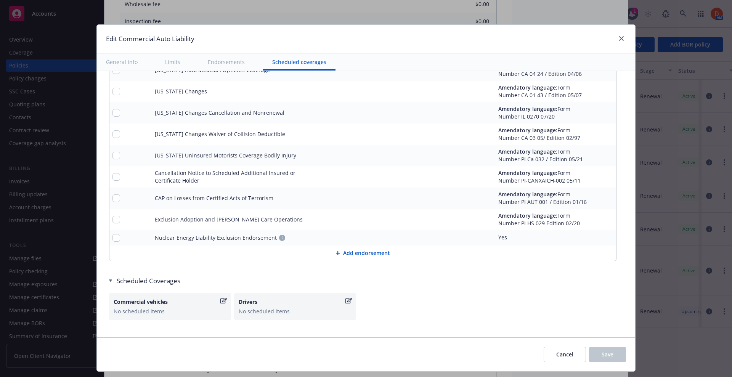
type textarea "x"
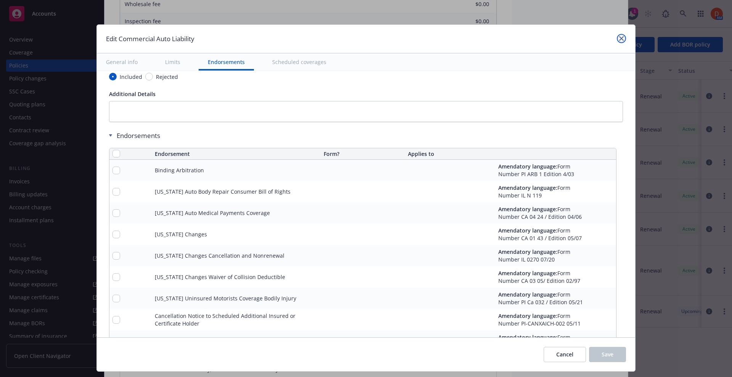
click at [620, 40] on link "close" at bounding box center [621, 38] width 9 height 9
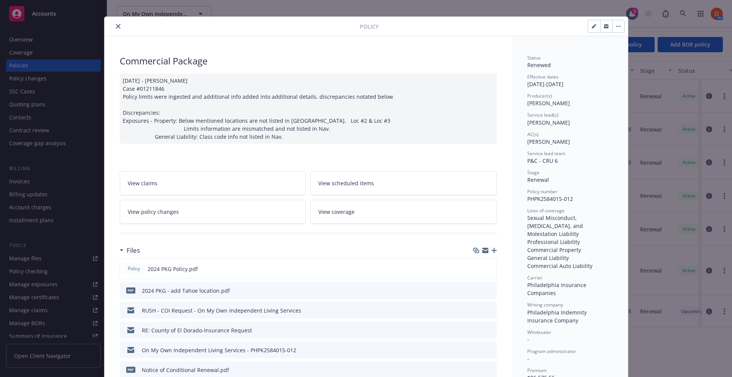
scroll to position [0, 0]
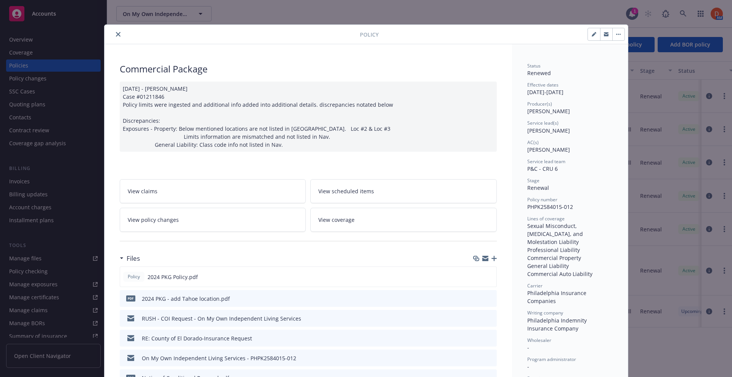
click at [118, 32] on button "close" at bounding box center [118, 34] width 9 height 9
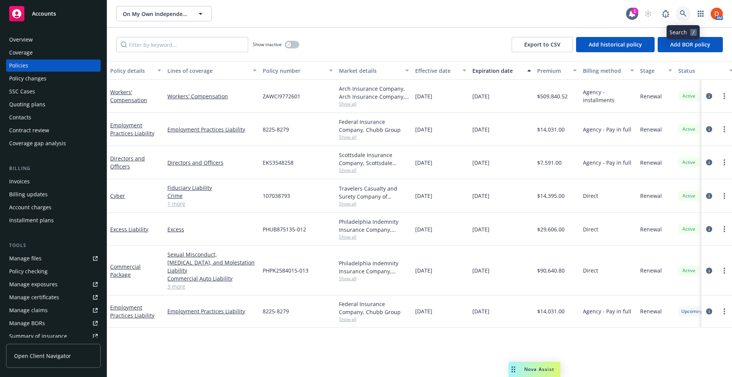
click at [684, 12] on icon at bounding box center [683, 13] width 7 height 7
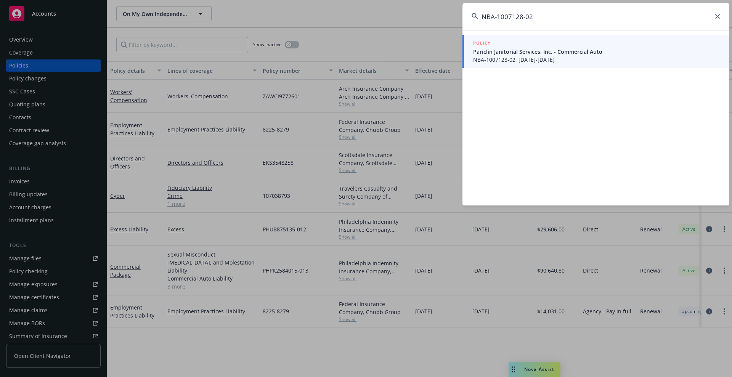
type input "NBA-1007128-02"
click at [544, 59] on span "NBA-1007128-02, [DATE]-[DATE]" at bounding box center [596, 60] width 247 height 8
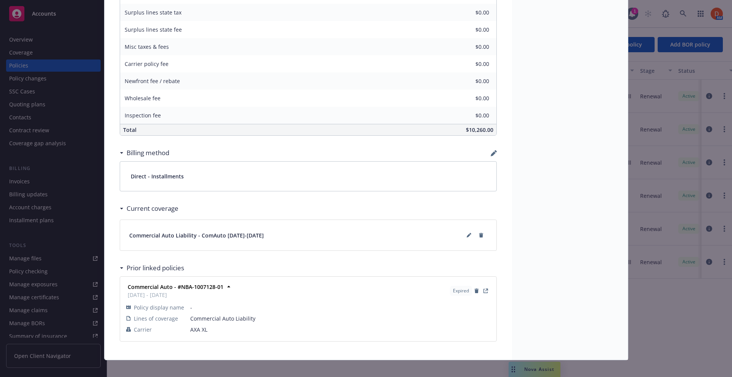
scroll to position [444, 0]
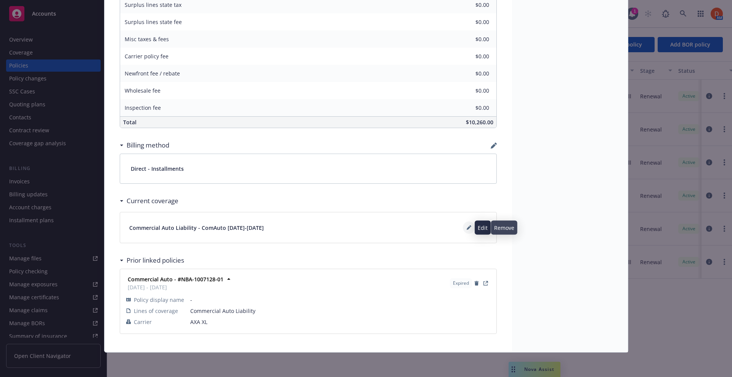
click at [463, 230] on button at bounding box center [469, 227] width 12 height 12
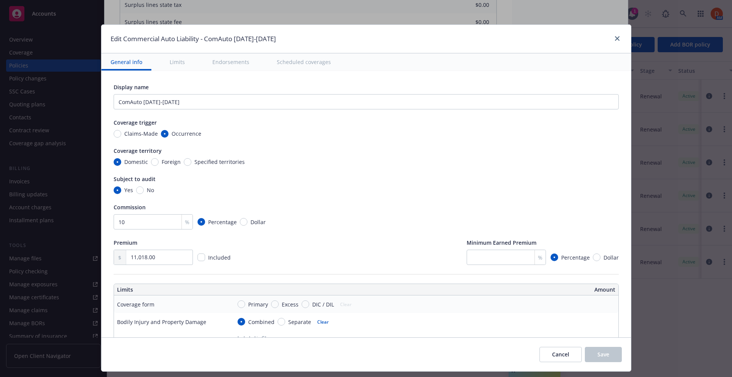
click at [230, 65] on button "Endorsements" at bounding box center [230, 61] width 55 height 17
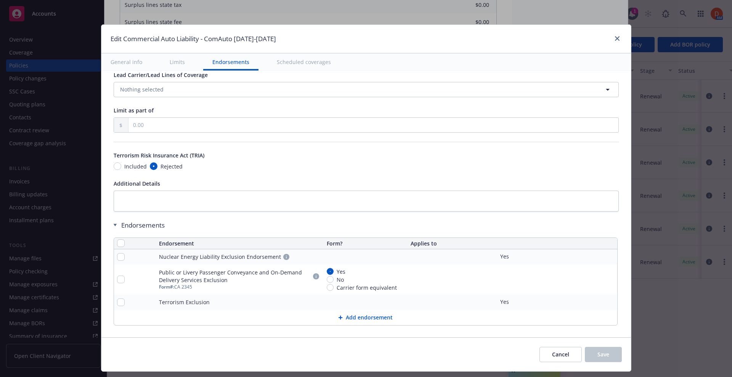
scroll to position [1150, 0]
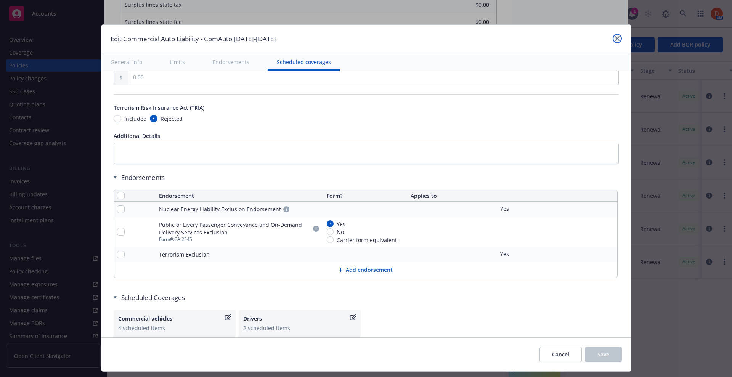
click at [617, 37] on icon "close" at bounding box center [617, 38] width 5 height 5
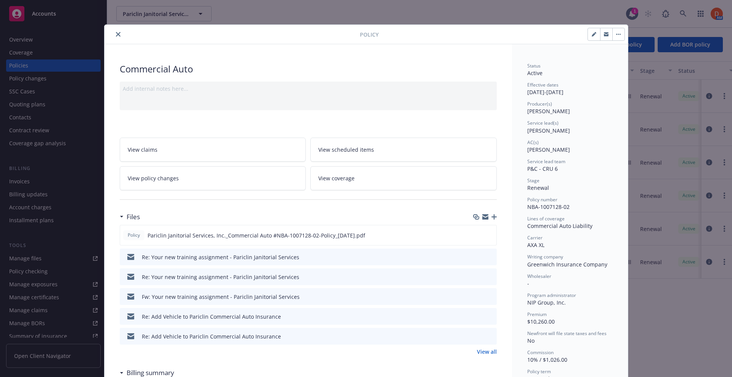
scroll to position [0, 0]
click at [116, 34] on icon "close" at bounding box center [118, 34] width 5 height 5
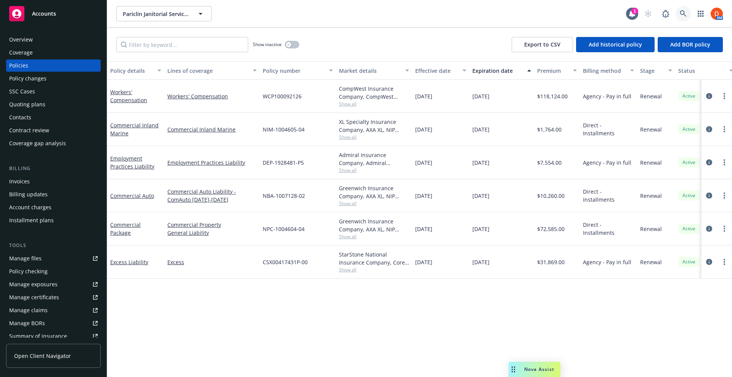
click at [683, 13] on icon at bounding box center [683, 13] width 7 height 7
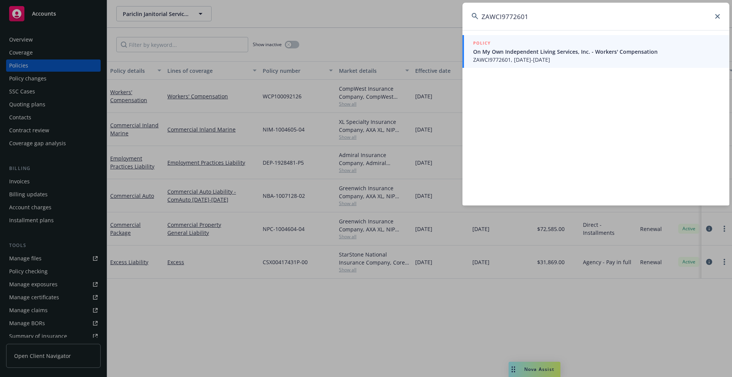
type input "ZAWCI9772601"
click at [528, 55] on span "On My Own Independent Living Services, Inc. - Workers' Compensation" at bounding box center [596, 52] width 247 height 8
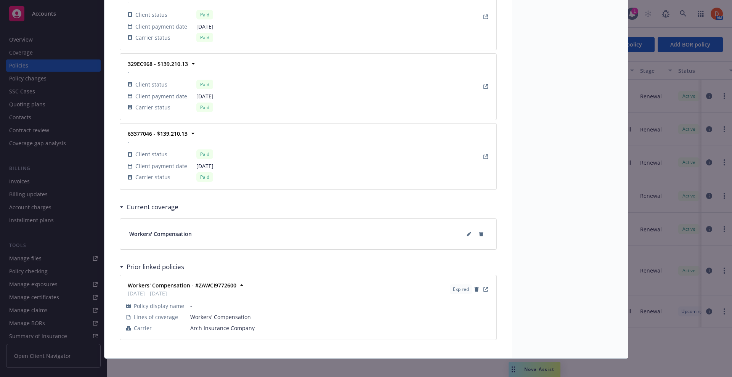
scroll to position [961, 0]
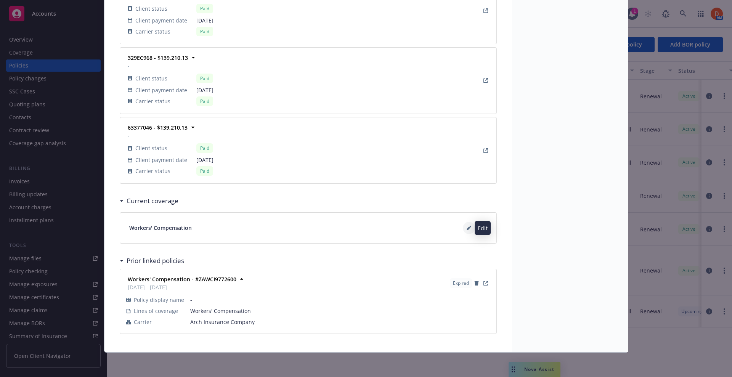
click at [465, 231] on button at bounding box center [469, 228] width 12 height 12
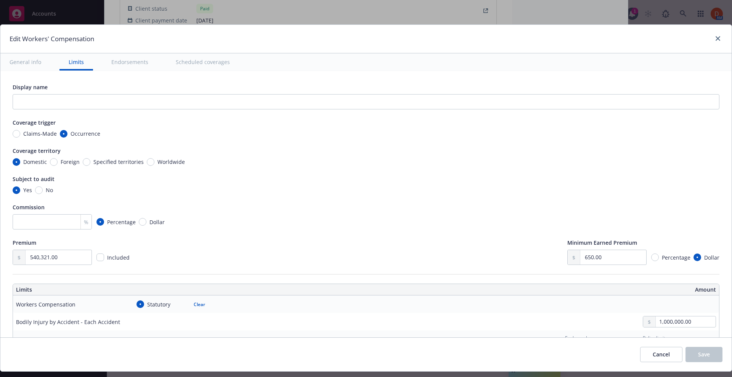
click at [125, 61] on button "Endorsements" at bounding box center [129, 61] width 55 height 17
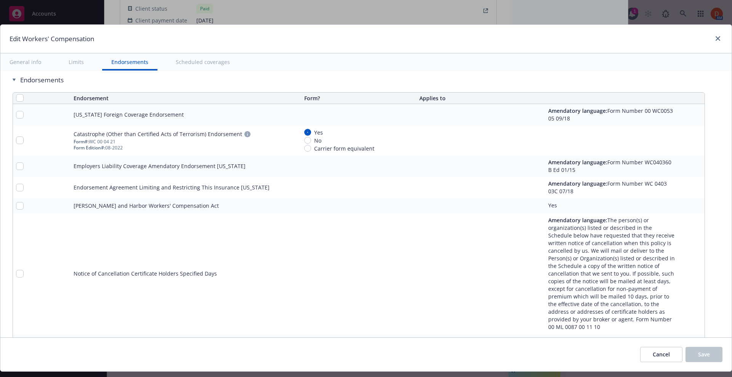
scroll to position [773, 0]
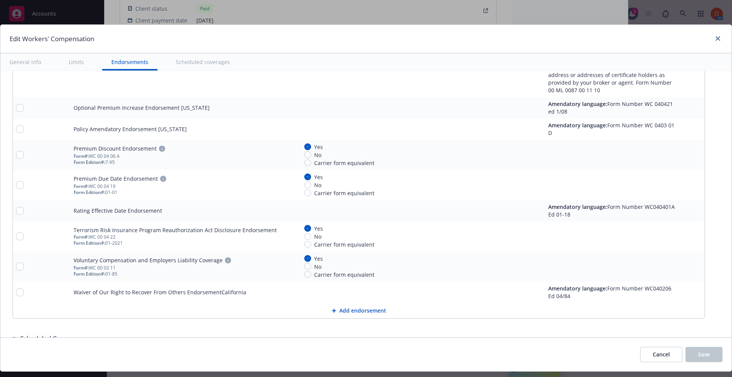
type textarea "x"
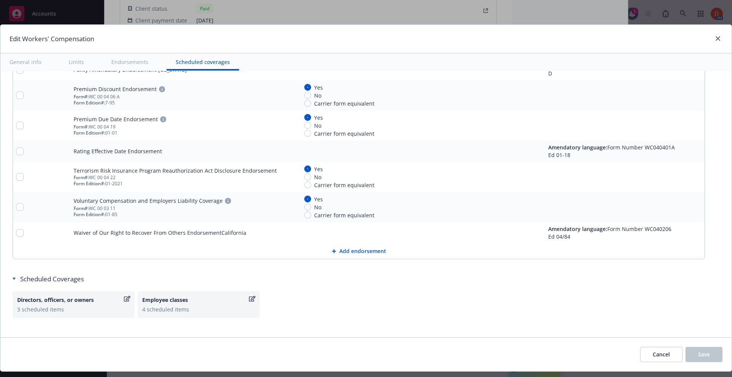
click at [708, 32] on div "Edit Workers' Compensation" at bounding box center [365, 39] width 731 height 29
click at [715, 38] on icon "close" at bounding box center [717, 38] width 5 height 5
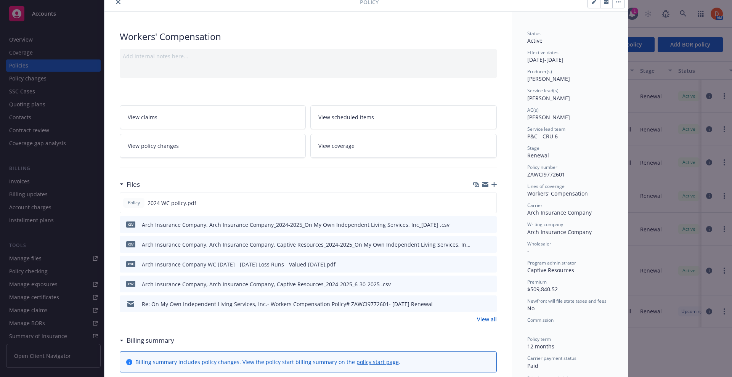
scroll to position [0, 0]
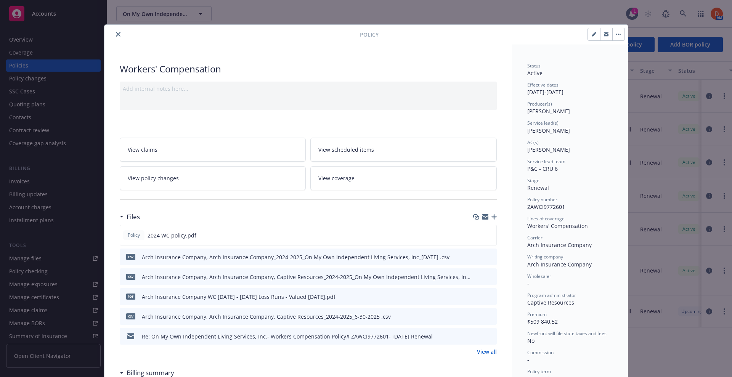
click at [116, 34] on icon "close" at bounding box center [118, 34] width 5 height 5
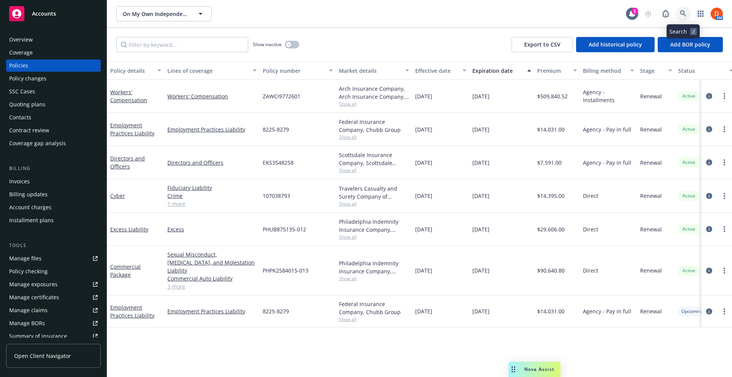
click at [677, 11] on link at bounding box center [682, 13] width 15 height 15
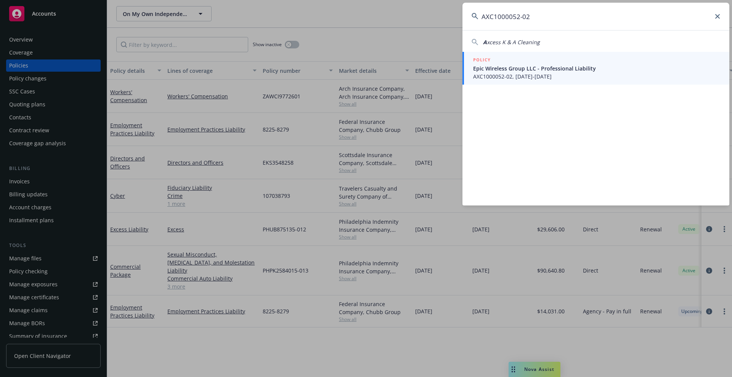
type input "AXC1000052-02"
click at [563, 77] on span "AXC1000052-02, [DATE]-[DATE]" at bounding box center [596, 76] width 247 height 8
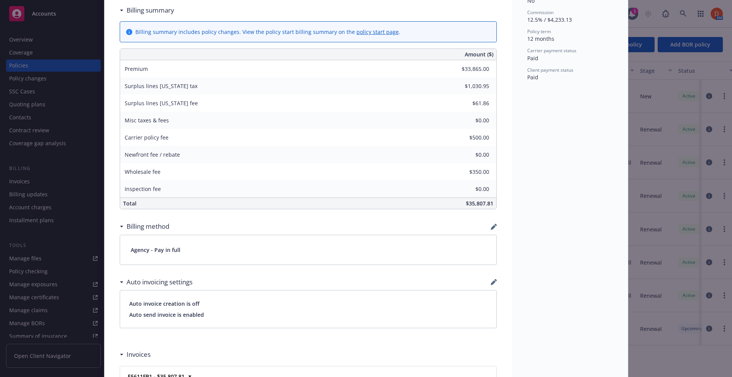
scroll to position [744, 0]
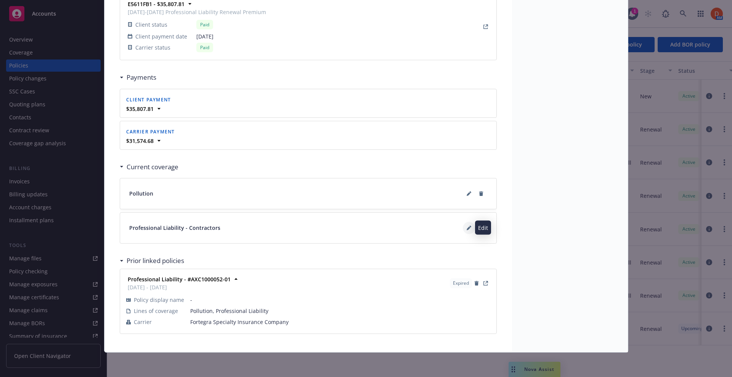
click at [463, 230] on button at bounding box center [469, 228] width 12 height 12
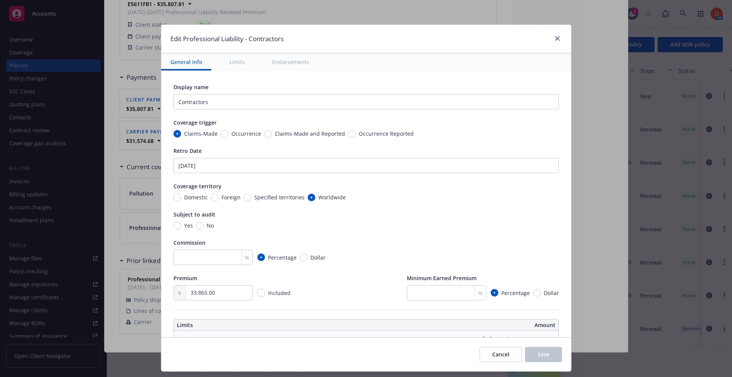
click at [296, 64] on button "Endorsements" at bounding box center [290, 61] width 55 height 17
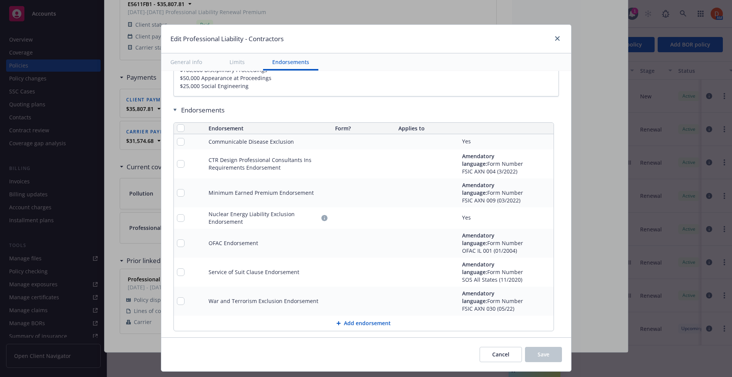
scroll to position [864, 0]
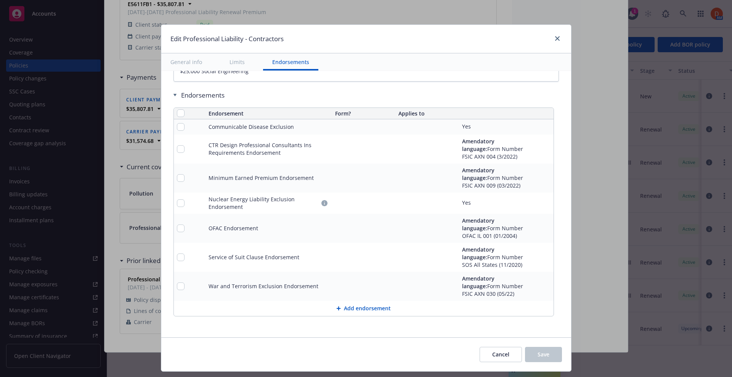
click at [367, 308] on button "Add endorsement" at bounding box center [364, 308] width 380 height 15
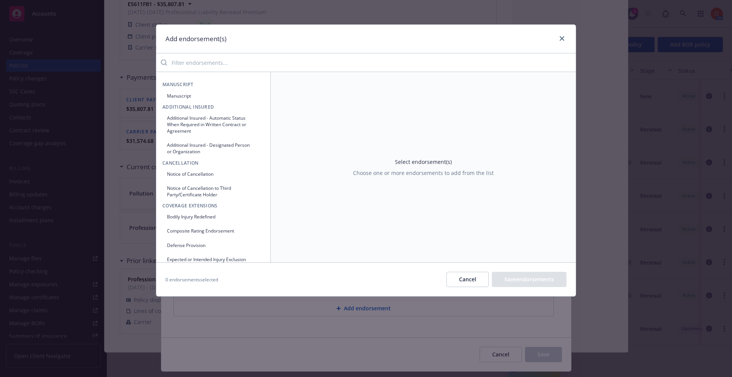
click at [480, 282] on button "Cancel" at bounding box center [467, 279] width 42 height 15
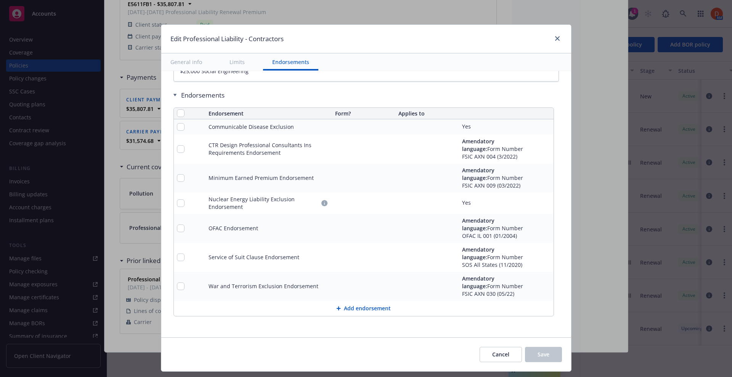
scroll to position [626, 0]
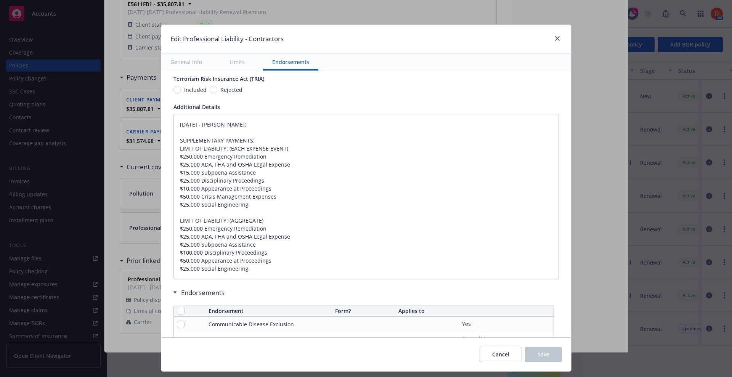
type textarea "x"
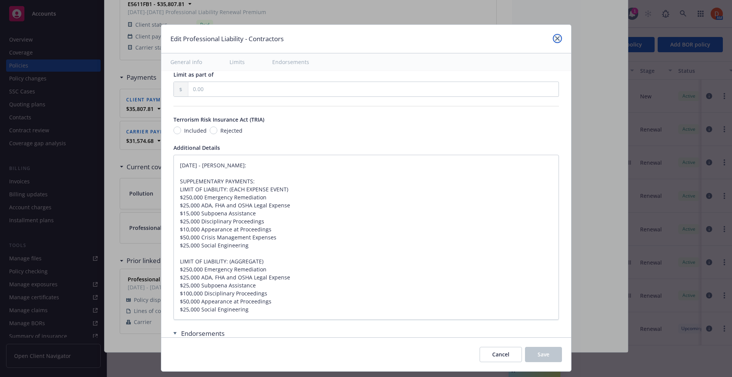
click at [555, 42] on link "close" at bounding box center [557, 38] width 9 height 9
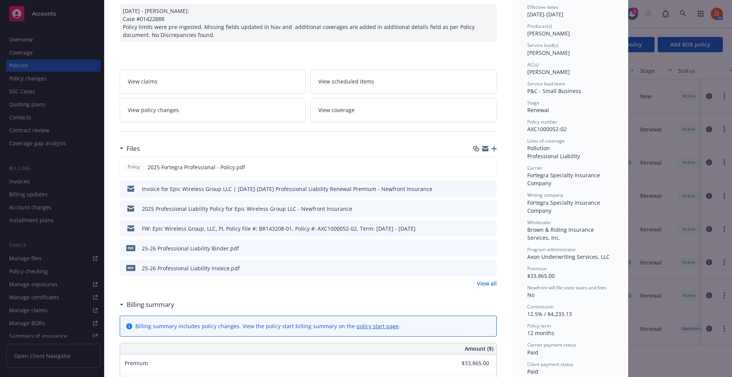
scroll to position [77, 0]
click at [486, 166] on icon "preview file" at bounding box center [489, 166] width 7 height 5
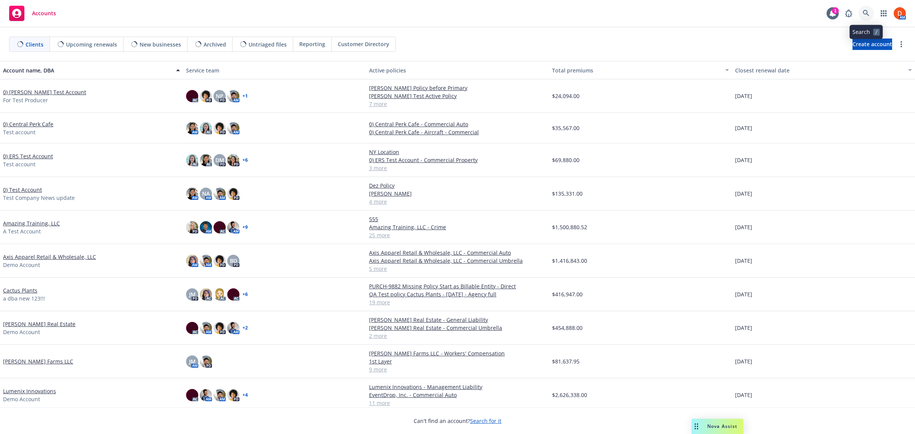
click at [868, 17] on link at bounding box center [865, 13] width 15 height 15
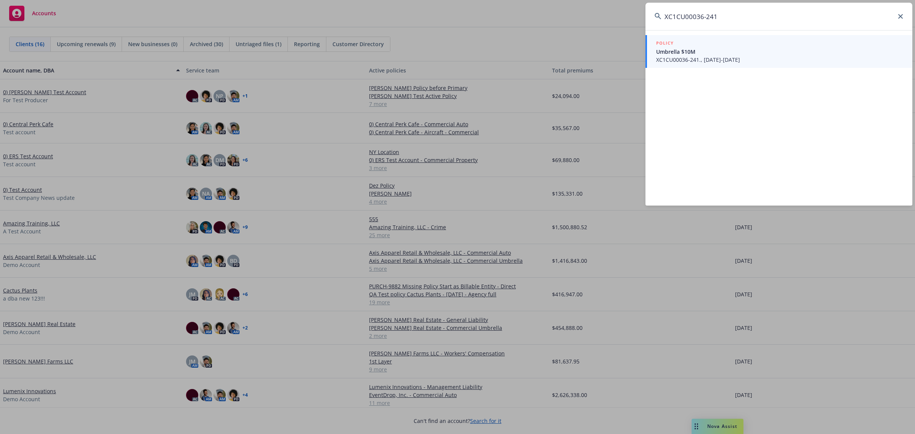
type input "XC1CU00036-241"
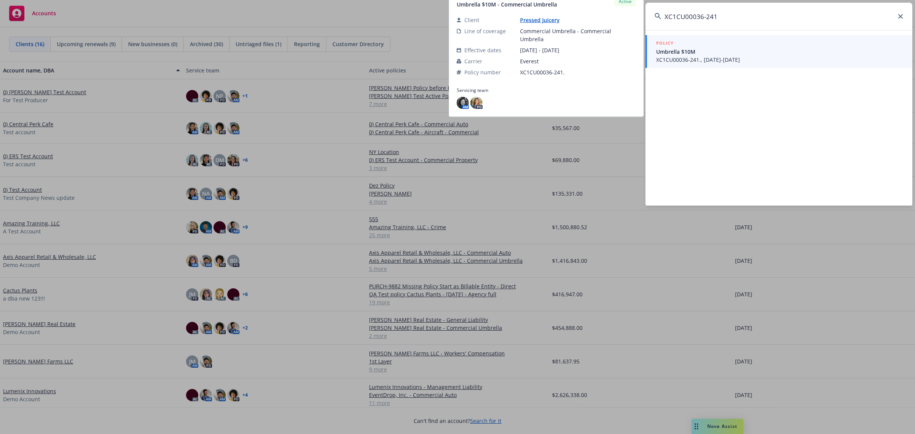
click at [724, 61] on span "XC1CU00036-241., 09/08/2024-09/30/2025" at bounding box center [779, 60] width 247 height 8
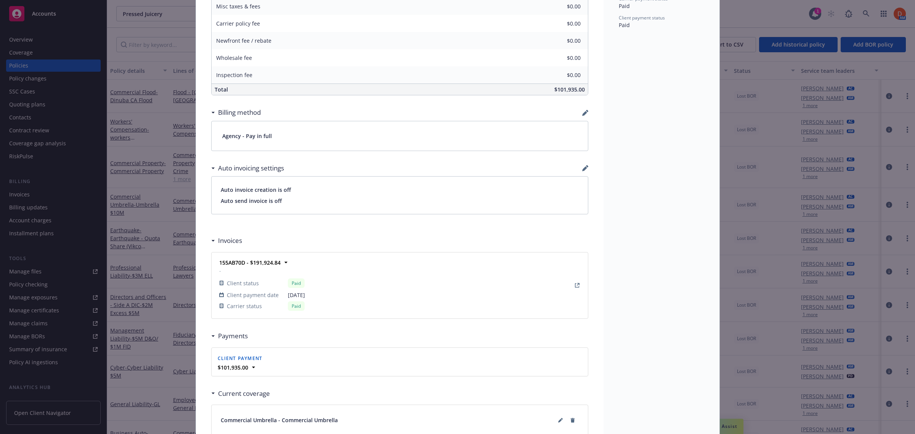
scroll to position [614, 0]
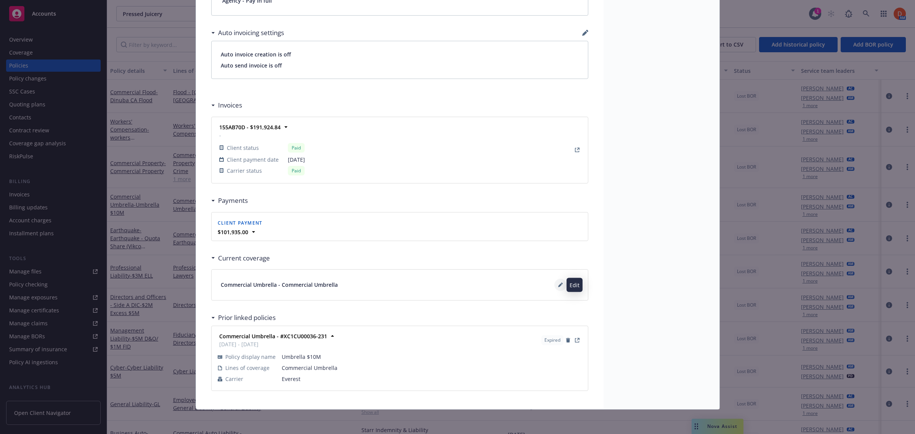
click at [558, 284] on icon at bounding box center [560, 284] width 5 height 5
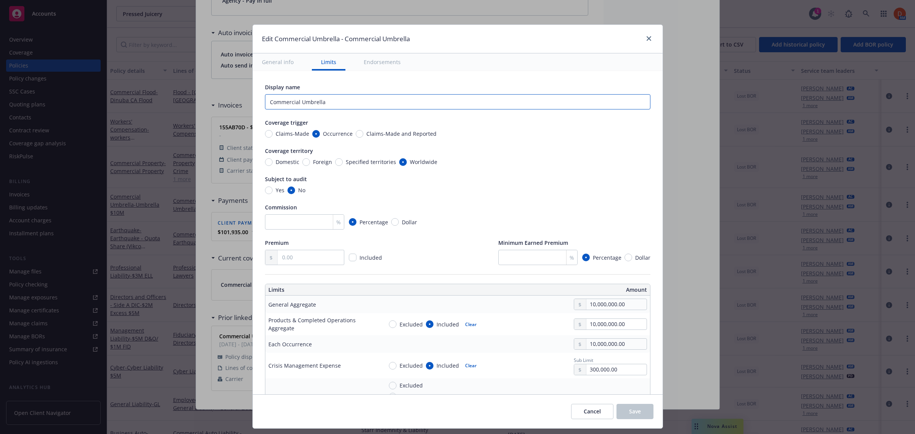
drag, startPoint x: 330, startPoint y: 100, endPoint x: 187, endPoint y: 100, distance: 142.9
click at [187, 100] on div "Edit Commercial Umbrella - Commercial Umbrella General info Limits Endorsements…" at bounding box center [457, 217] width 915 height 434
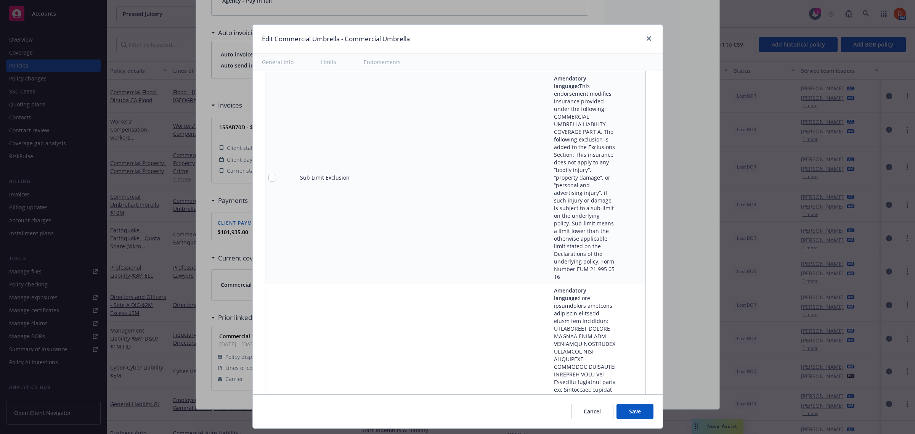
scroll to position [12941, 0]
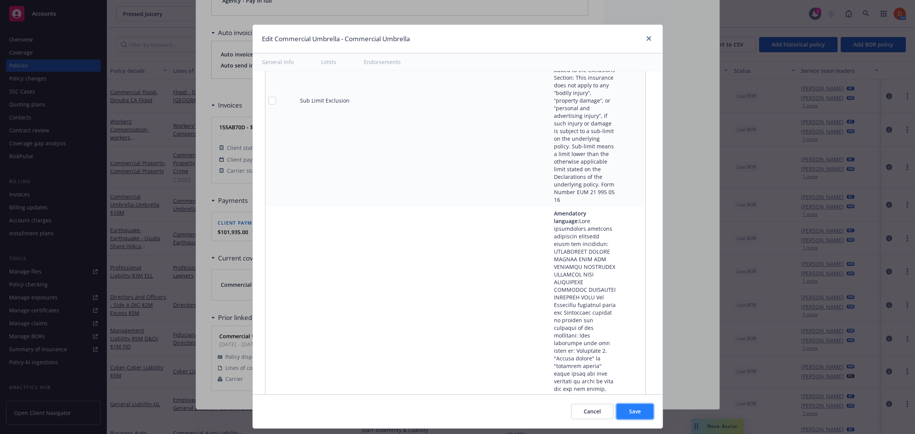
click at [633, 411] on span "Save" at bounding box center [635, 410] width 12 height 7
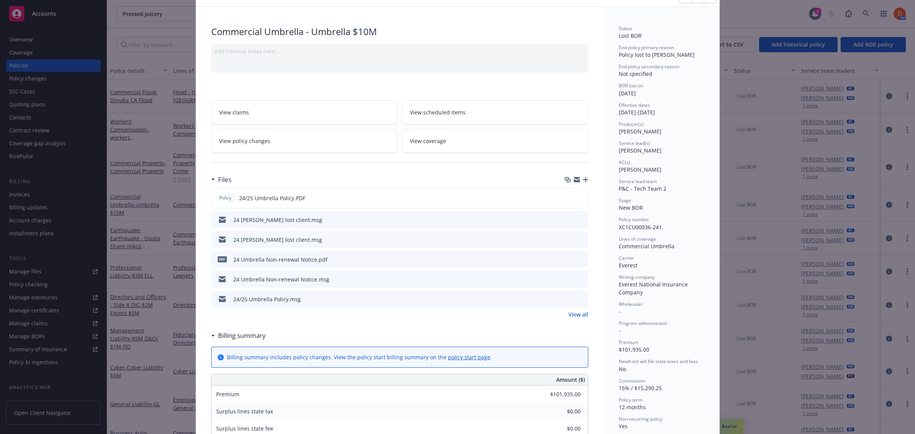
scroll to position [0, 0]
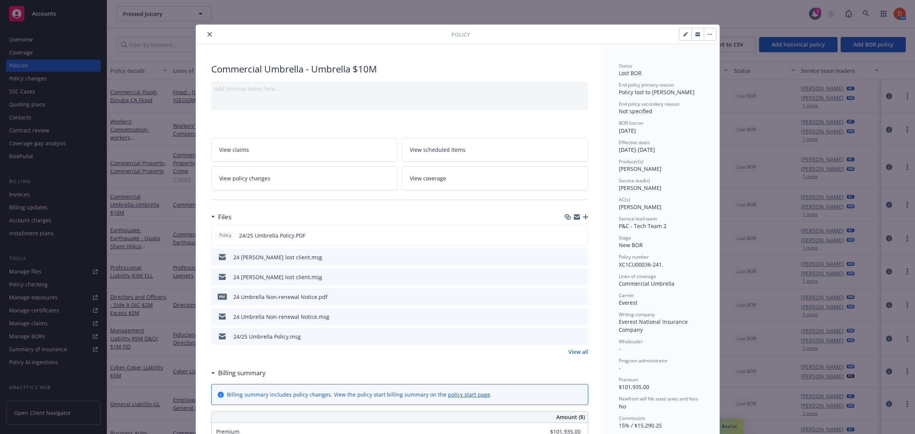
click at [205, 36] on button "close" at bounding box center [209, 34] width 9 height 9
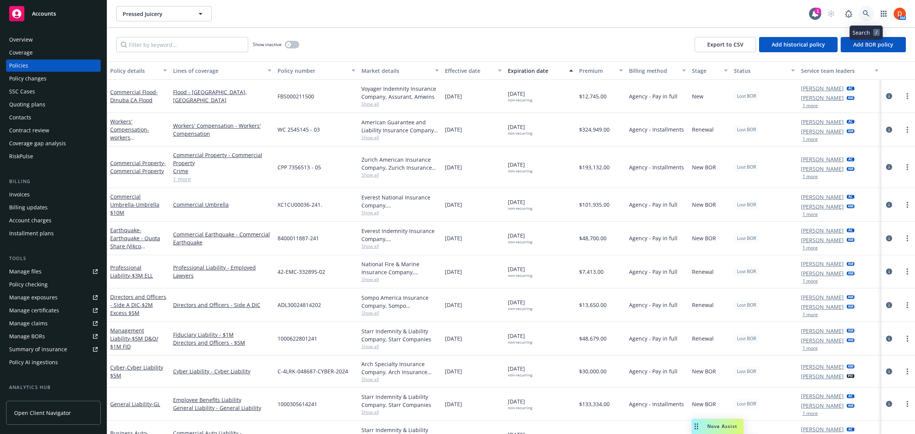
click at [870, 9] on link at bounding box center [865, 13] width 15 height 15
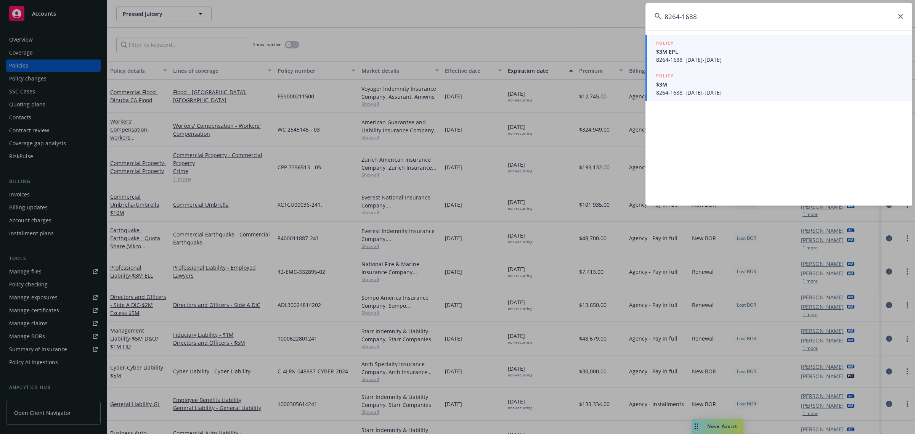
type input "8264-1688"
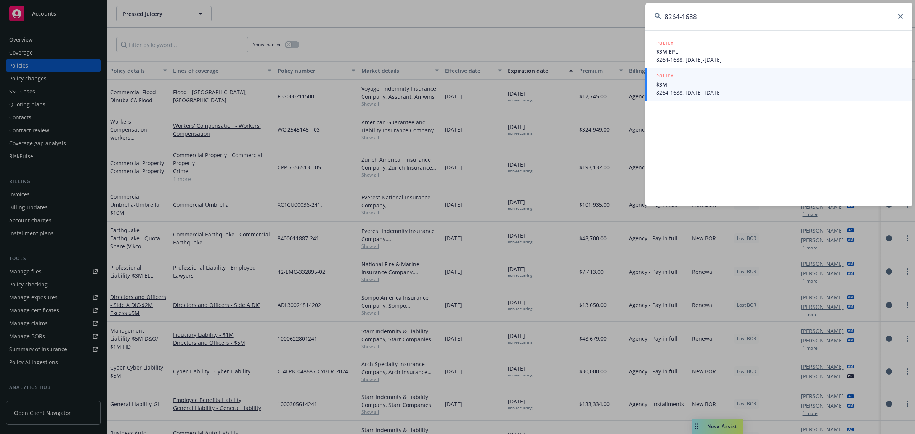
click at [755, 94] on span "8264-1688, 02/06/2025-02/06/2026" at bounding box center [779, 92] width 247 height 8
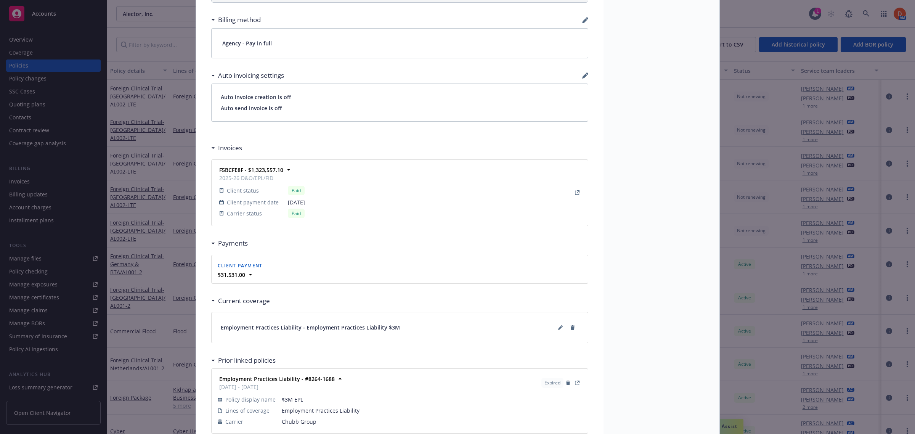
scroll to position [572, 0]
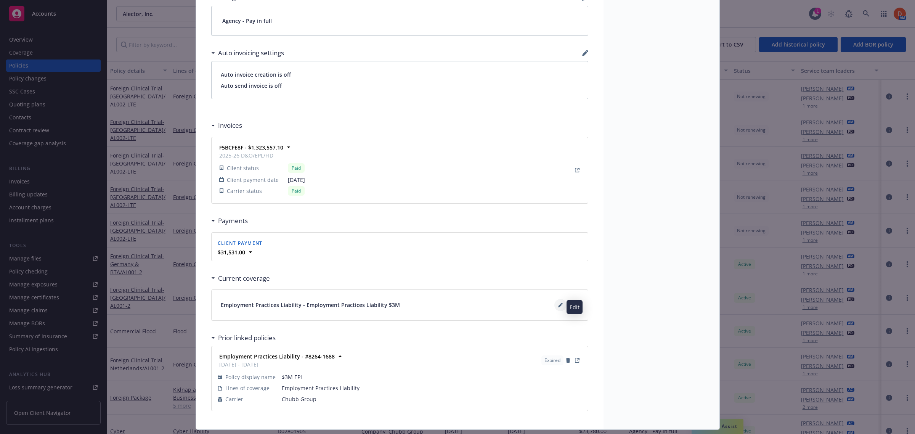
click at [558, 305] on icon at bounding box center [560, 305] width 5 height 5
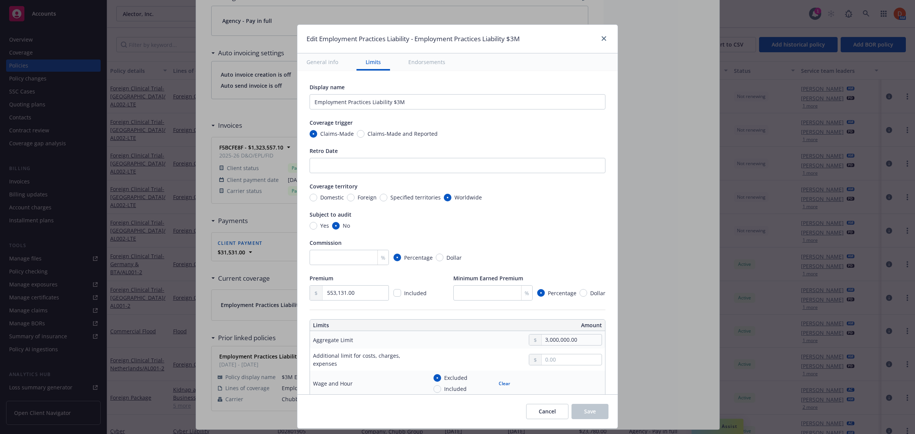
click at [420, 59] on button "Endorsements" at bounding box center [426, 61] width 55 height 17
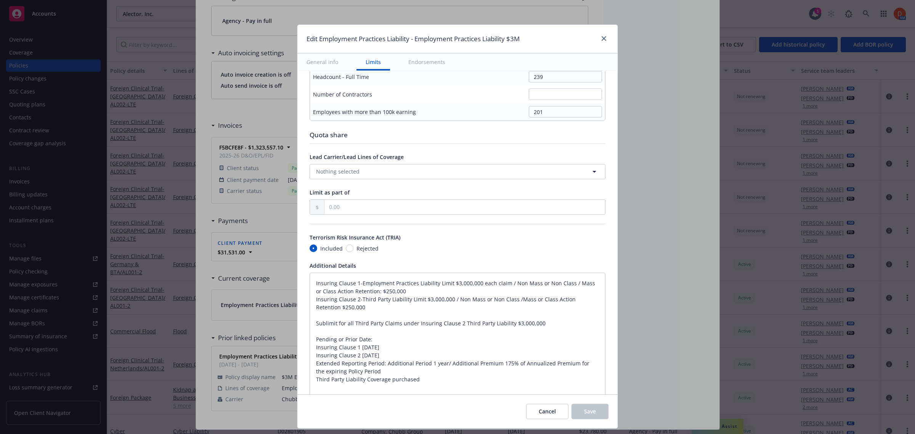
type textarea "x"
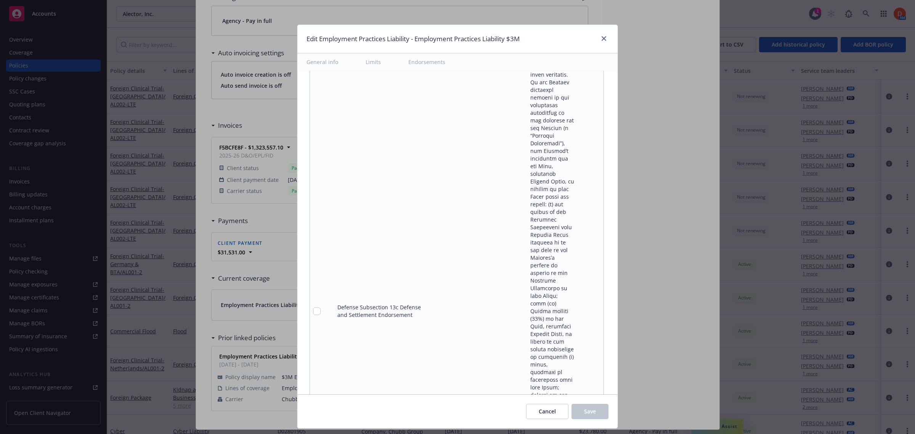
scroll to position [17605, 0]
click at [603, 34] on link "close" at bounding box center [603, 38] width 9 height 9
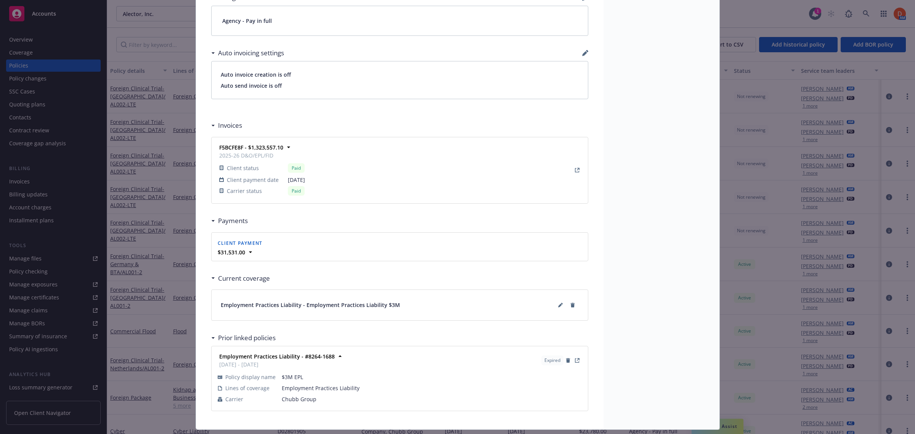
scroll to position [0, 0]
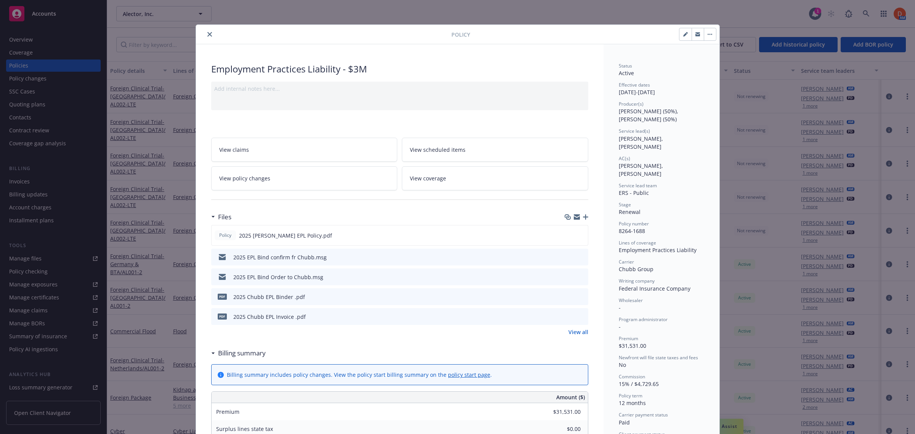
click at [207, 33] on icon "close" at bounding box center [209, 34] width 5 height 5
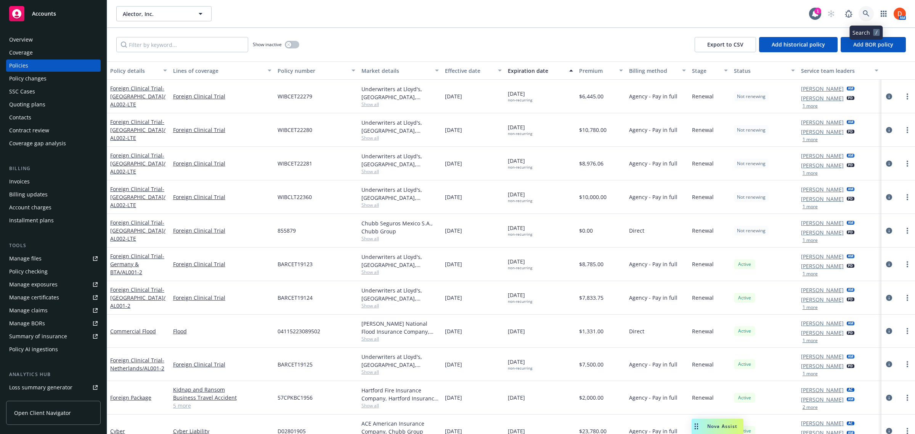
click at [869, 13] on link at bounding box center [865, 13] width 15 height 15
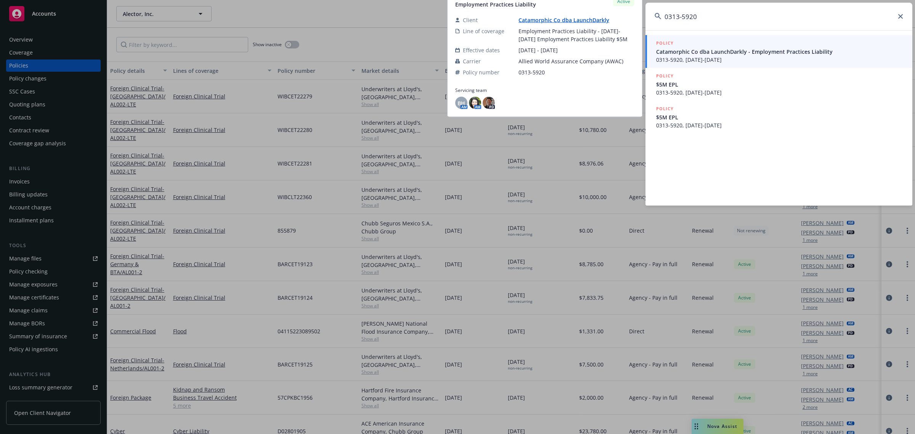
type input "0313-5920"
click at [769, 55] on span "Catamorphic Co dba LaunchDarkly - Employment Practices Liability" at bounding box center [779, 52] width 247 height 8
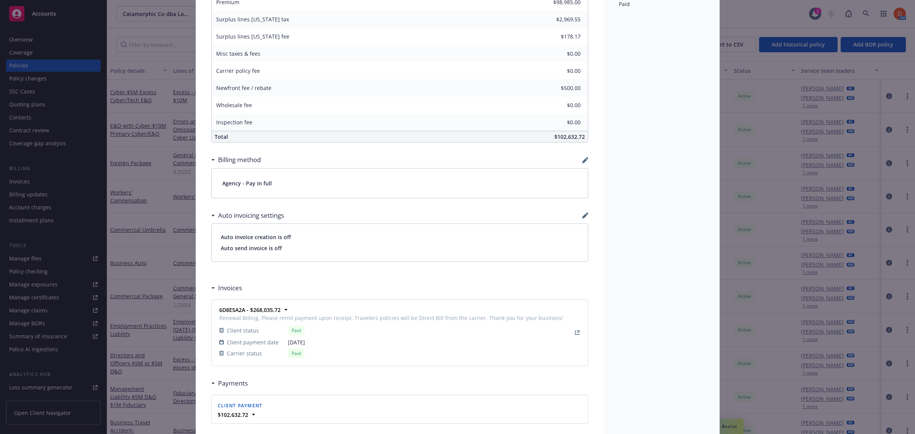
scroll to position [614, 0]
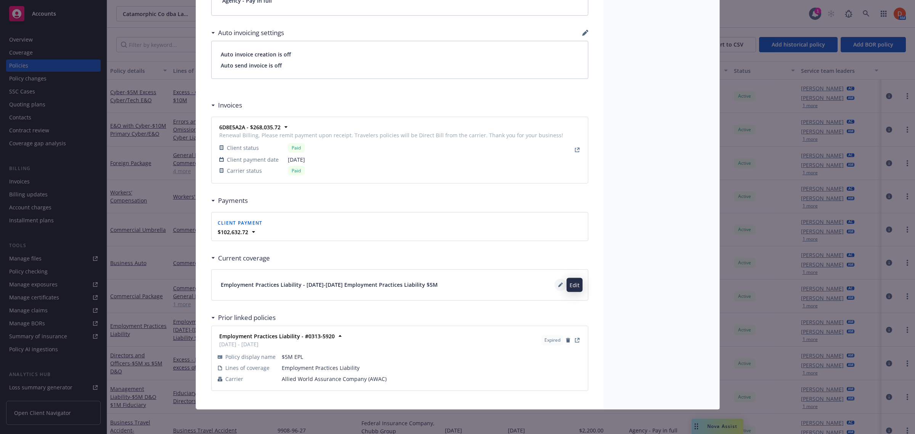
click at [561, 282] on icon at bounding box center [562, 283] width 2 height 2
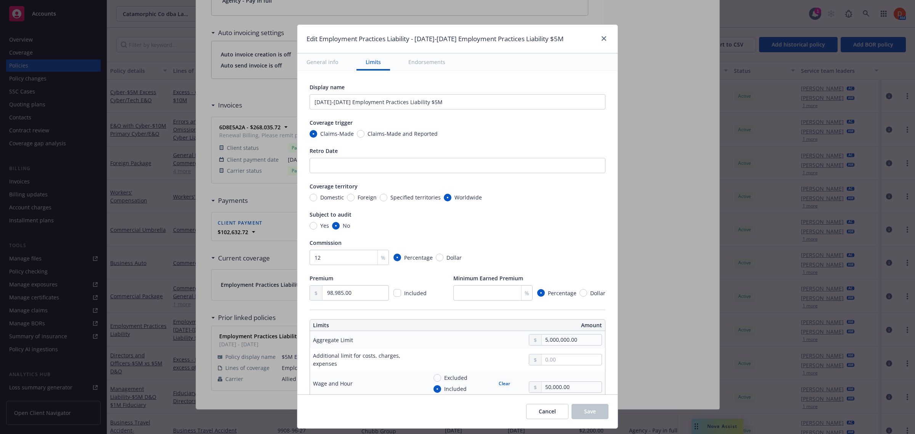
click at [420, 50] on div "Edit Employment Practices Liability - 2024-2025 Employment Practices Liability …" at bounding box center [457, 39] width 320 height 29
click at [420, 60] on button "Endorsements" at bounding box center [426, 61] width 55 height 17
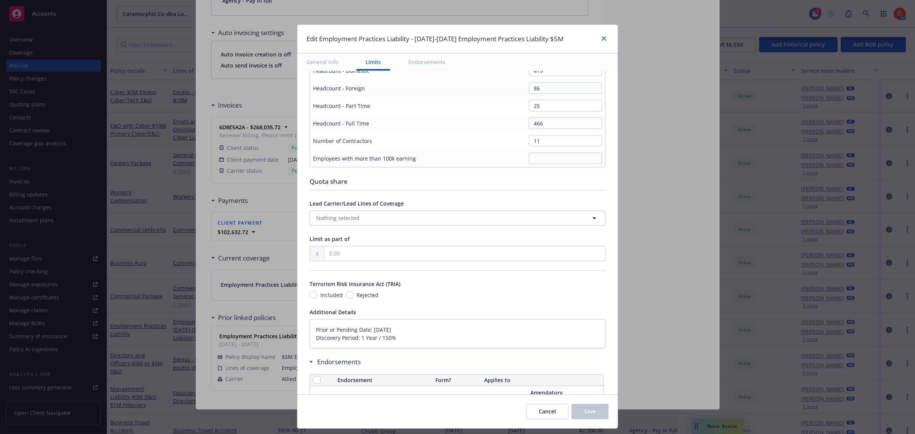
type textarea "x"
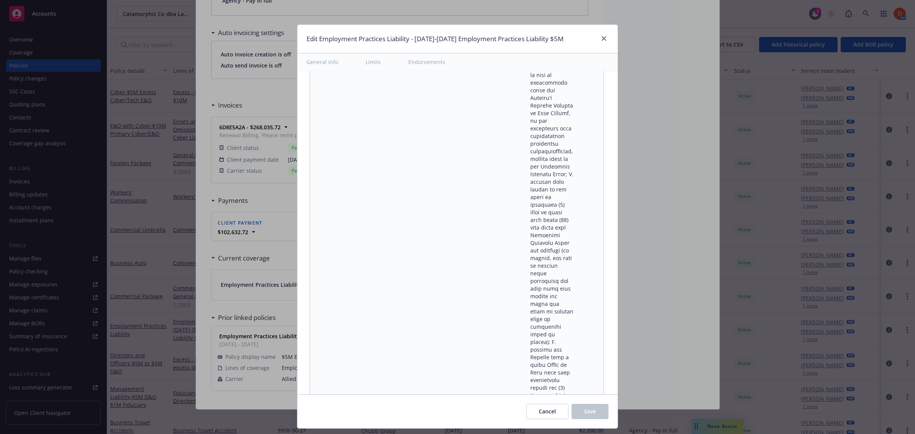
scroll to position [36731, 0]
click at [603, 35] on link "close" at bounding box center [603, 38] width 9 height 9
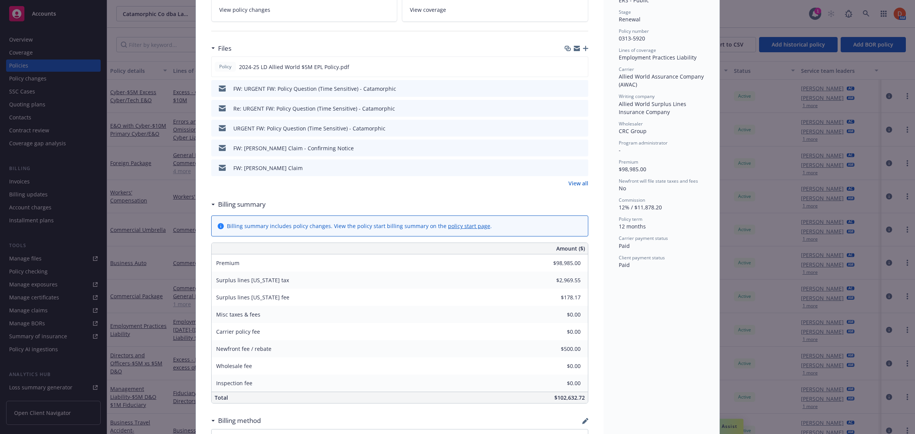
scroll to position [0, 0]
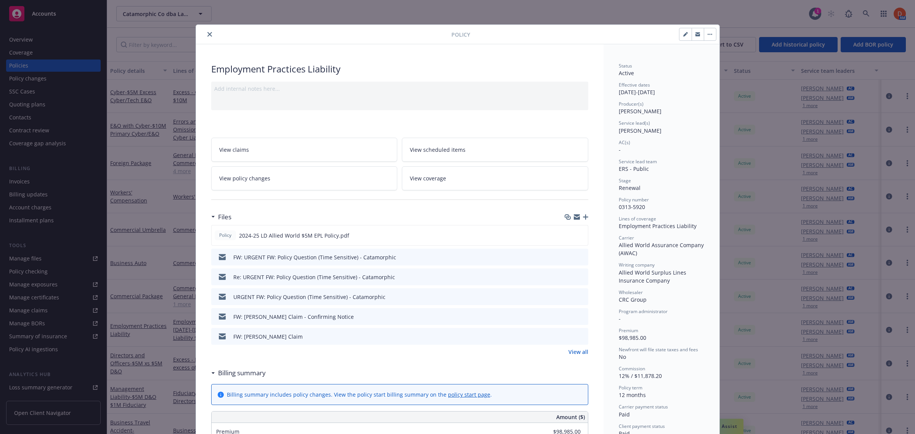
drag, startPoint x: 205, startPoint y: 35, endPoint x: 223, endPoint y: 35, distance: 18.7
click at [207, 34] on icon "close" at bounding box center [209, 34] width 5 height 5
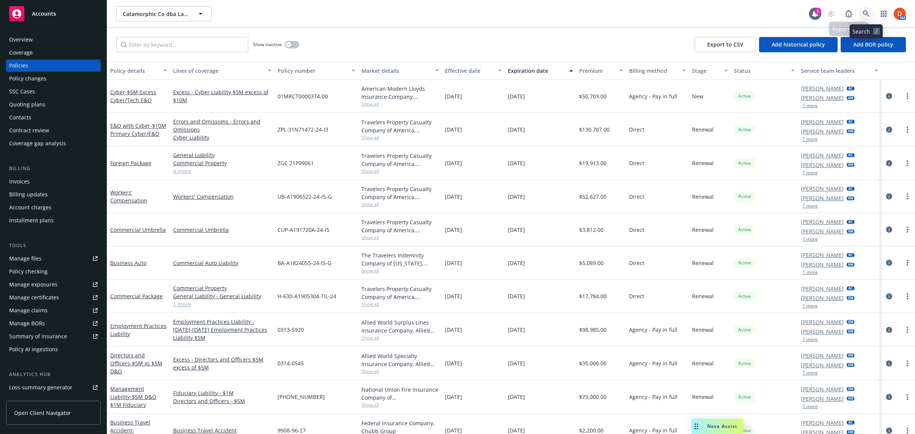
click at [864, 12] on icon at bounding box center [866, 13] width 7 height 7
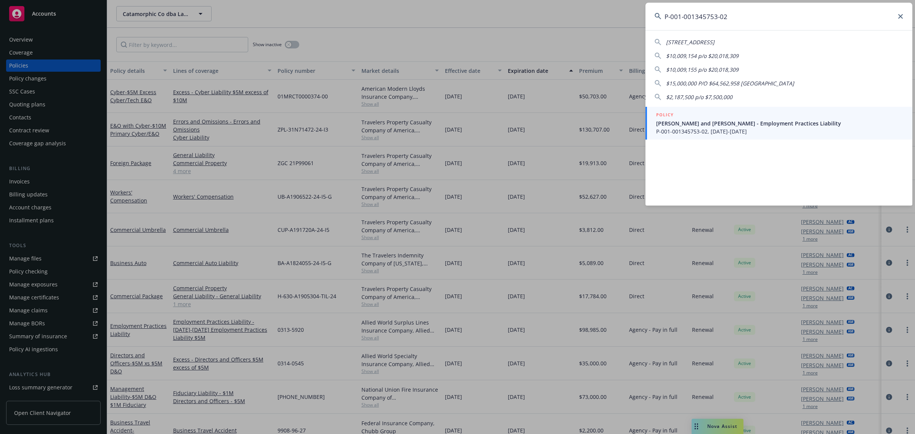
type input "P-001-001345753-02"
click at [690, 132] on span "P-001-001345753-02, 02/15/2025-01/01/2026" at bounding box center [779, 131] width 247 height 8
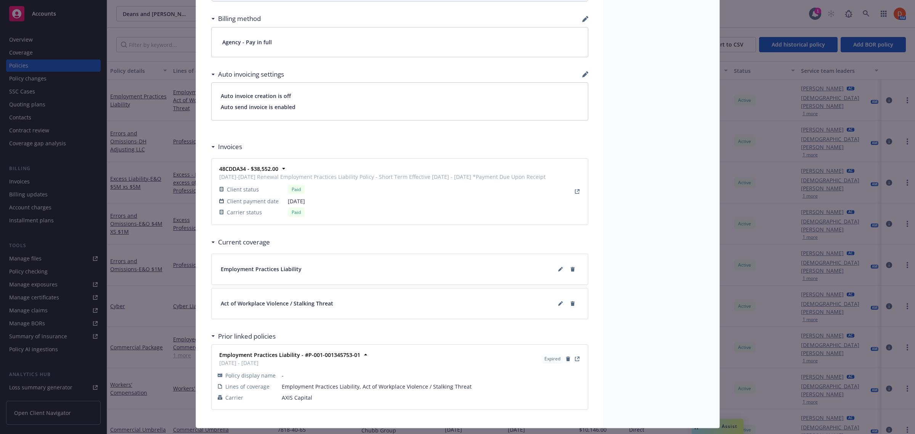
scroll to position [592, 0]
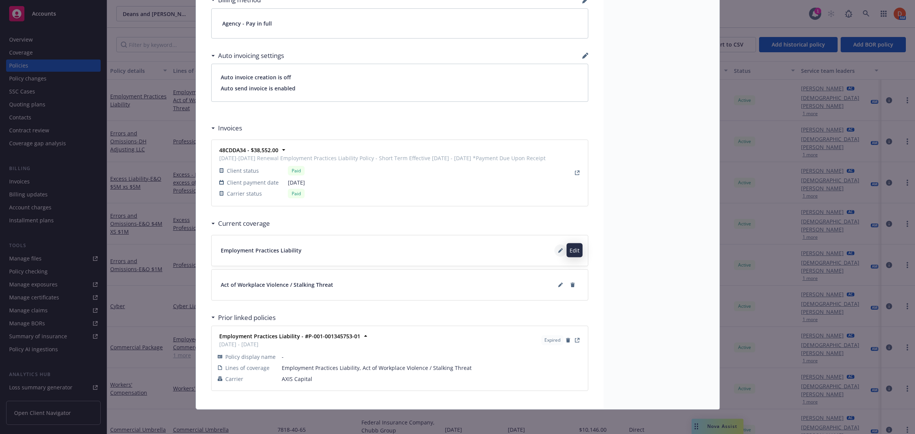
click at [558, 249] on icon at bounding box center [560, 250] width 5 height 5
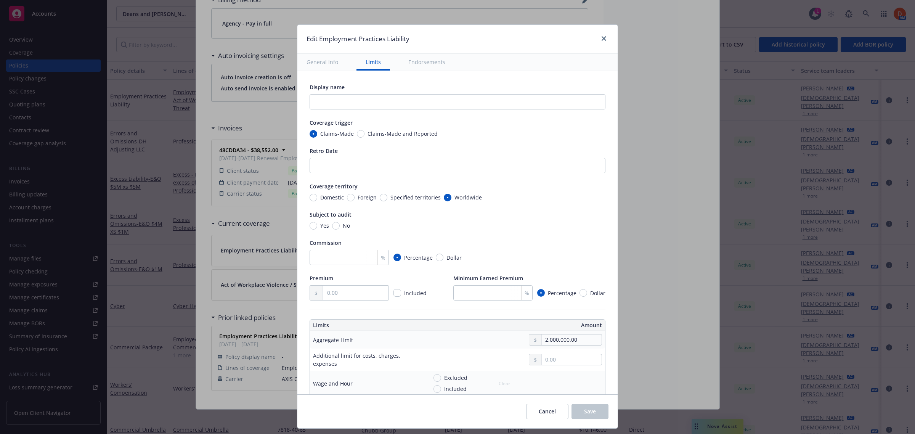
click at [435, 62] on button "Endorsements" at bounding box center [426, 61] width 55 height 17
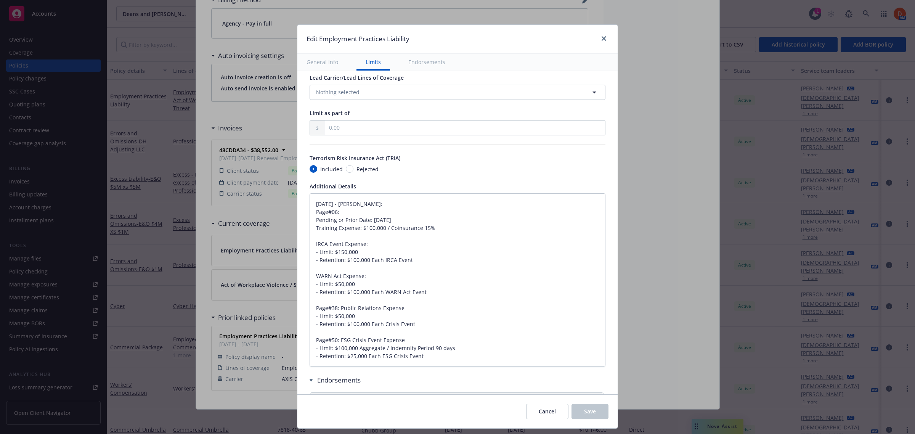
type textarea "x"
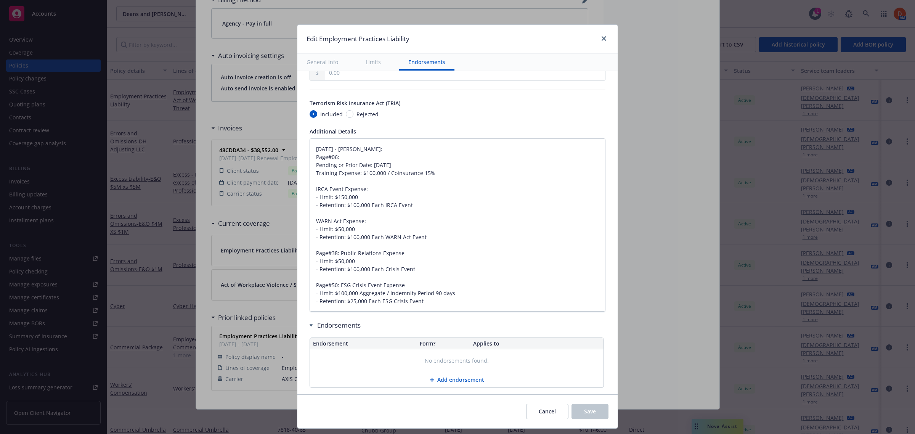
scroll to position [703, 0]
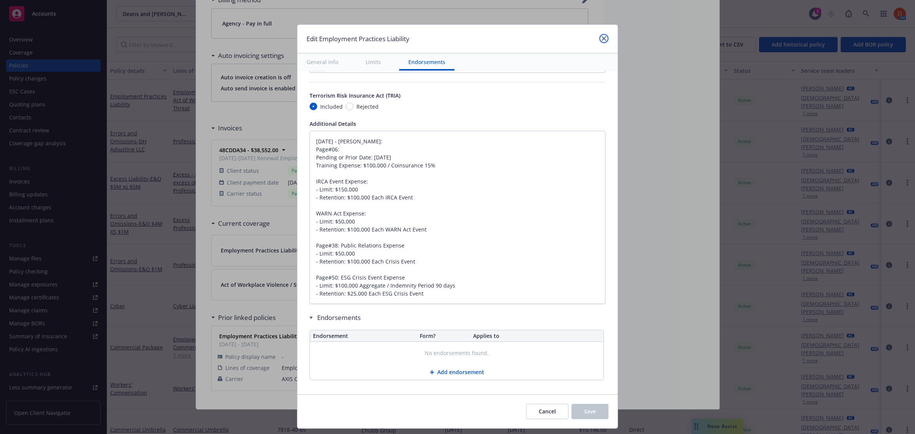
click at [603, 37] on icon "close" at bounding box center [603, 38] width 5 height 5
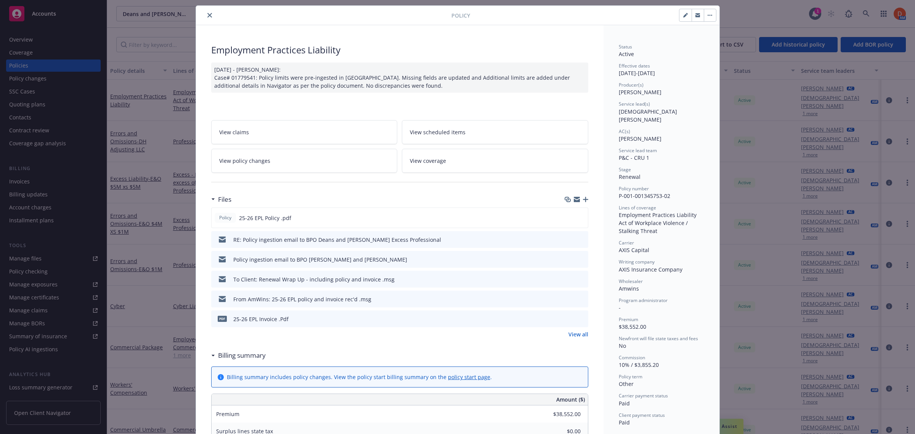
scroll to position [0, 0]
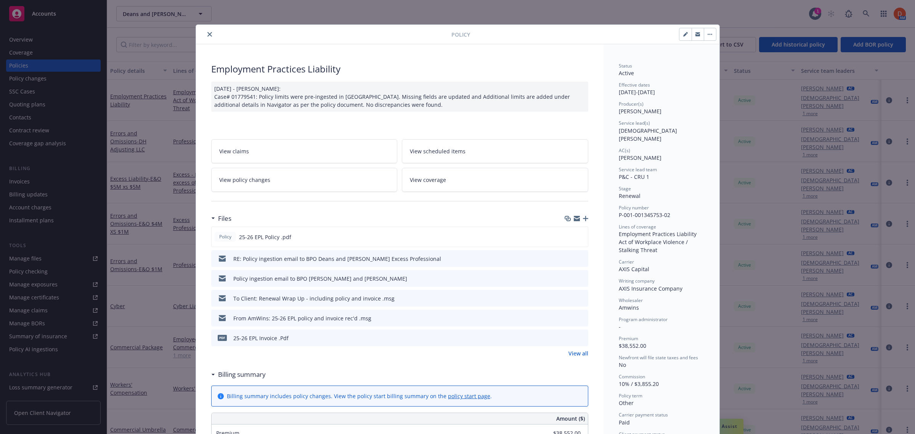
click at [207, 32] on icon "close" at bounding box center [209, 34] width 5 height 5
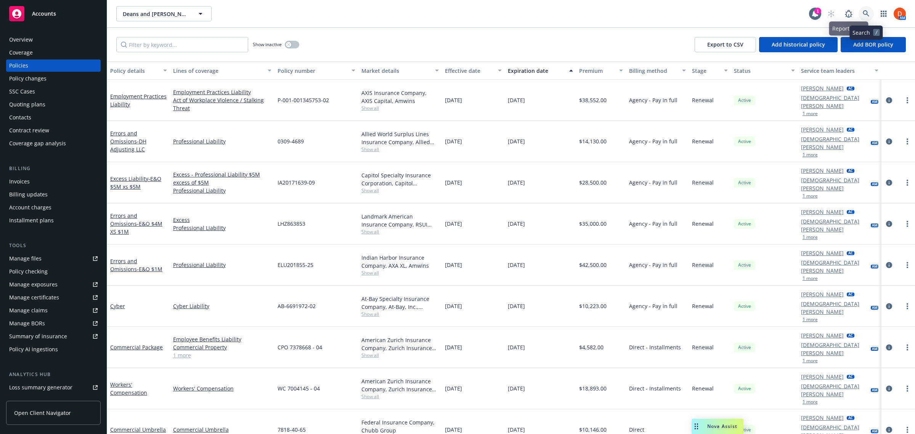
click at [866, 14] on icon at bounding box center [866, 13] width 6 height 6
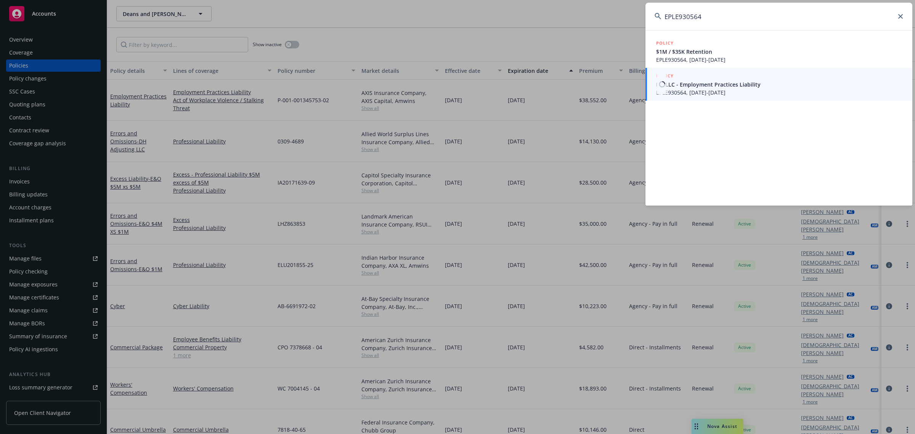
type input "EPLE930564"
click at [768, 88] on span "EZ, LLC - Employment Practices Liability" at bounding box center [779, 84] width 247 height 8
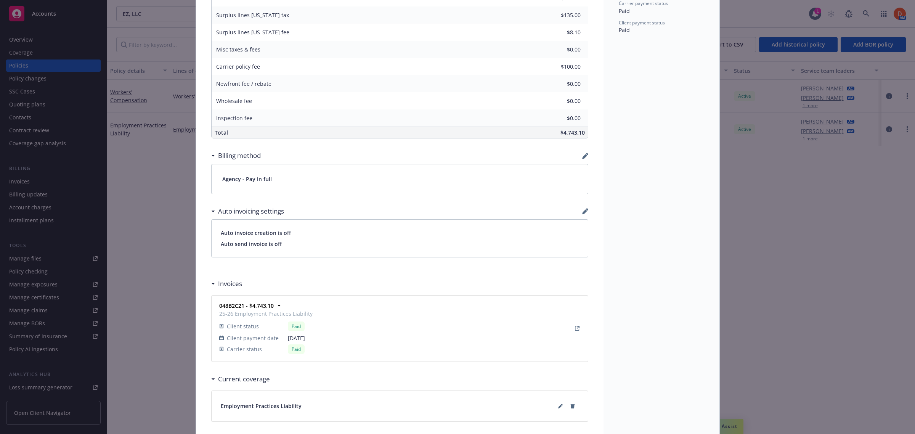
scroll to position [518, 0]
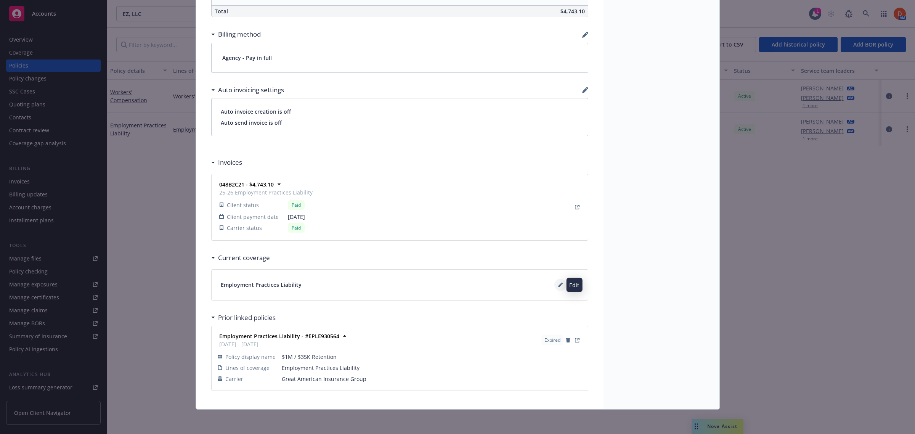
click at [558, 283] on icon at bounding box center [560, 284] width 5 height 5
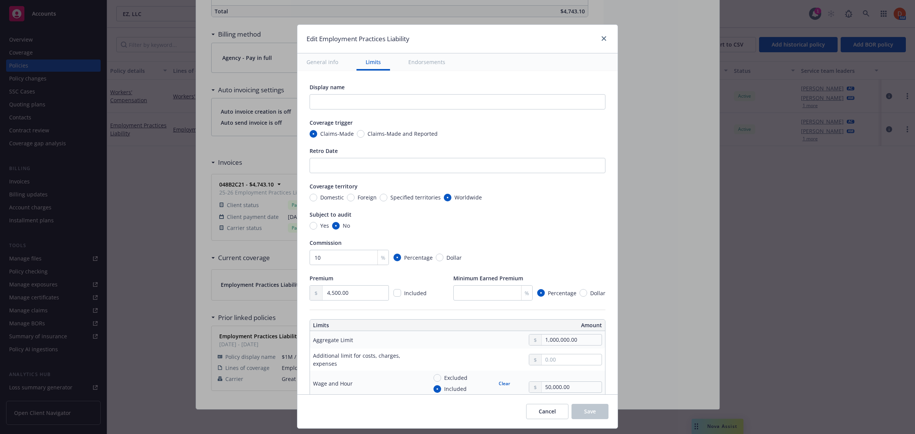
click at [426, 60] on button "Endorsements" at bounding box center [426, 61] width 55 height 17
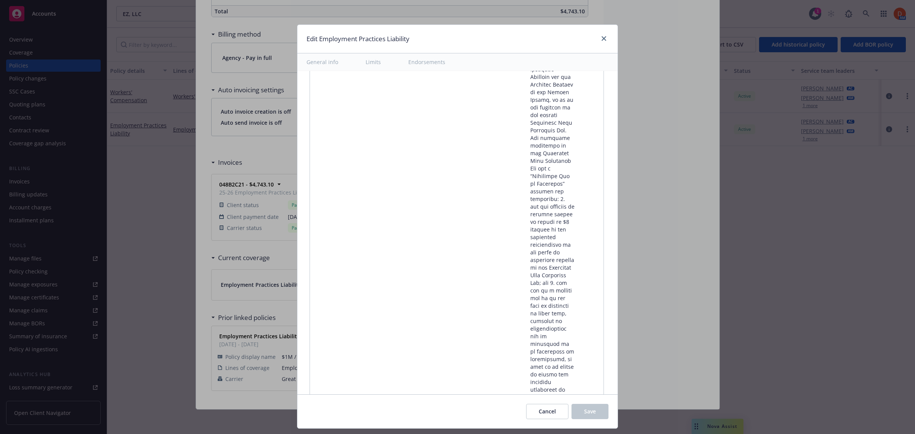
scroll to position [7626, 0]
type textarea "x"
click at [603, 35] on link "close" at bounding box center [603, 38] width 9 height 9
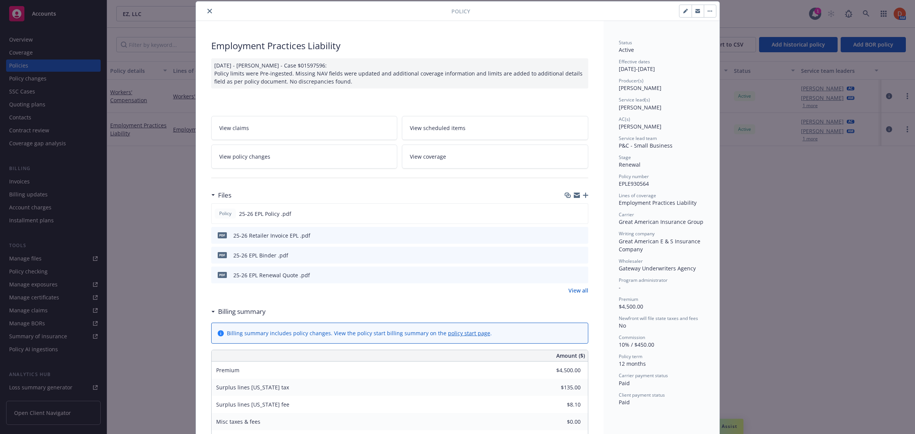
scroll to position [0, 0]
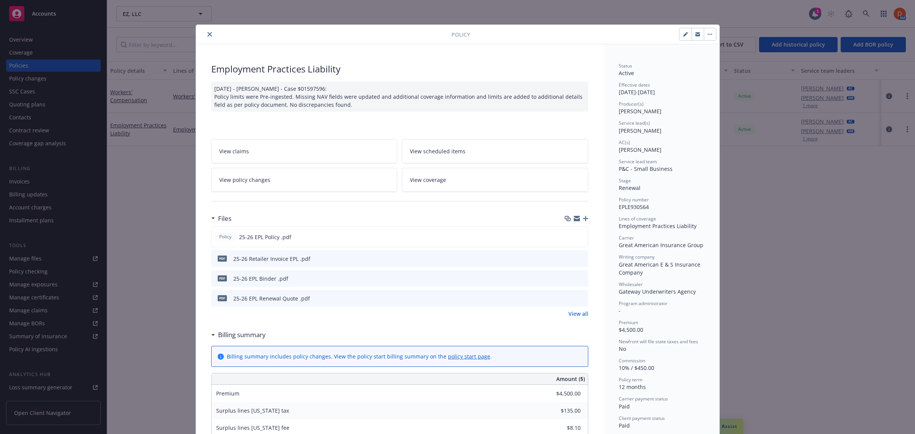
click at [207, 30] on button "close" at bounding box center [209, 34] width 9 height 9
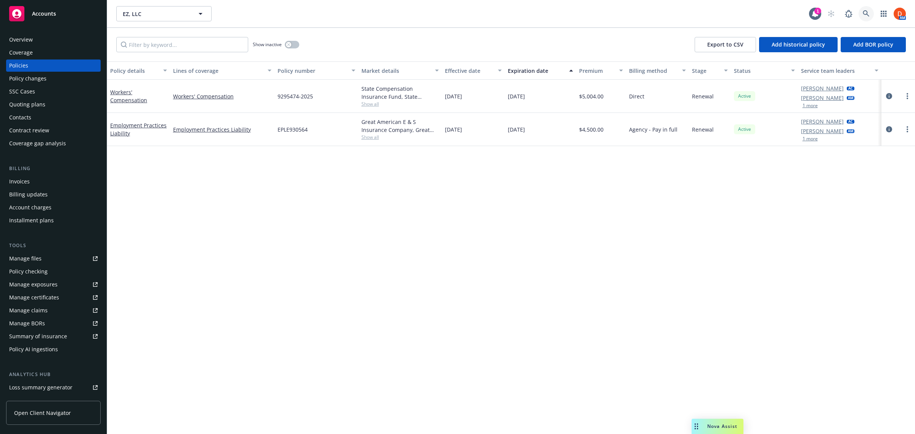
click at [871, 14] on link at bounding box center [865, 13] width 15 height 15
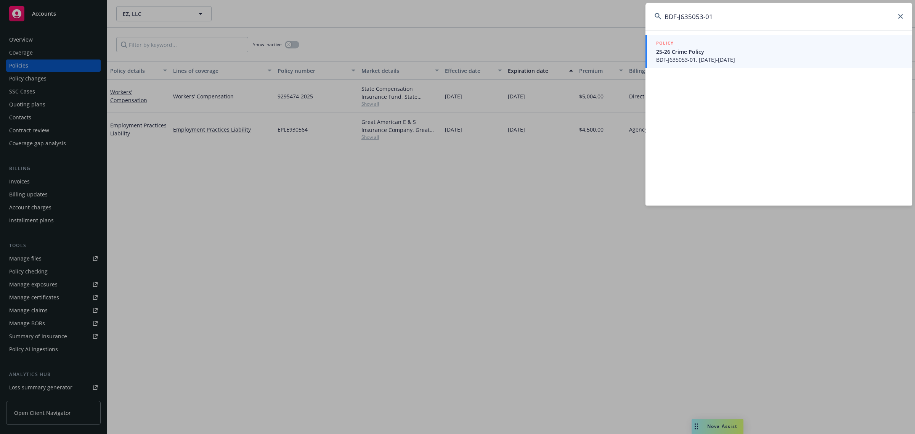
type input "BDF-J635053-01"
click at [716, 53] on span "25-26 Crime Policy" at bounding box center [779, 52] width 247 height 8
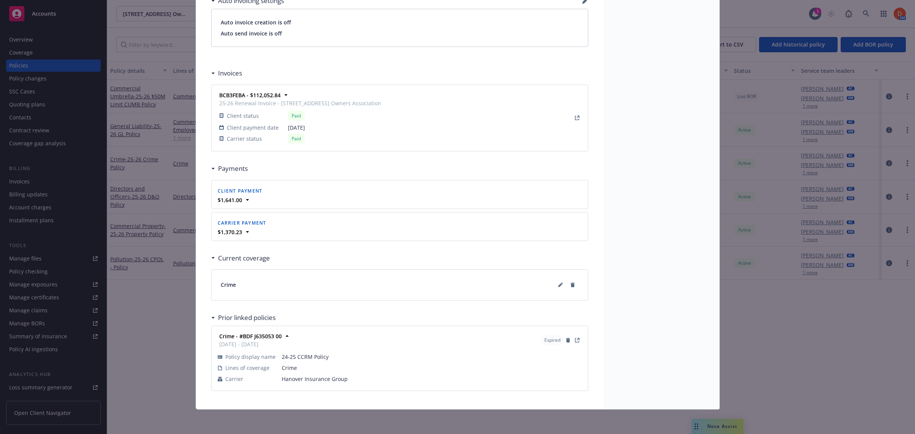
scroll to position [608, 0]
click at [558, 283] on icon at bounding box center [560, 284] width 5 height 5
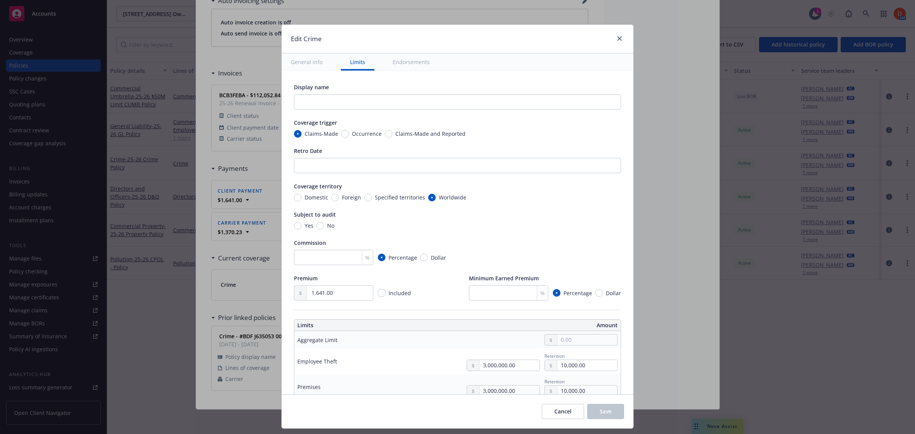
click at [406, 59] on button "Endorsements" at bounding box center [410, 61] width 55 height 17
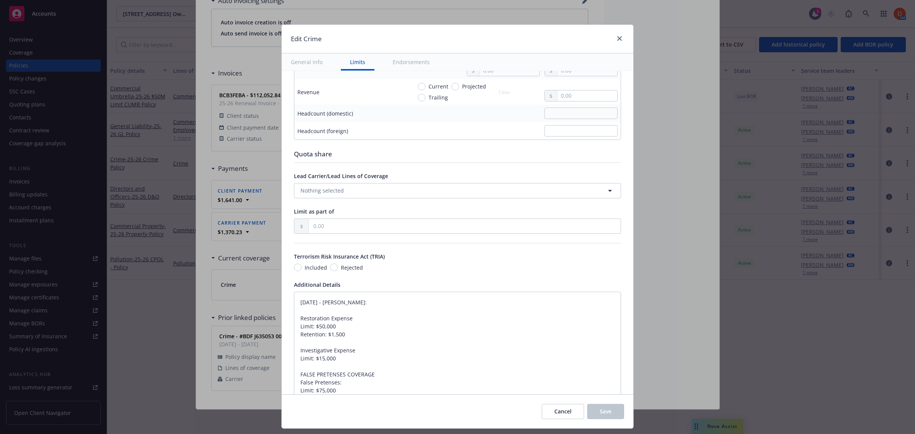
type textarea "x"
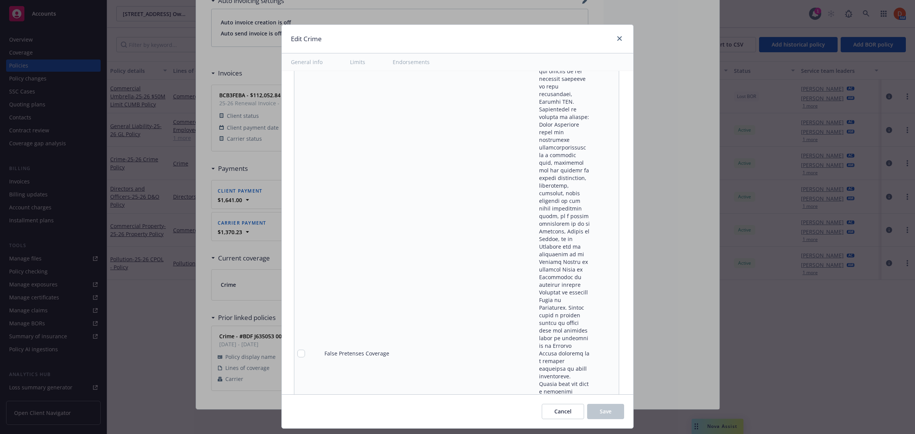
scroll to position [8288, 0]
click at [617, 40] on icon "close" at bounding box center [619, 38] width 5 height 5
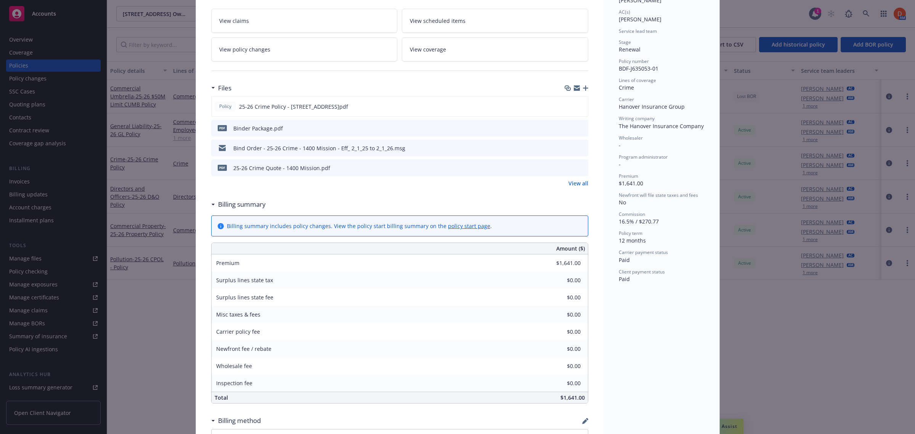
scroll to position [0, 0]
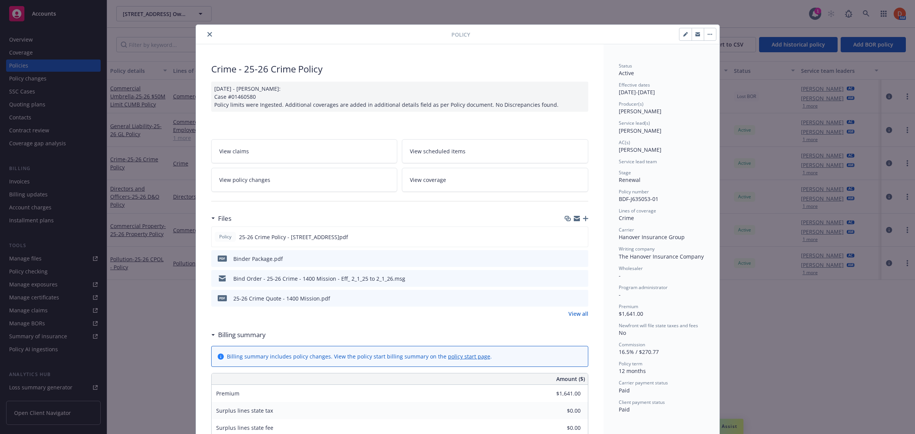
click at [201, 32] on div at bounding box center [325, 34] width 252 height 9
click at [207, 33] on icon "close" at bounding box center [209, 34] width 5 height 5
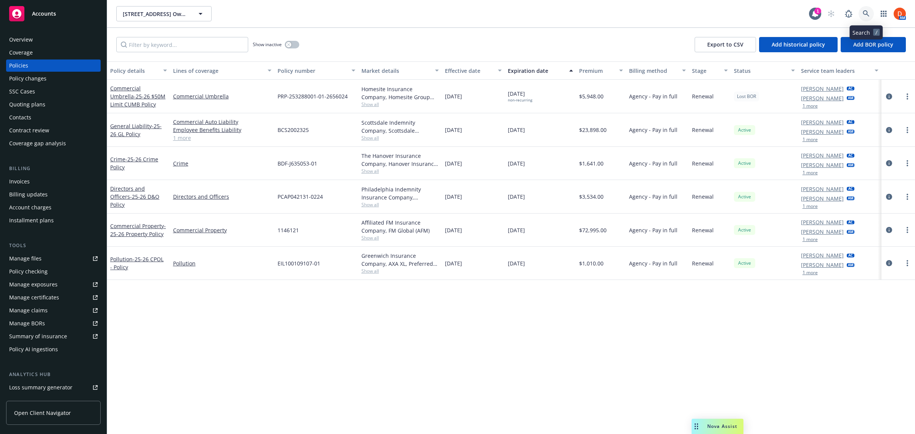
click at [863, 16] on icon at bounding box center [866, 13] width 7 height 7
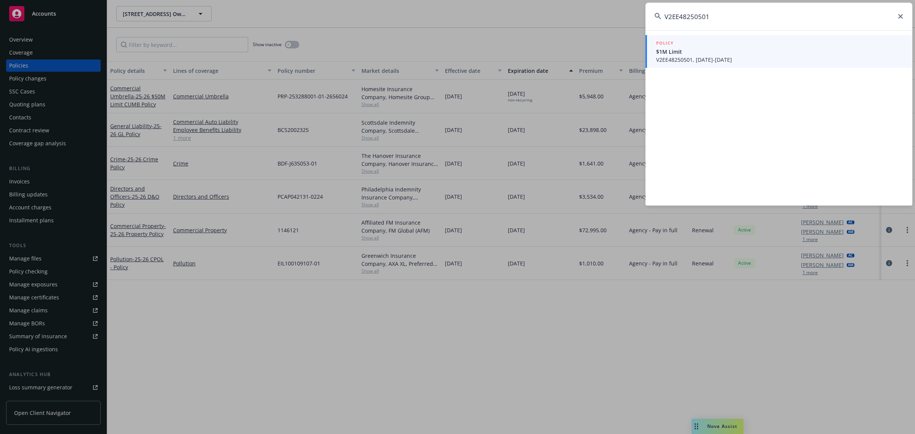
type input "V2EE48250501"
click at [692, 48] on span "$1M Limit" at bounding box center [779, 52] width 247 height 8
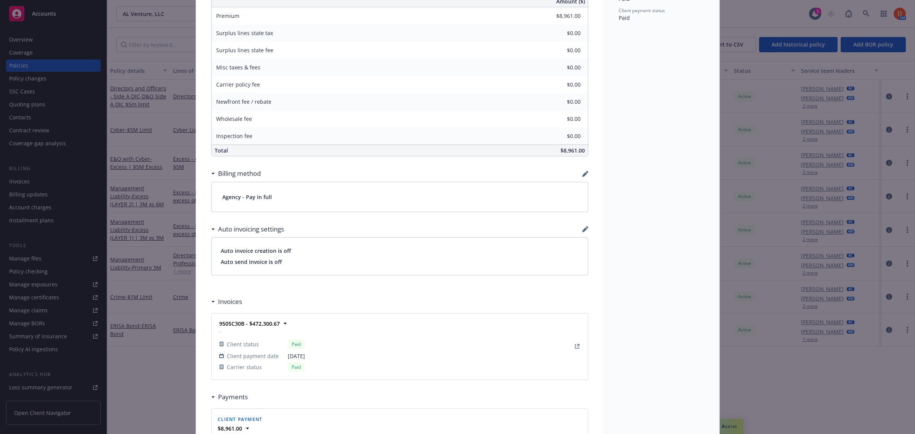
scroll to position [646, 0]
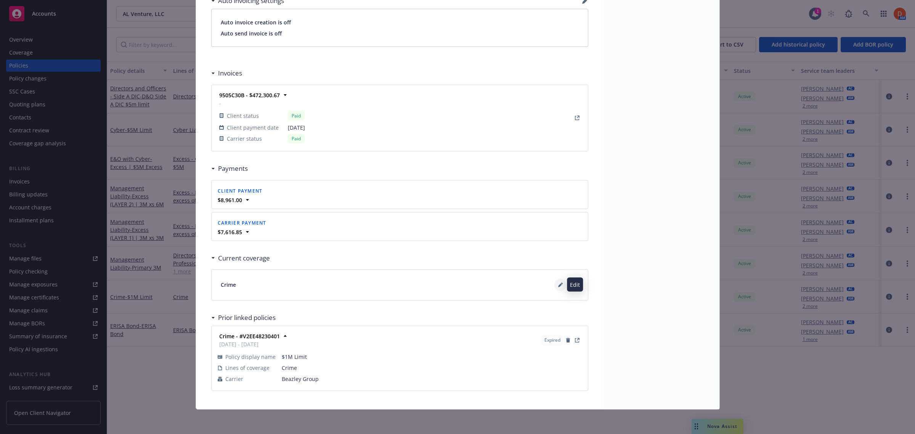
click at [558, 282] on icon at bounding box center [560, 284] width 5 height 5
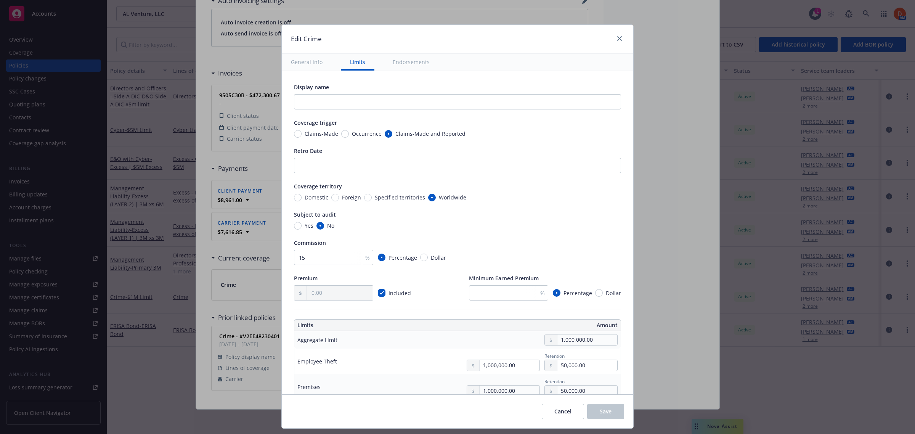
click at [409, 54] on button "Endorsements" at bounding box center [410, 61] width 55 height 17
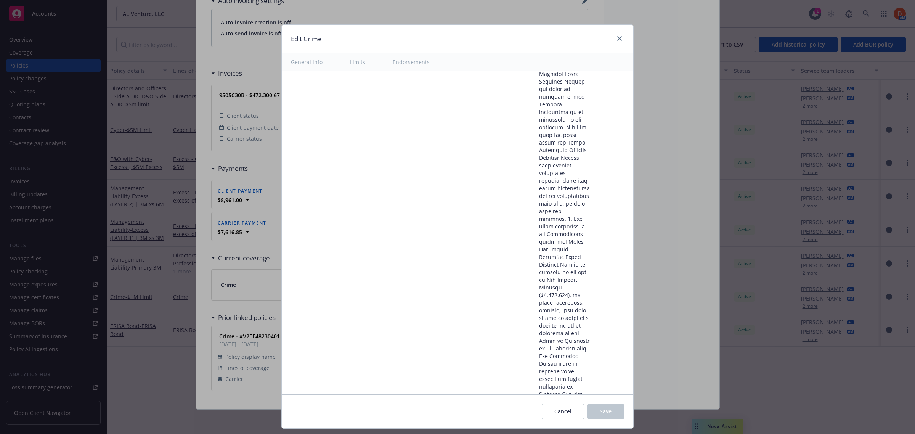
scroll to position [23641, 0]
click at [620, 38] on icon "close" at bounding box center [619, 38] width 5 height 5
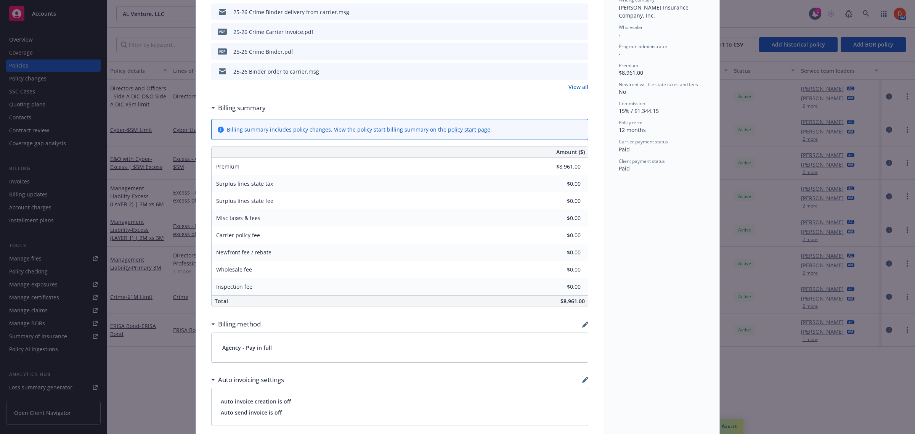
scroll to position [0, 0]
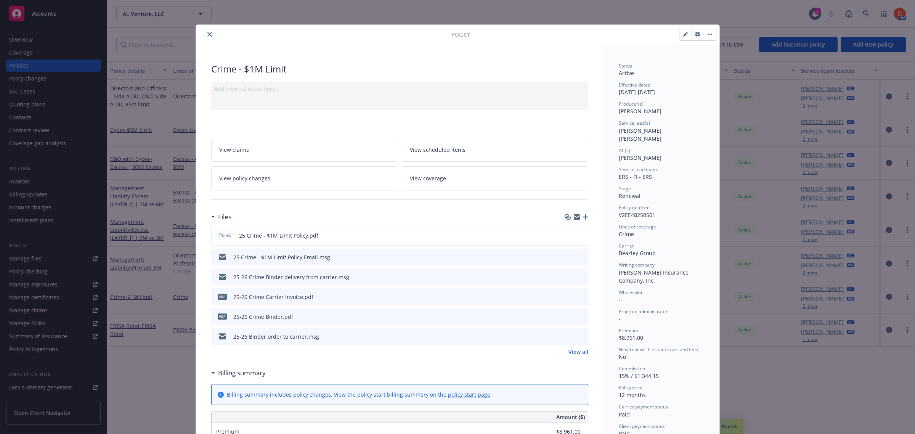
click at [207, 35] on icon "close" at bounding box center [209, 34] width 5 height 5
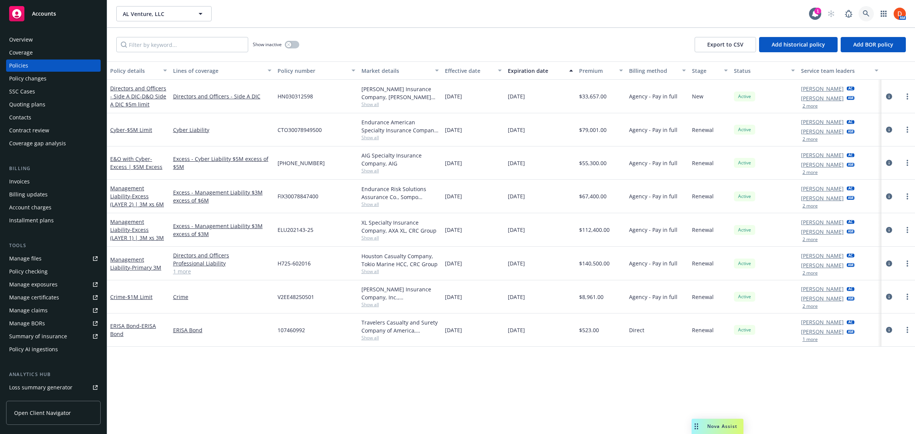
click at [864, 13] on icon at bounding box center [866, 13] width 7 height 7
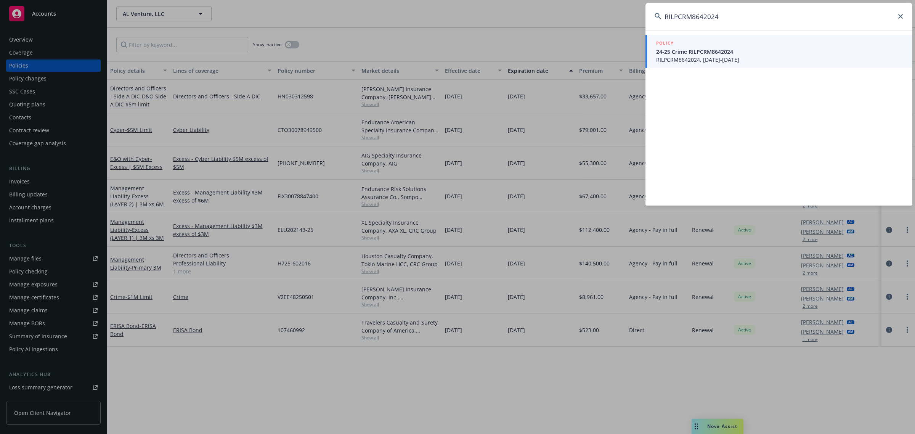
type input "RILPCRM8642024"
click at [699, 60] on span "RILPCRM8642024, 07/12/2024-10/01/2025" at bounding box center [779, 60] width 247 height 8
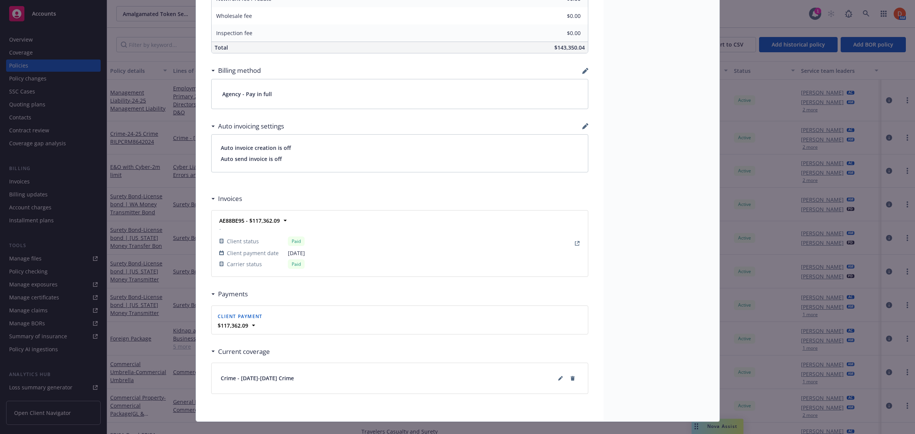
scroll to position [532, 0]
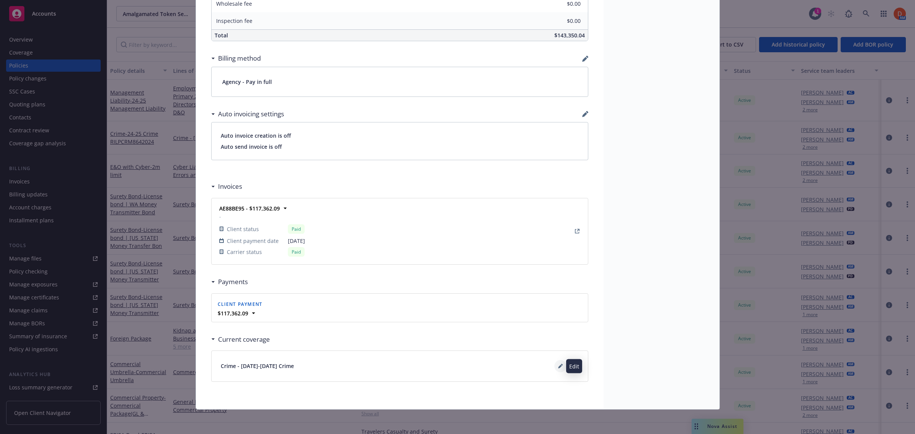
click at [555, 362] on button at bounding box center [560, 366] width 12 height 12
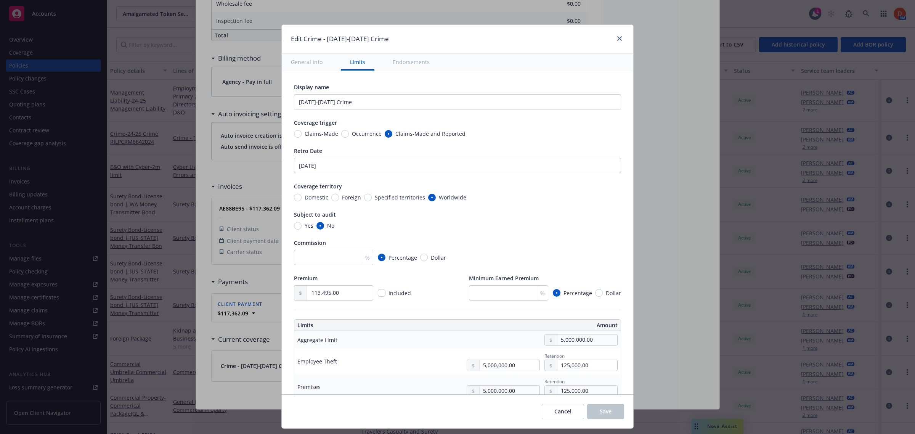
click at [418, 61] on button "Endorsements" at bounding box center [410, 61] width 55 height 17
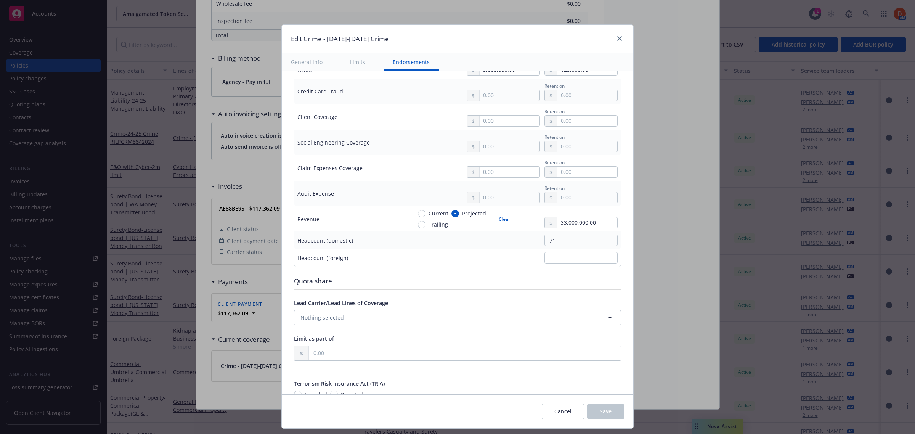
type textarea "x"
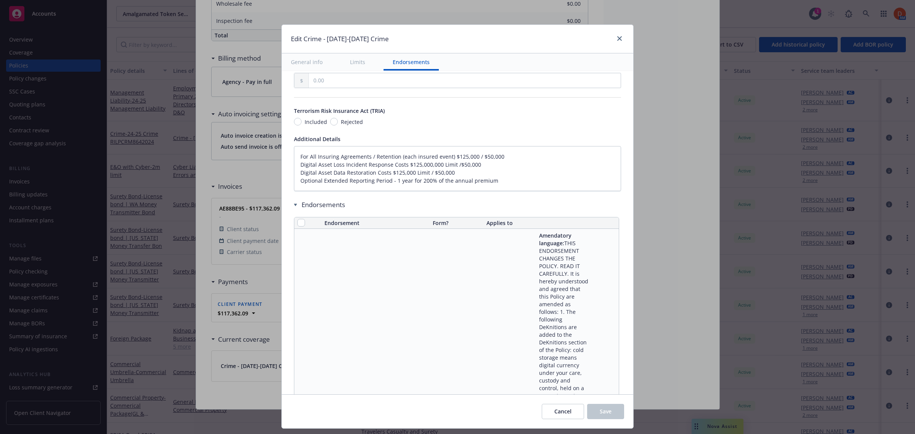
scroll to position [693, 0]
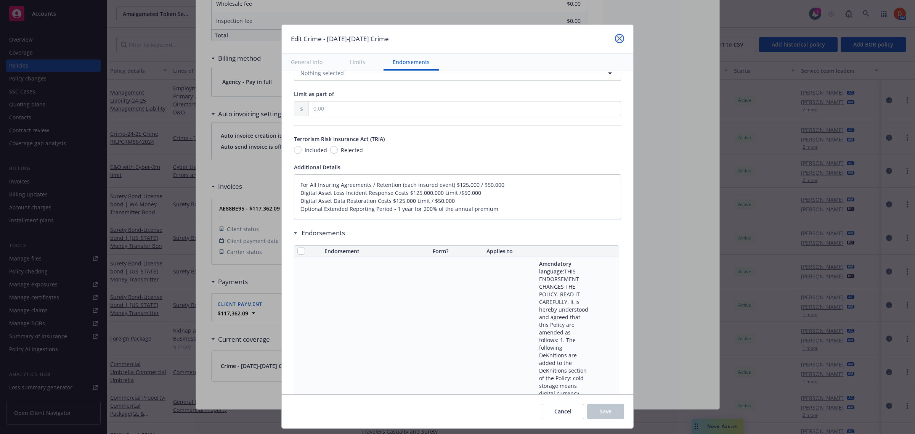
click at [619, 35] on link "close" at bounding box center [619, 38] width 9 height 9
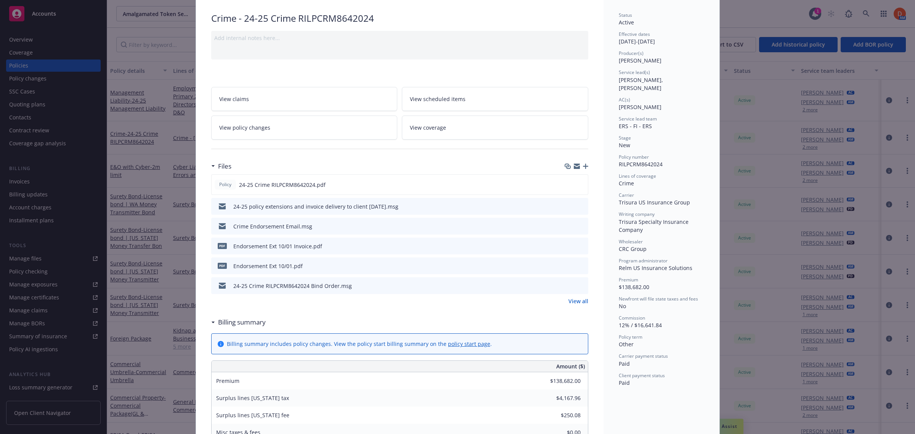
scroll to position [0, 0]
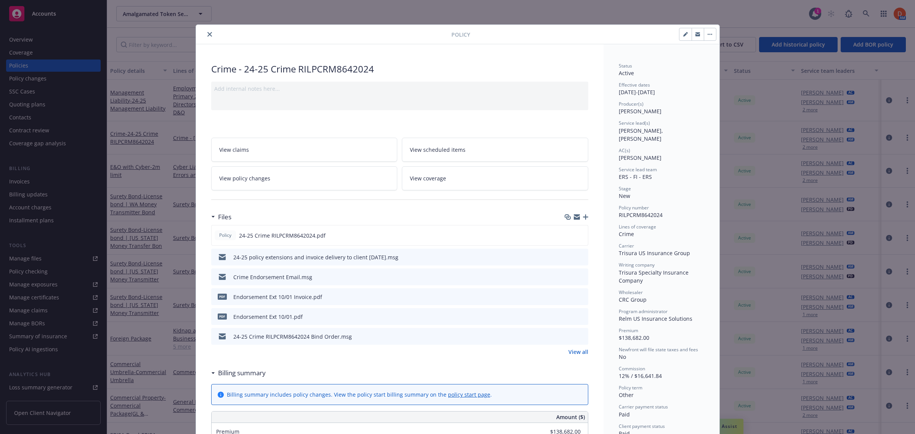
click at [208, 33] on button "close" at bounding box center [209, 34] width 9 height 9
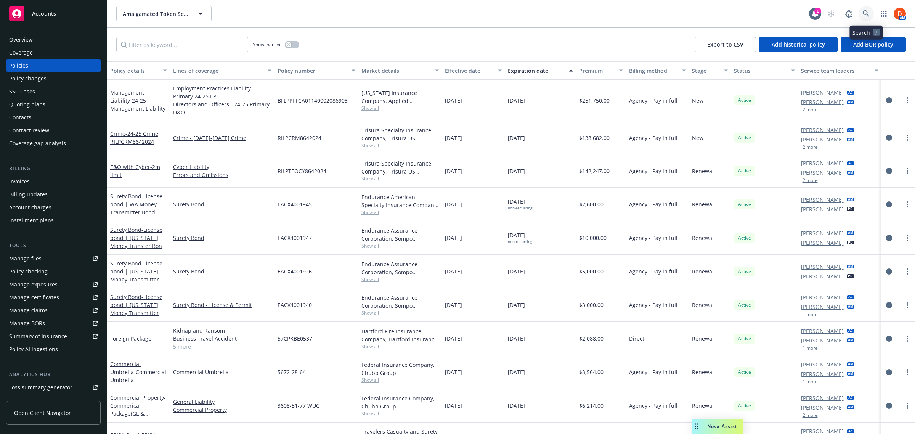
click at [866, 16] on icon at bounding box center [866, 13] width 7 height 7
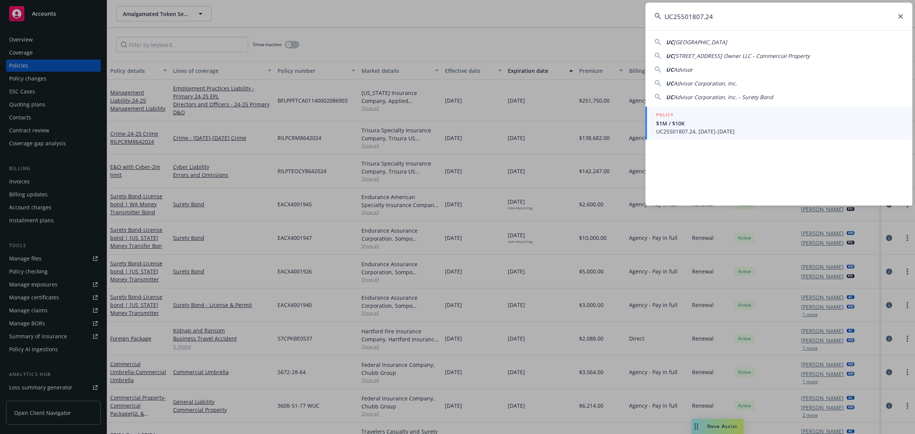
type input "UC25501807.24"
click at [710, 130] on span "UC25501807.24, 11/23/2024-11/23/2025" at bounding box center [779, 131] width 247 height 8
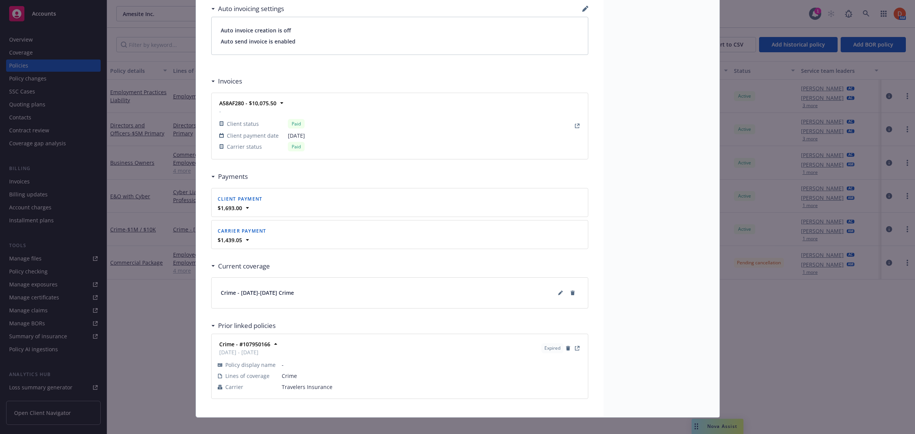
scroll to position [647, 0]
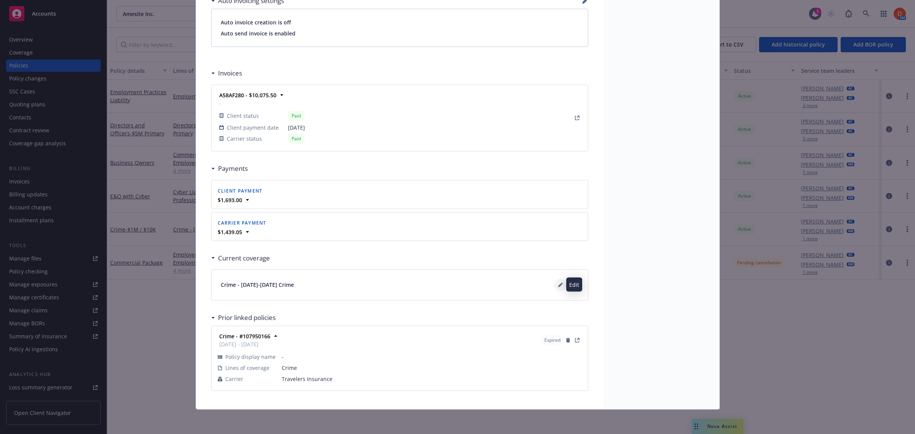
click at [554, 282] on button at bounding box center [560, 285] width 12 height 12
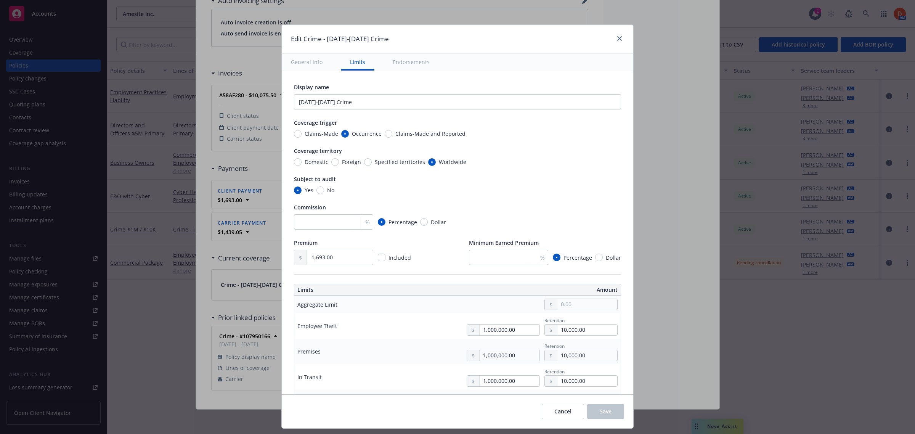
click at [390, 60] on button "Endorsements" at bounding box center [410, 61] width 55 height 17
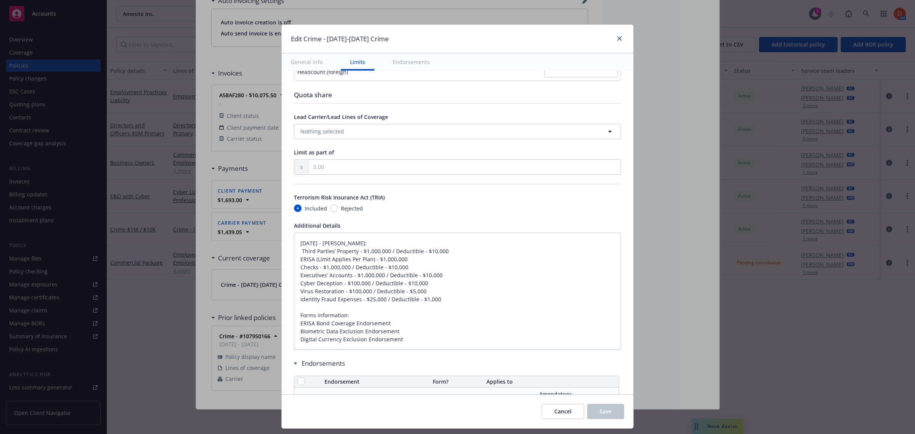
type textarea "x"
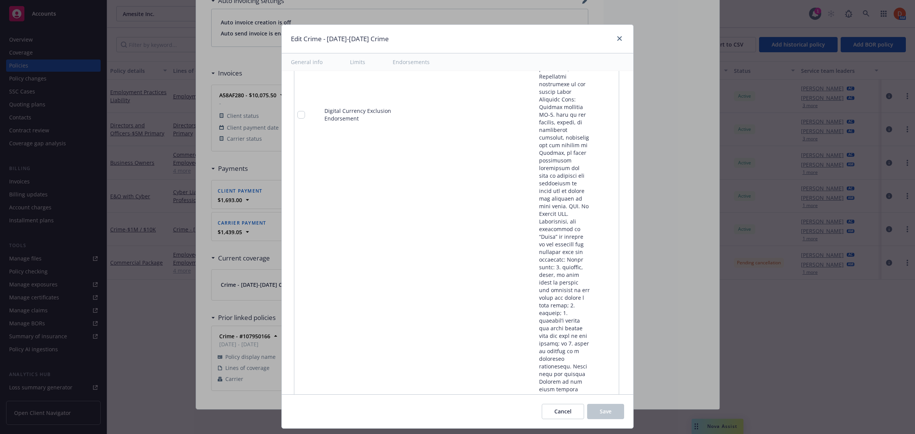
scroll to position [7682, 0]
click at [620, 38] on icon "close" at bounding box center [619, 38] width 5 height 5
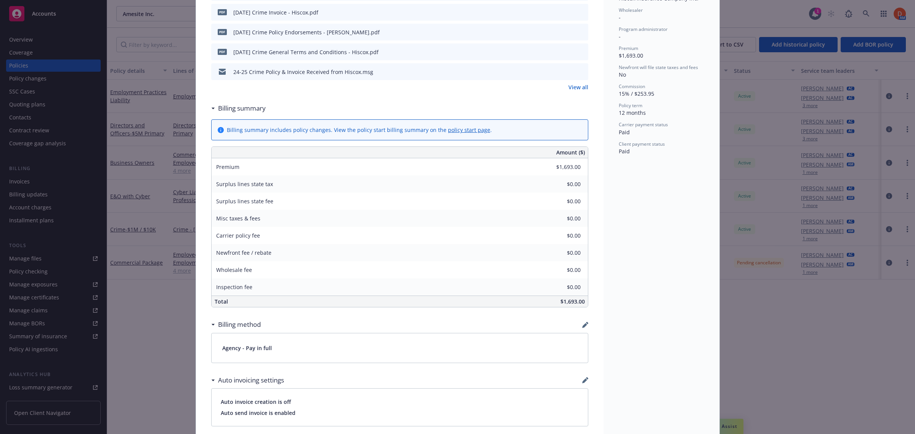
scroll to position [0, 0]
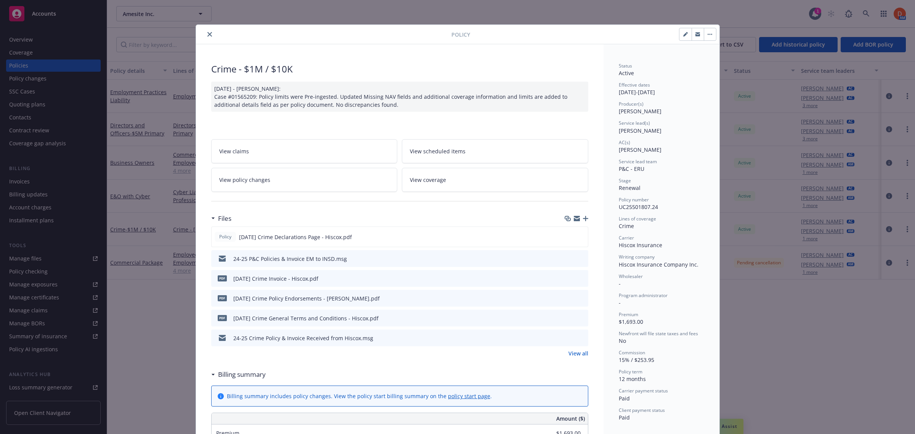
click at [207, 36] on icon "close" at bounding box center [209, 34] width 5 height 5
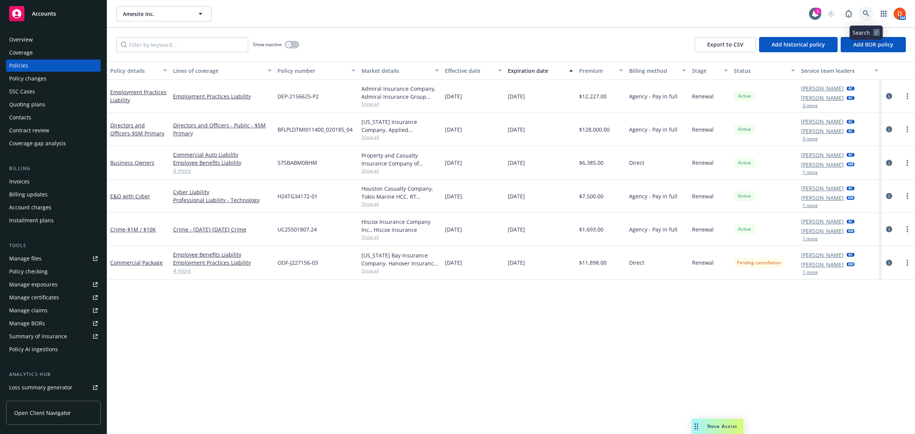
click at [870, 18] on link at bounding box center [865, 13] width 15 height 15
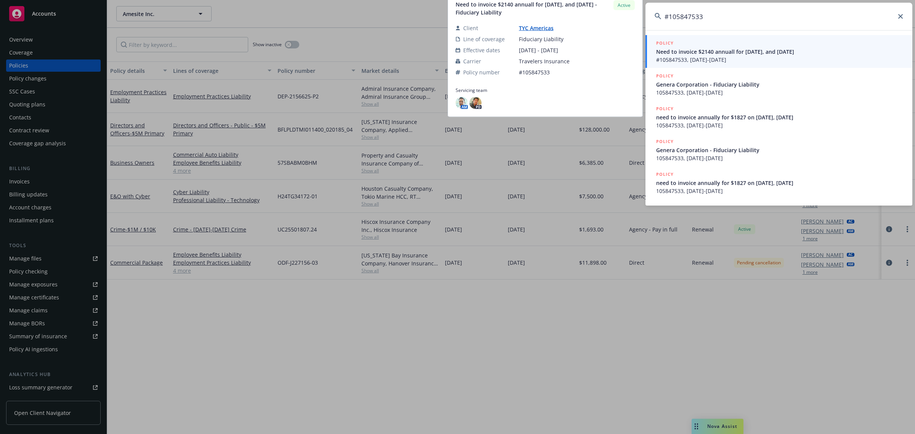
type input "#105847533"
click at [742, 52] on span "Need to invoice $2140 annuall for 10/01/23, and 10/01/24" at bounding box center [779, 52] width 247 height 8
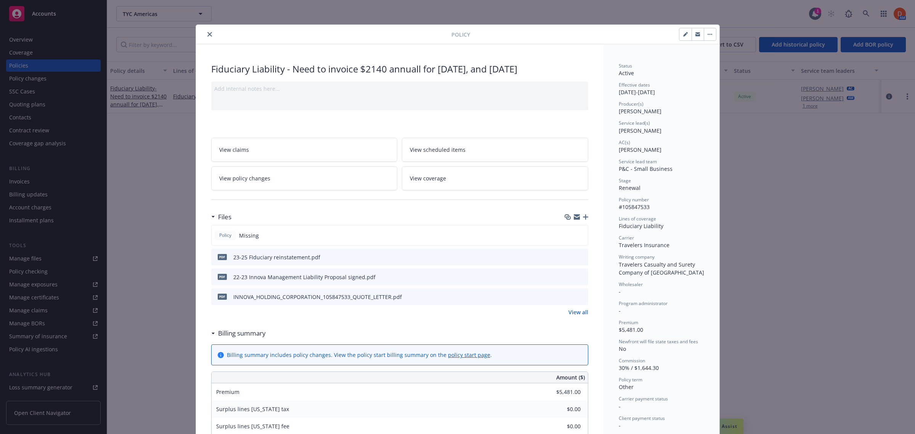
click at [208, 34] on icon "close" at bounding box center [209, 34] width 5 height 5
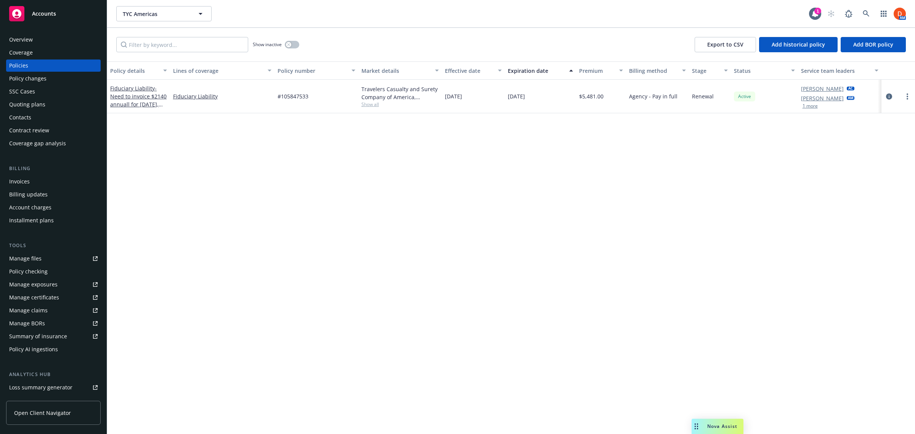
click at [874, 11] on div "AM" at bounding box center [864, 13] width 82 height 15
click at [866, 12] on icon at bounding box center [866, 13] width 7 height 7
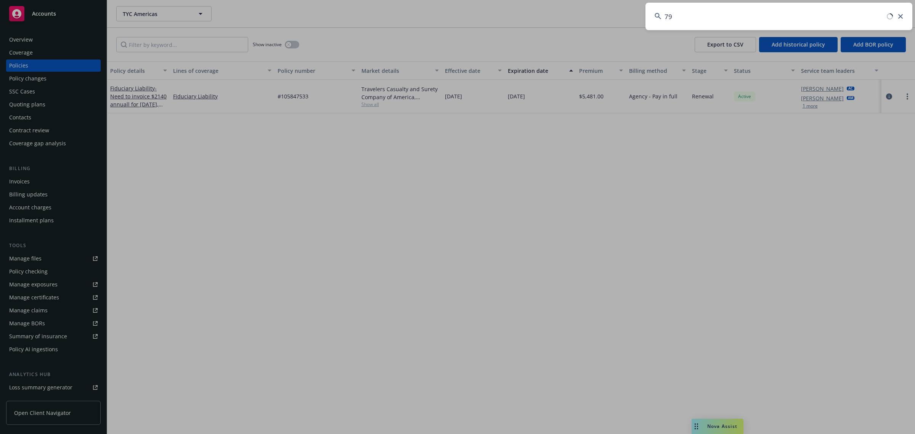
type input "7"
paste input "Mosaic Sustainable Finance Corporation"
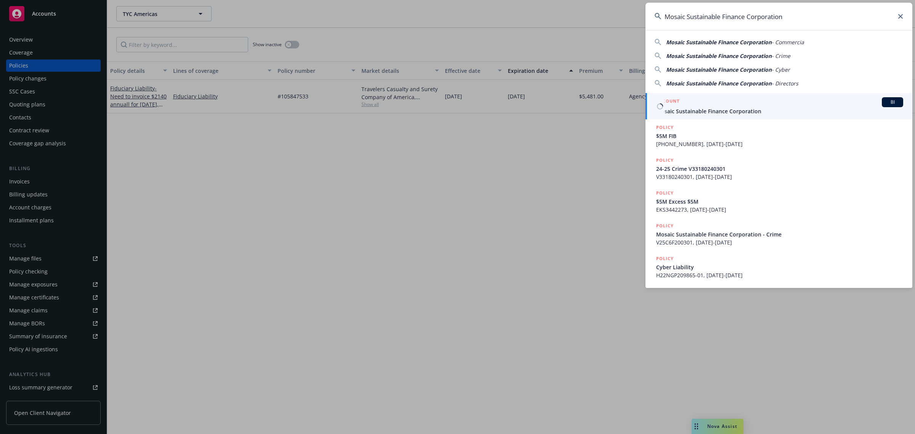
type input "Mosaic Sustainable Finance Corporation"
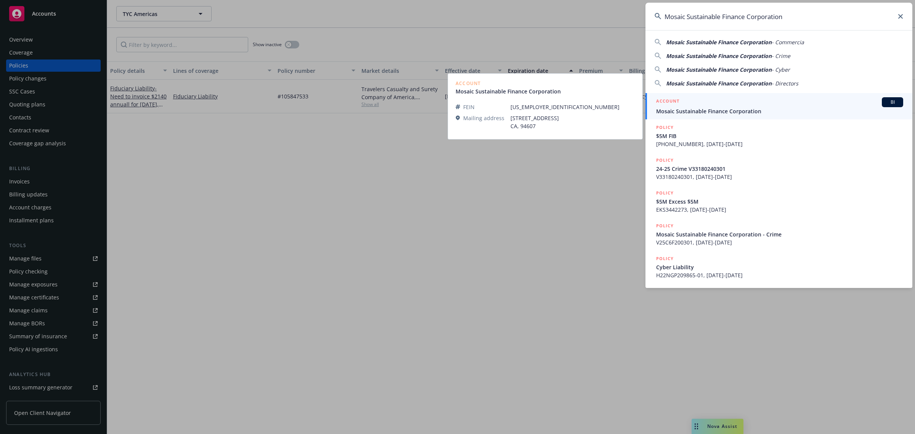
click at [729, 112] on span "Mosaic Sustainable Finance Corporation" at bounding box center [779, 111] width 247 height 8
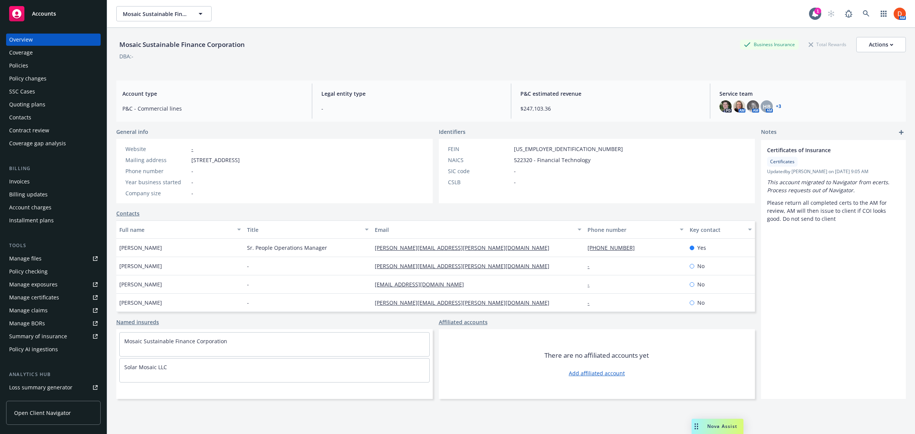
click at [62, 73] on div "Policy changes" at bounding box center [53, 78] width 88 height 12
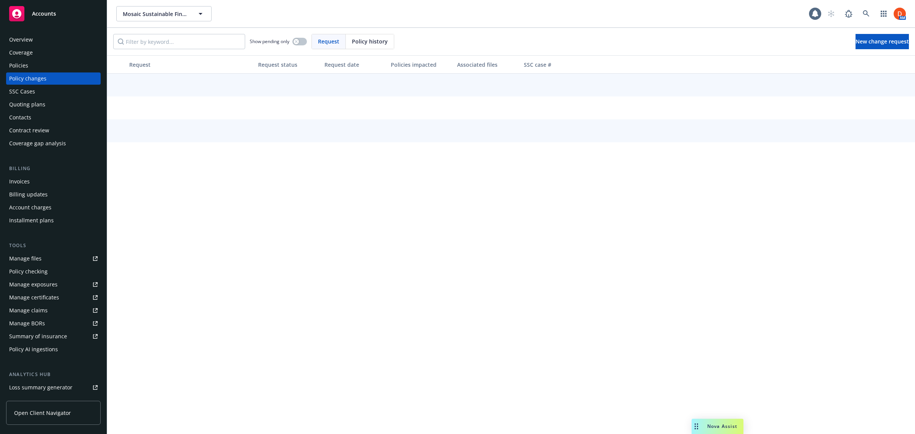
click at [60, 67] on div "Policies" at bounding box center [53, 65] width 88 height 12
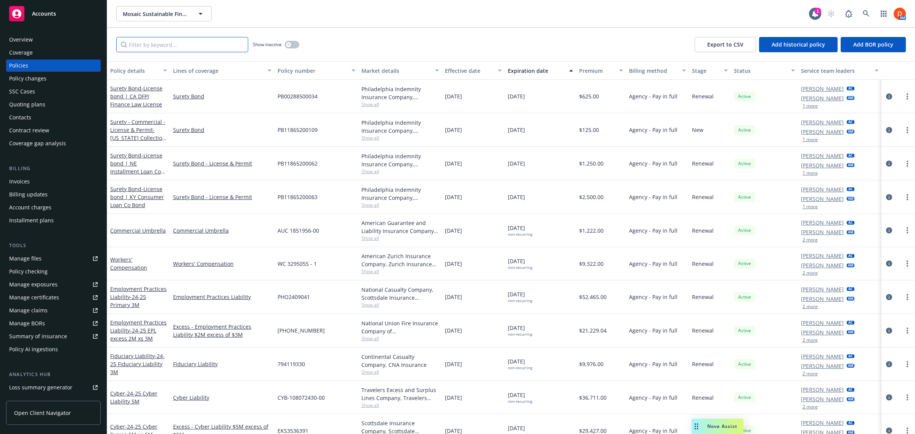
click at [166, 48] on input "Filter by keyword..." at bounding box center [182, 44] width 132 height 15
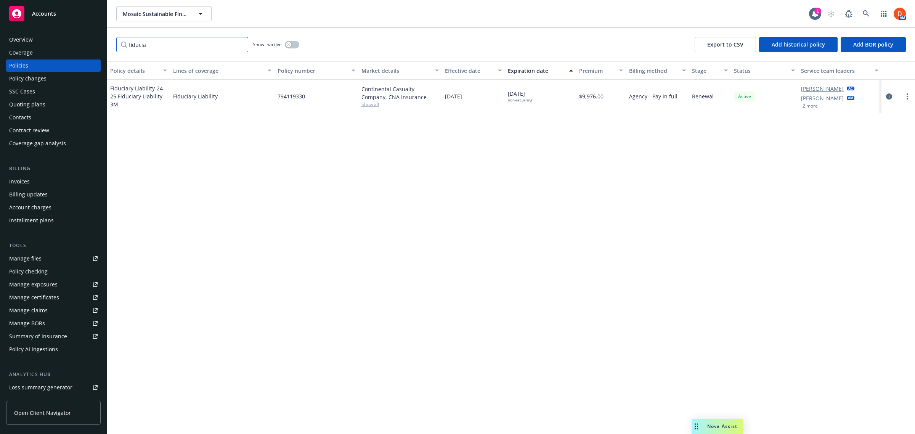
type input "fiducia"
drag, startPoint x: 305, startPoint y: 96, endPoint x: 279, endPoint y: 98, distance: 26.4
click at [279, 98] on span "794119330" at bounding box center [290, 96] width 27 height 8
copy span "794119330"
click at [866, 14] on icon at bounding box center [866, 13] width 6 height 6
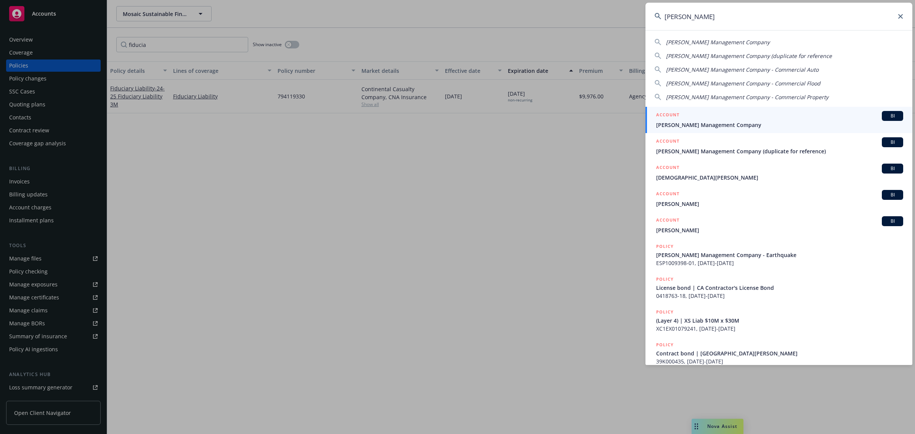
type input "karney"
click at [783, 115] on div "ACCOUNT BI" at bounding box center [779, 116] width 247 height 10
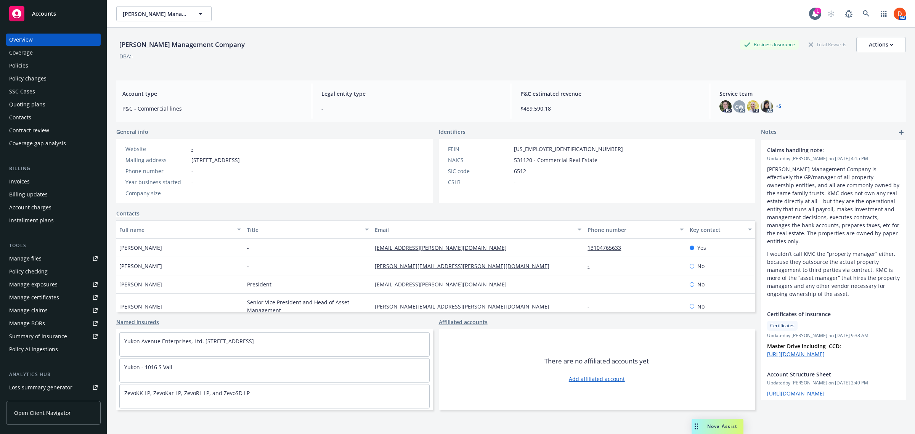
click at [69, 408] on link "Open Client Navigator" at bounding box center [53, 413] width 95 height 24
